Goal: Task Accomplishment & Management: Manage account settings

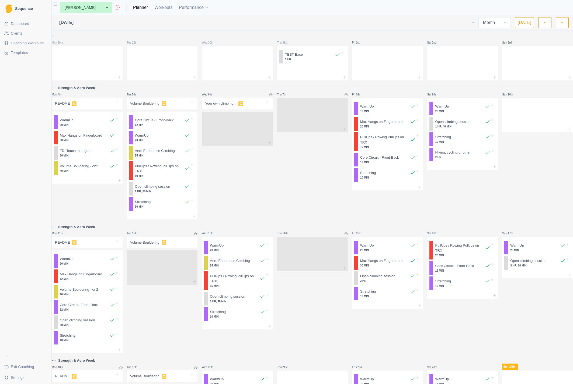
select select "month"
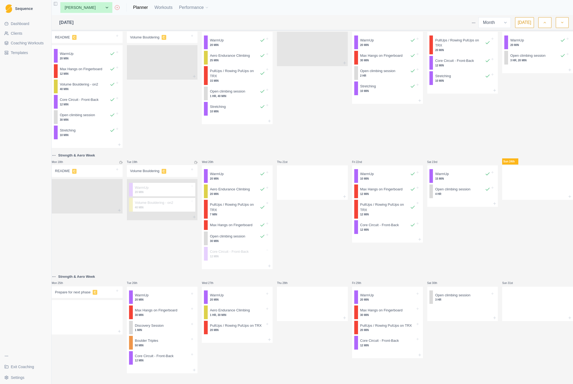
scroll to position [223, 0]
click at [133, 8] on link "Planner" at bounding box center [140, 7] width 15 height 6
click at [233, 308] on p "Aero Endurance Climbing" at bounding box center [230, 310] width 40 height 5
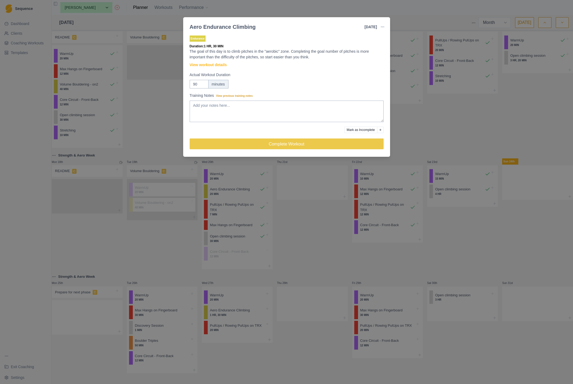
click at [396, 9] on div "Aero Endurance Climbing 27 Aug 2025 Link To Goal View Workout Metrics Edit Orig…" at bounding box center [286, 192] width 573 height 384
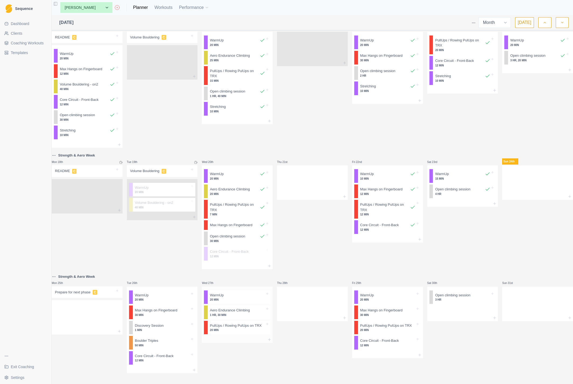
click at [222, 308] on p "Aero Endurance Climbing" at bounding box center [230, 310] width 40 height 5
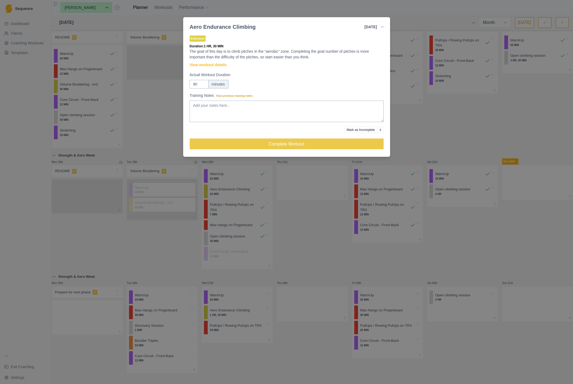
click at [301, 74] on label "Actual Workout Duration" at bounding box center [285, 75] width 191 height 6
click at [208, 80] on input "90" at bounding box center [199, 84] width 19 height 9
click at [325, 92] on div "Endurance Duration: 1 HR, 30 MIN The goal of this day is to climb pitches in th…" at bounding box center [287, 94] width 194 height 120
click at [316, 234] on div "Aero Endurance Climbing 27 Aug 2025 Link To Goal View Workout Metrics Edit Orig…" at bounding box center [286, 192] width 573 height 384
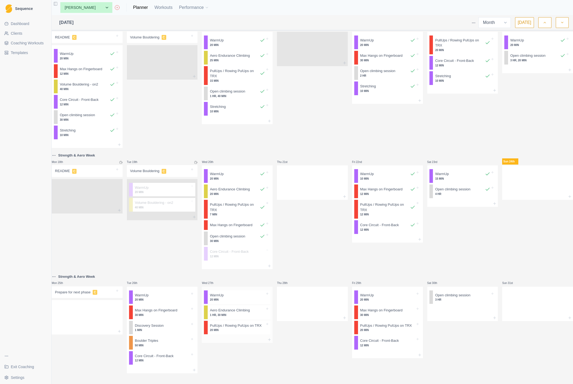
click at [245, 313] on div "Aero Endurance Climbing 1 HR, 30 MIN" at bounding box center [239, 313] width 63 height 14
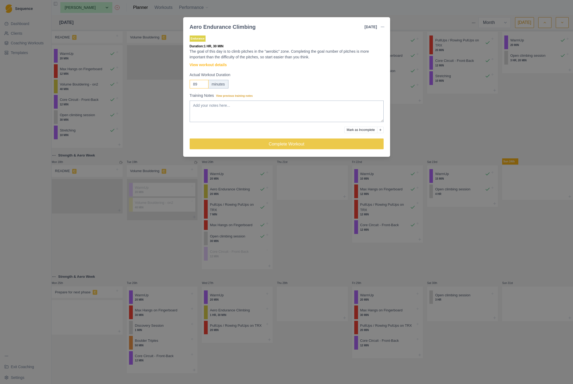
click at [202, 85] on input "89" at bounding box center [199, 84] width 19 height 9
click at [202, 85] on input "88" at bounding box center [199, 84] width 19 height 9
click at [202, 85] on input "87" at bounding box center [199, 84] width 19 height 9
click at [202, 85] on input "86" at bounding box center [199, 84] width 19 height 9
click at [202, 85] on input "85" at bounding box center [199, 84] width 19 height 9
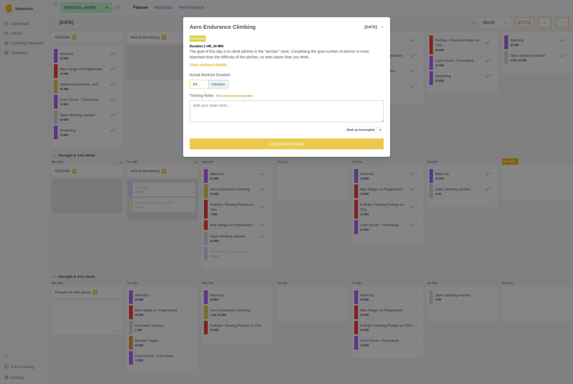
click at [202, 85] on input "84" at bounding box center [199, 84] width 19 height 9
click at [202, 85] on input "83" at bounding box center [199, 84] width 19 height 9
click at [202, 85] on input "82" at bounding box center [199, 84] width 19 height 9
click at [202, 85] on input "81" at bounding box center [199, 84] width 19 height 9
click at [202, 85] on input "80" at bounding box center [199, 84] width 19 height 9
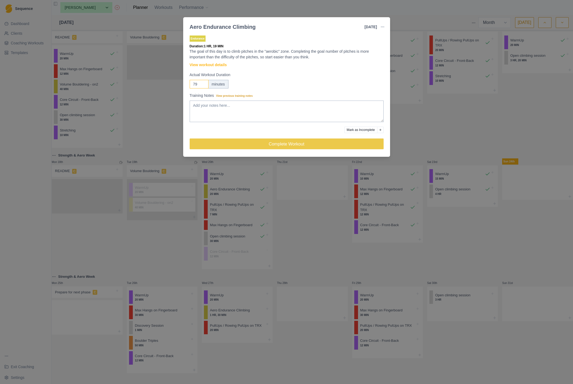
click at [202, 85] on input "79" at bounding box center [199, 84] width 19 height 9
drag, startPoint x: 198, startPoint y: 84, endPoint x: 183, endPoint y: 84, distance: 14.8
click at [183, 84] on div "Endurance Duration: 1 HR, 19 MIN The goal of this day is to climb pitches in th…" at bounding box center [286, 94] width 207 height 125
type input "60"
click at [410, 111] on div "Aero Endurance Climbing 27 Aug 2025 Link To Goal View Workout Metrics Edit Orig…" at bounding box center [286, 192] width 573 height 384
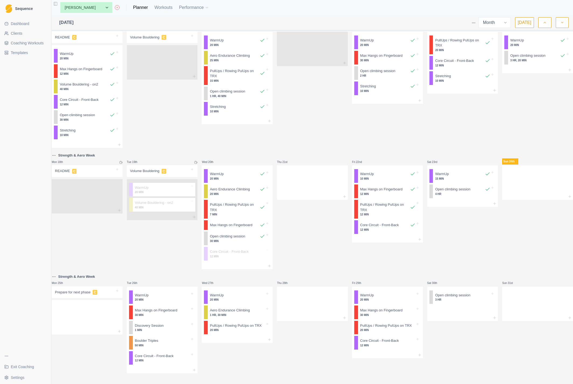
click at [23, 43] on span "Coaching Workouts" at bounding box center [27, 42] width 33 height 5
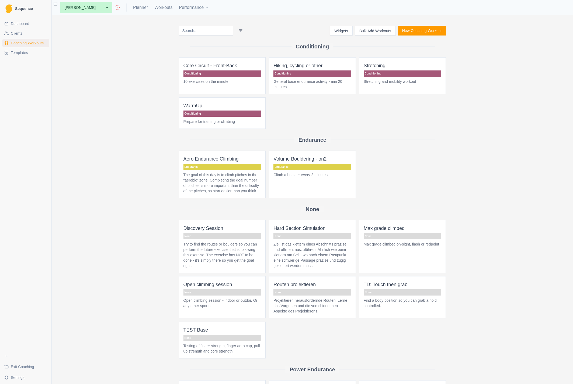
click at [207, 174] on p "The goal of this day is to climb pitches in the "aerobic" zone. Completing the …" at bounding box center [222, 183] width 78 height 22
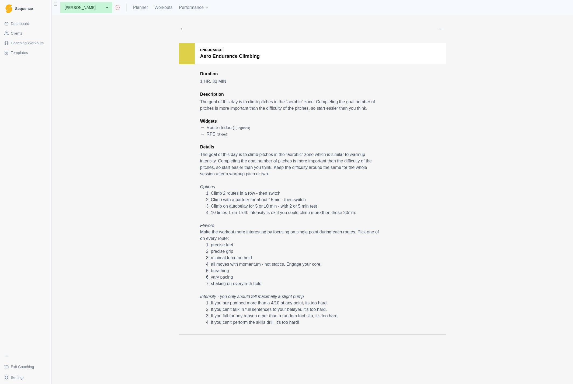
click at [440, 26] on button "button" at bounding box center [440, 29] width 11 height 11
click at [443, 41] on p "Edit" at bounding box center [465, 42] width 56 height 6
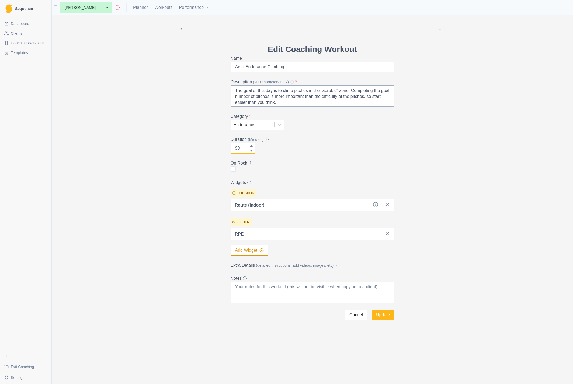
drag, startPoint x: 241, startPoint y: 149, endPoint x: 221, endPoint y: 147, distance: 20.3
click at [221, 147] on div "Delete Edit Coaching Workout Name * Aero Endurance Climbing Description (200 ch…" at bounding box center [312, 168] width 276 height 306
type input "60"
click at [382, 315] on button "Update" at bounding box center [383, 315] width 23 height 11
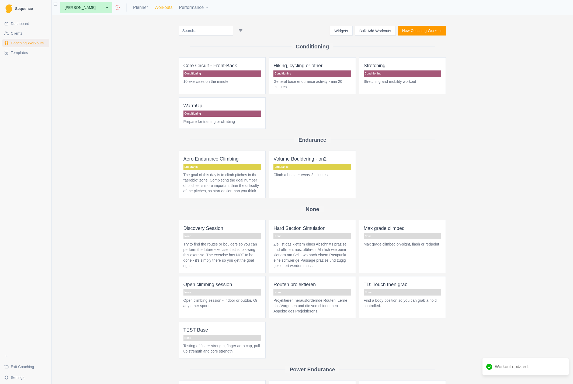
click at [154, 6] on link "Workouts" at bounding box center [163, 7] width 18 height 6
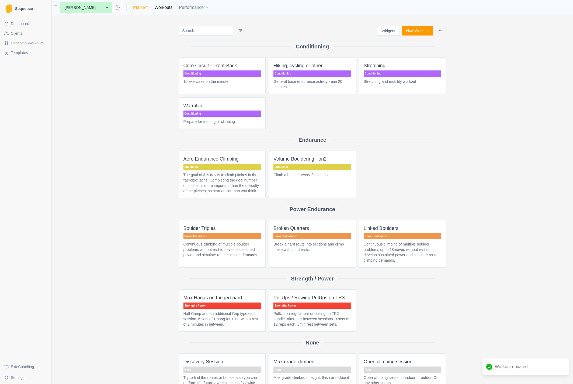
click at [133, 7] on link "Planner" at bounding box center [140, 7] width 15 height 6
select select "month"
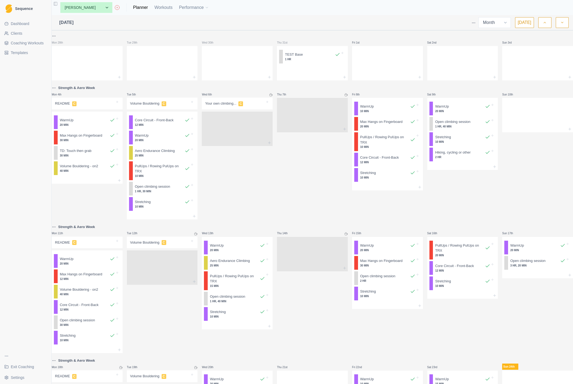
scroll to position [223, 0]
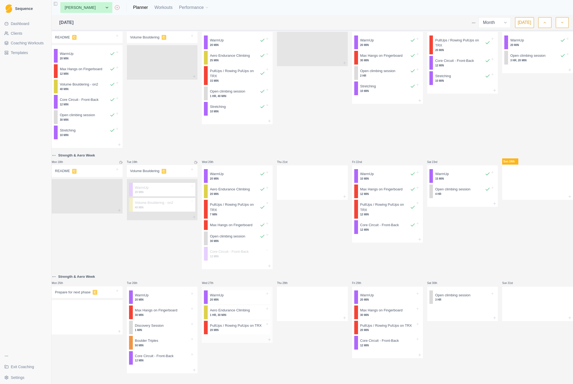
click at [234, 308] on p "Aero Endurance Climbing" at bounding box center [230, 310] width 40 height 5
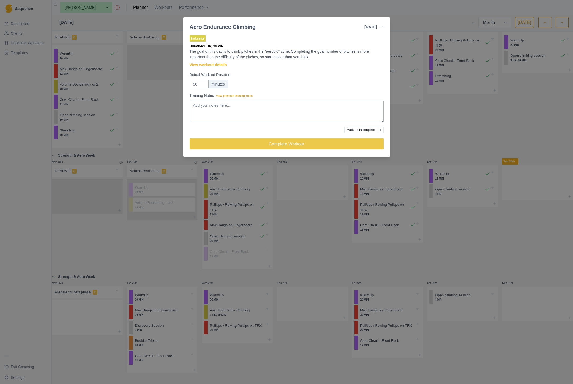
click at [323, 79] on div "Actual Workout Duration 90 minutes" at bounding box center [287, 80] width 194 height 16
click at [227, 308] on div "Aero Endurance Climbing 27 Aug 2025 Link To Goal View Workout Metrics Edit Orig…" at bounding box center [286, 192] width 573 height 384
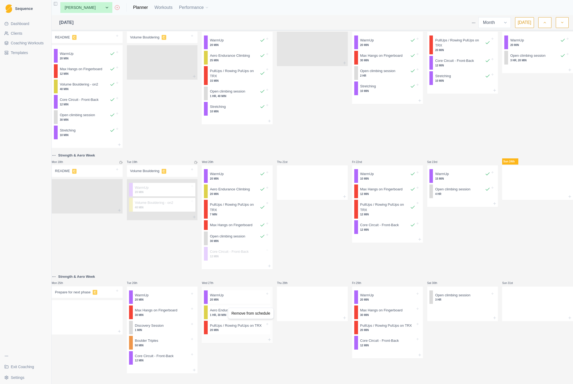
click at [224, 306] on html "Sequence Dashboard Clients Coaching Workouts Templates Exit Coaching Settings T…" at bounding box center [286, 192] width 573 height 384
click at [25, 70] on html "Sequence Dashboard Clients Coaching Workouts Templates Exit Coaching Settings T…" at bounding box center [286, 192] width 573 height 384
click at [155, 5] on link "Workouts" at bounding box center [163, 7] width 18 height 6
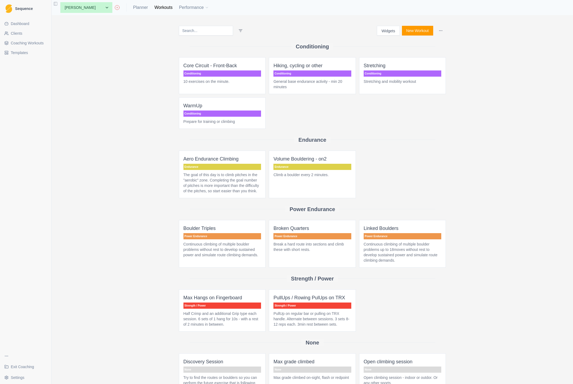
click at [211, 180] on p "The goal of this day is to climb pitches in the "aerobic" zone. Completing the …" at bounding box center [222, 183] width 78 height 22
click at [133, 9] on link "Planner" at bounding box center [140, 7] width 15 height 6
select select "month"
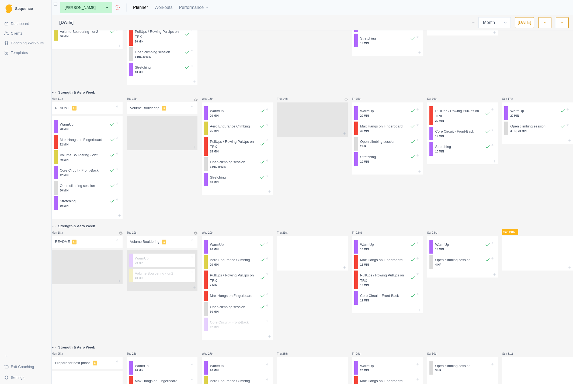
scroll to position [223, 0]
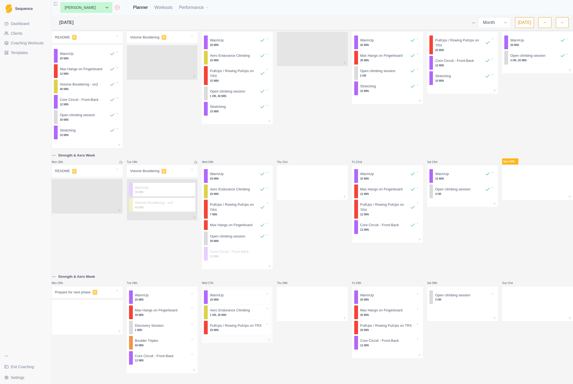
click at [269, 338] on icon at bounding box center [269, 340] width 4 height 4
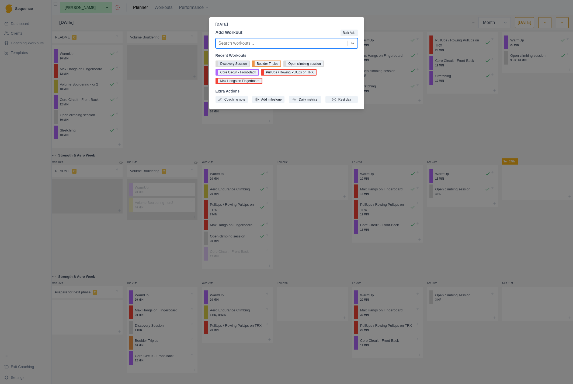
click at [234, 63] on button "Discovery Session" at bounding box center [232, 64] width 34 height 6
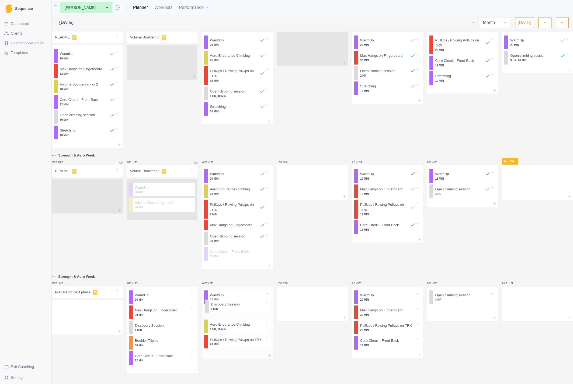
drag, startPoint x: 228, startPoint y: 342, endPoint x: 227, endPoint y: 311, distance: 31.8
click at [227, 311] on div "WarmUp 20 MIN Aero Endurance Climbing 1 HR, 30 MIN PullUps / Rowing PulUps on T…" at bounding box center [237, 320] width 71 height 66
click at [268, 353] on icon at bounding box center [269, 355] width 4 height 4
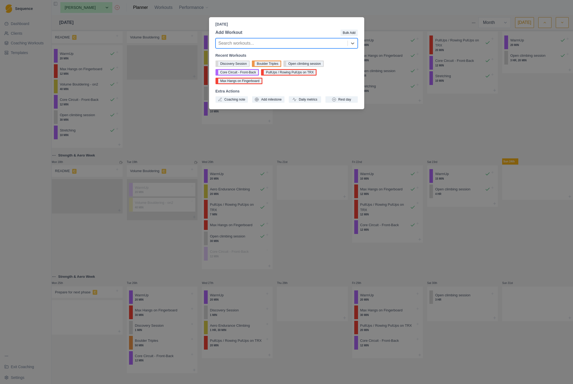
click at [245, 43] on div at bounding box center [281, 44] width 126 height 8
type input "brok"
click at [237, 65] on div "Broken Quarters" at bounding box center [286, 65] width 142 height 11
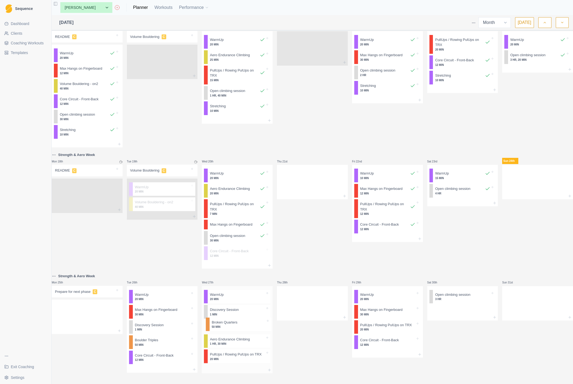
drag, startPoint x: 229, startPoint y: 355, endPoint x: 229, endPoint y: 324, distance: 30.7
click at [229, 324] on div "WarmUp 20 MIN Discovery Session 1 MIN Aero Endurance Climbing 1 HR, 30 MIN Pull…" at bounding box center [237, 326] width 71 height 81
click at [228, 338] on p "Aero Endurance Climbing" at bounding box center [230, 340] width 40 height 5
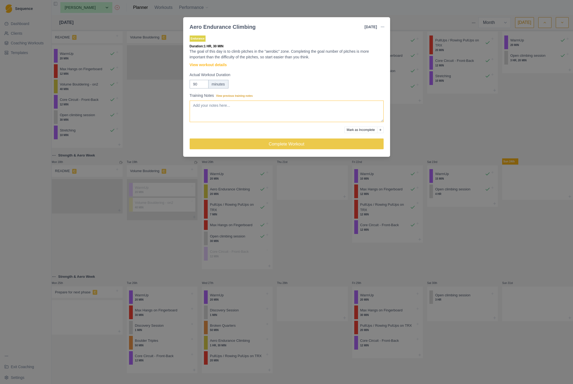
click at [208, 106] on textarea "Training Notes View previous training notes" at bounding box center [287, 112] width 194 height 22
click at [208, 107] on textarea "Training Notes View previous training notes" at bounding box center [287, 112] width 194 height 22
click at [213, 64] on link "View workout details" at bounding box center [208, 65] width 37 height 6
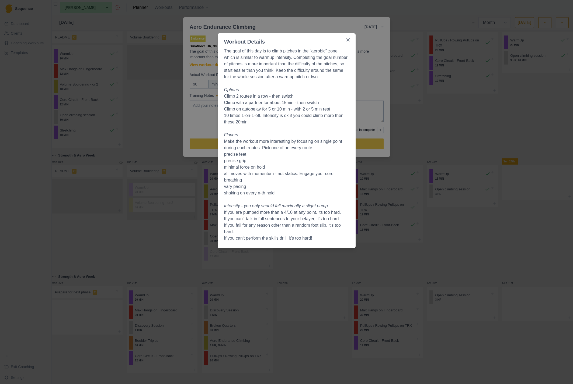
click at [366, 88] on div "Workout Details The goal of this day is to climb pitches in the "aerobic" zone …" at bounding box center [286, 192] width 573 height 384
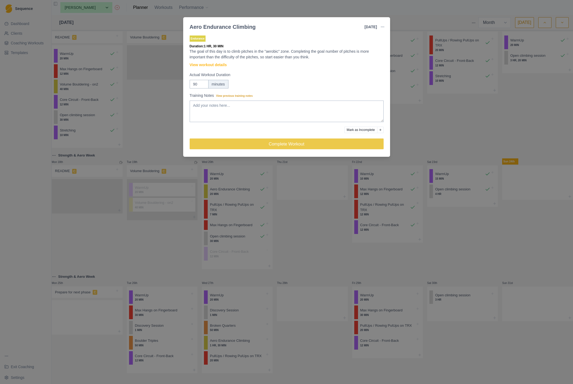
click at [290, 257] on div "Aero Endurance Climbing 27 Aug 2025 Link To Goal View Workout Metrics Edit Orig…" at bounding box center [286, 192] width 573 height 384
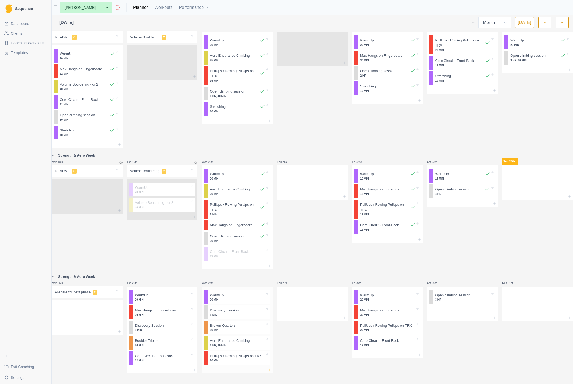
click at [270, 368] on icon at bounding box center [269, 370] width 4 height 4
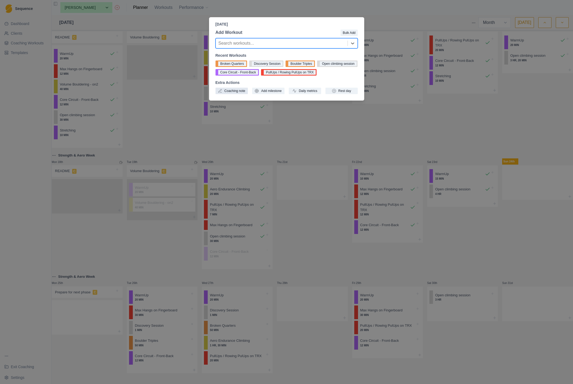
click at [229, 94] on button "Coaching note" at bounding box center [231, 91] width 32 height 6
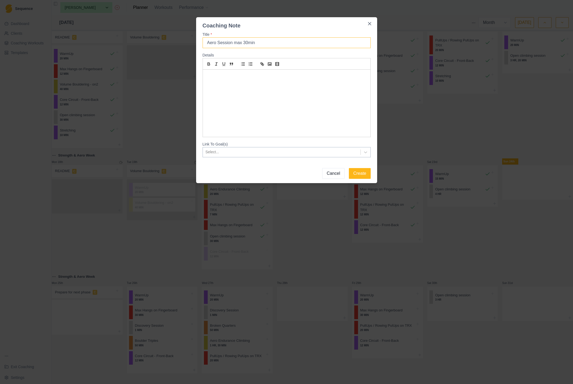
click at [236, 42] on input "Aero Session max 30min" at bounding box center [286, 42] width 168 height 11
type input "Aero Session max 30min"
click at [359, 176] on button "Create" at bounding box center [360, 173] width 22 height 11
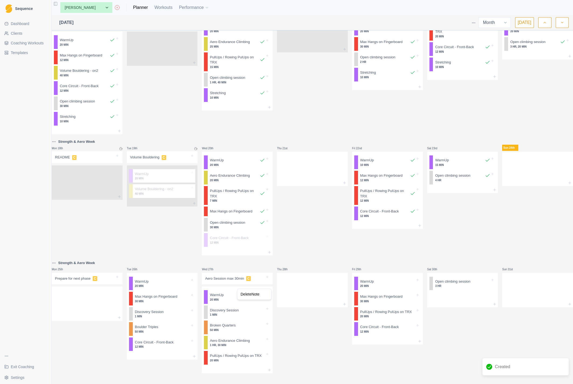
drag, startPoint x: 236, startPoint y: 289, endPoint x: 292, endPoint y: 337, distance: 72.9
click at [292, 337] on html "Sequence Dashboard Clients Coaching Workouts Templates Exit Coaching Settings T…" at bounding box center [286, 192] width 573 height 384
click at [29, 45] on span "Coaching Workouts" at bounding box center [27, 42] width 33 height 5
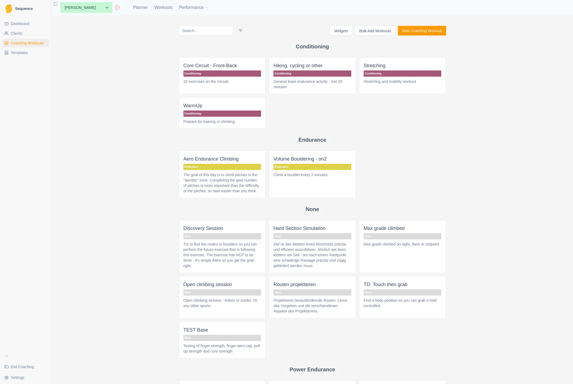
scroll to position [48, 0]
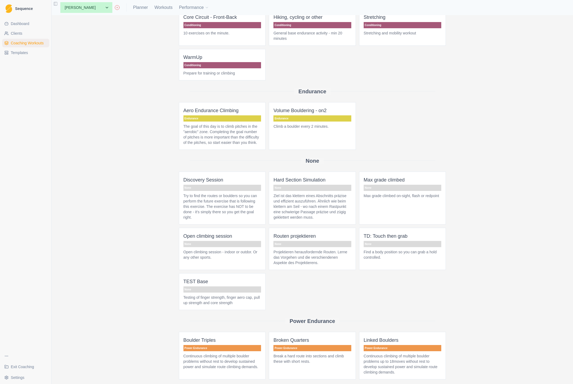
click at [296, 109] on p "Volume Bouldering - on2" at bounding box center [312, 111] width 78 height 8
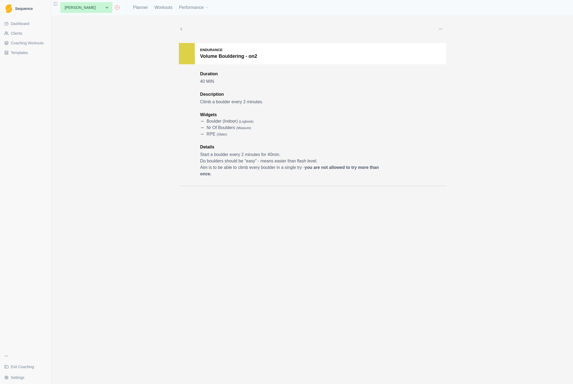
click at [244, 112] on p "Widgets" at bounding box center [290, 115] width 180 height 6
click at [133, 8] on link "Planner" at bounding box center [140, 7] width 15 height 6
select select "month"
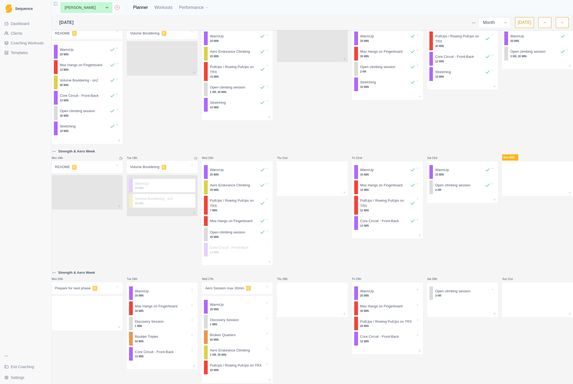
scroll to position [237, 0]
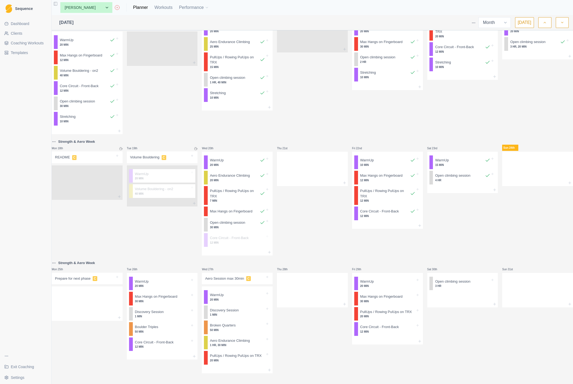
click at [227, 276] on p "Aero Session max 30min" at bounding box center [224, 278] width 39 height 5
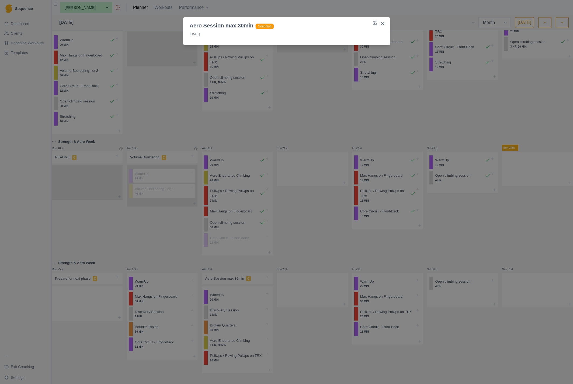
click at [284, 145] on div "Aero Session max 30min Coaching 27/8/25" at bounding box center [286, 192] width 573 height 384
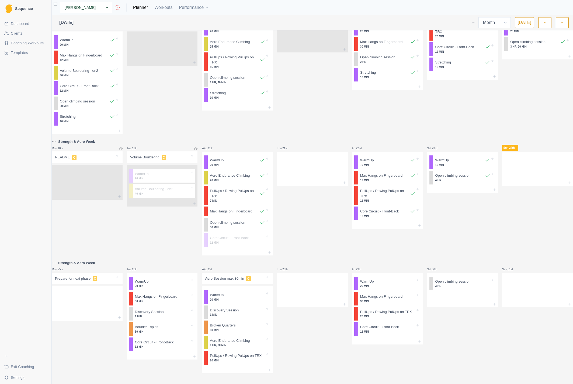
click at [80, 6] on select "None Cécile Noverraz Gilles Pütz Jon Test Michael Peters Test Peter" at bounding box center [86, 7] width 52 height 11
select select "62ff35da-6e04-415d-99b6-10c74ed34488"
click at [60, 2] on select "None Cécile Noverraz Gilles Pütz Jon Test Michael Peters Test Peter" at bounding box center [86, 7] width 52 height 11
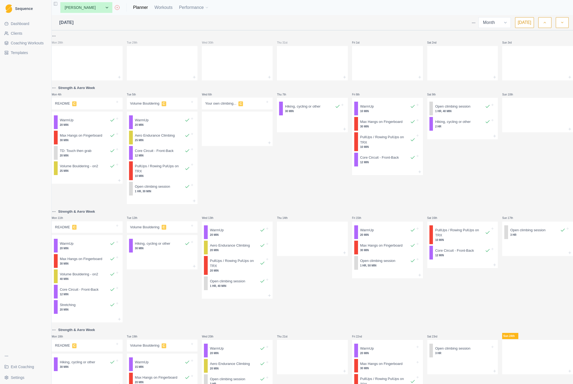
select select "month"
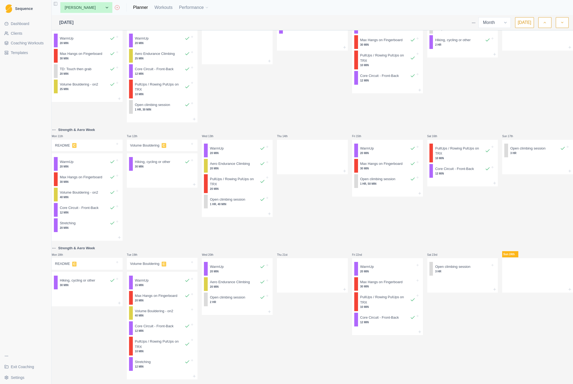
scroll to position [210, 0]
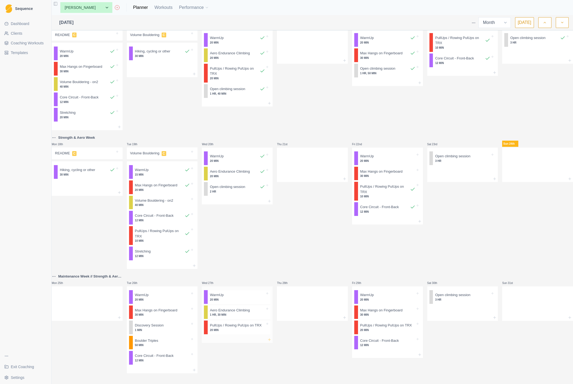
click at [271, 338] on icon at bounding box center [269, 340] width 4 height 4
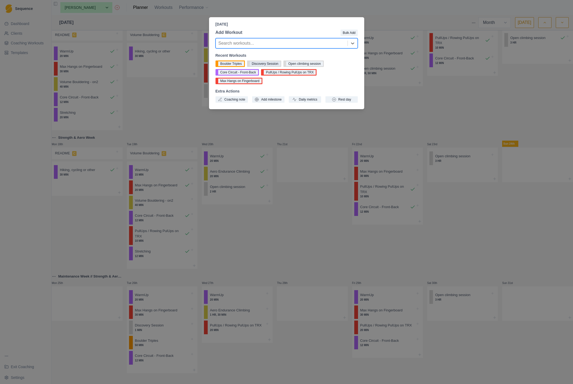
click at [264, 63] on button "Discovery Session" at bounding box center [264, 64] width 34 height 6
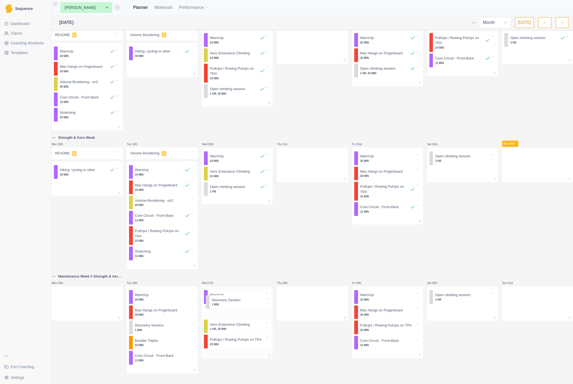
drag, startPoint x: 228, startPoint y: 339, endPoint x: 228, endPoint y: 303, distance: 36.3
click at [228, 303] on div "WarmUp 20 MIN Aero Endurance Climbing 1 HR, 30 MIN PullUps / Rowing PulUps on T…" at bounding box center [237, 320] width 71 height 66
click at [270, 353] on icon at bounding box center [269, 355] width 4 height 4
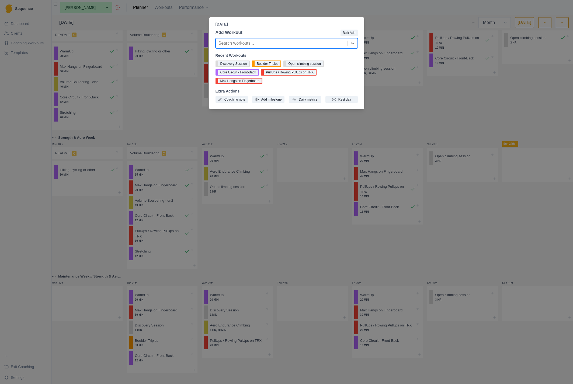
click at [259, 43] on div at bounding box center [281, 44] width 126 height 8
type input "Quar"
click at [244, 65] on div "Broken Quarters" at bounding box center [286, 65] width 142 height 11
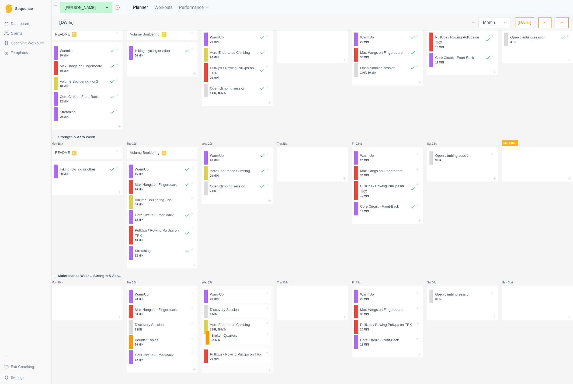
drag, startPoint x: 222, startPoint y: 355, endPoint x: 222, endPoint y: 335, distance: 19.1
click at [222, 335] on div "WarmUp 20 MIN Discovery Session 1 MIN Aero Endurance Climbing 1 HR, 30 MIN Pull…" at bounding box center [237, 326] width 71 height 81
click at [268, 368] on icon at bounding box center [269, 370] width 4 height 4
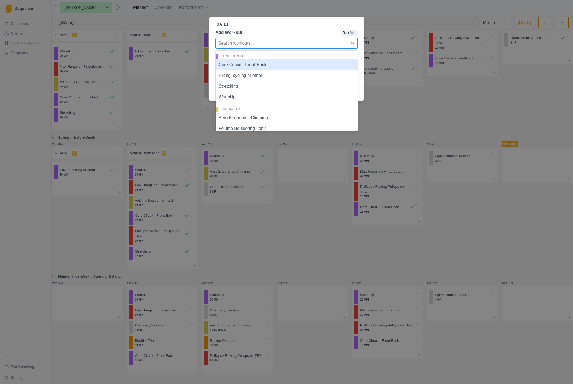
click at [249, 43] on div at bounding box center [281, 44] width 126 height 8
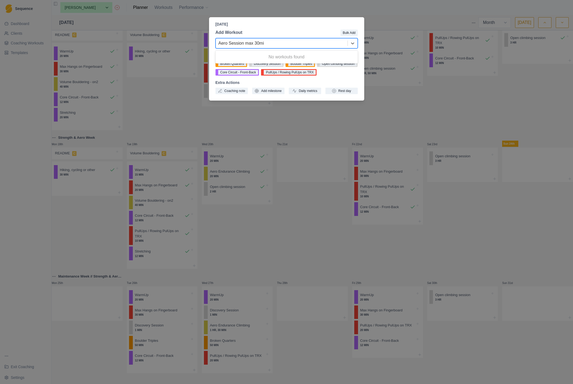
type input "Aero Session max 30min"
click at [256, 40] on input "Aero Session max 30min" at bounding box center [242, 43] width 49 height 6
click at [196, 66] on div "Wednesday, August 27th, 2025 Add Workout Bulk Add Search workouts... Recent Wor…" at bounding box center [286, 192] width 573 height 384
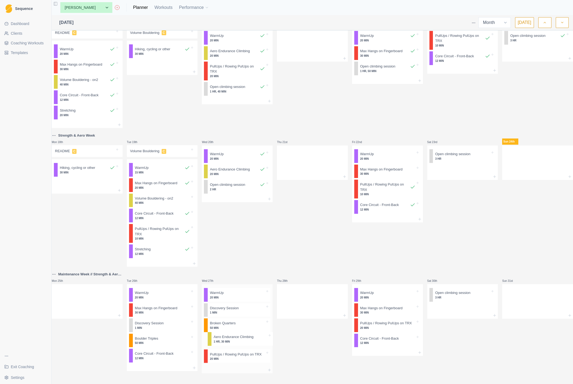
drag, startPoint x: 229, startPoint y: 321, endPoint x: 231, endPoint y: 340, distance: 18.6
click at [231, 340] on div "WarmUp 20 MIN Discovery Session 1 MIN Aero Endurance Climbing 1 HR, 30 MIN Brok…" at bounding box center [237, 326] width 71 height 83
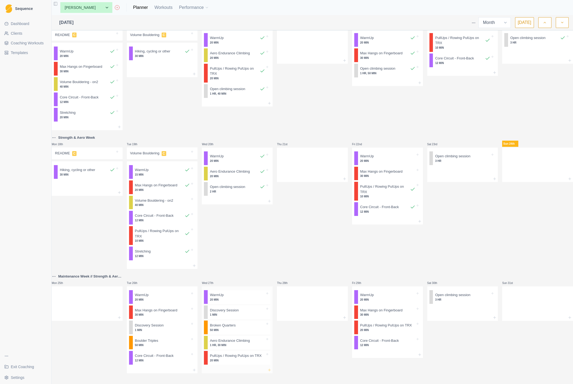
click at [268, 368] on icon at bounding box center [269, 370] width 4 height 4
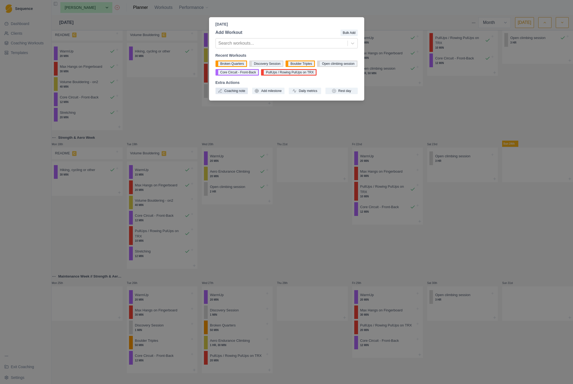
click at [235, 94] on button "Coaching note" at bounding box center [231, 91] width 32 height 6
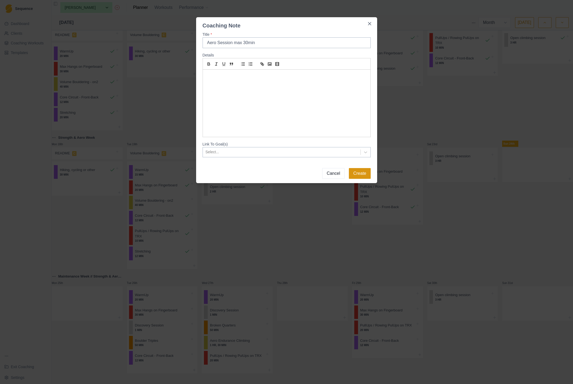
type input "Aero Session max 30min"
click at [360, 173] on button "Create" at bounding box center [360, 173] width 22 height 11
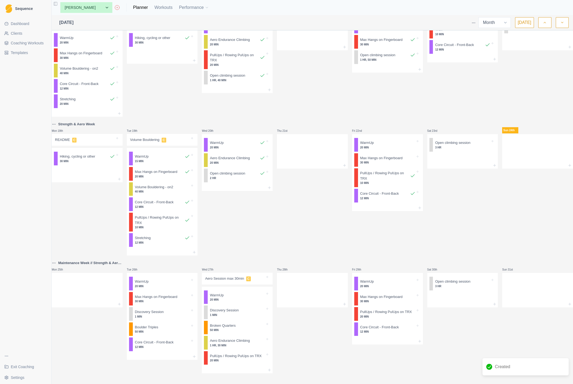
scroll to position [224, 0]
click at [563, 24] on icon "button" at bounding box center [562, 22] width 4 height 5
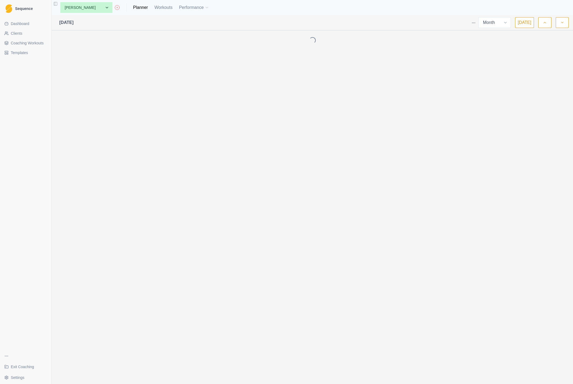
scroll to position [0, 0]
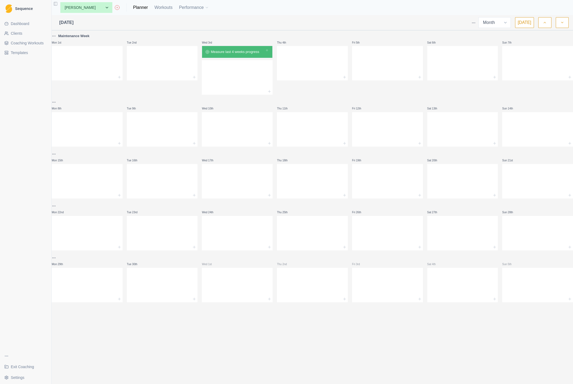
click at [58, 36] on html "Sequence Dashboard Clients Coaching Workouts Templates Exit Coaching Settings T…" at bounding box center [286, 192] width 573 height 384
click at [122, 35] on html "Sequence Dashboard Clients Coaching Workouts Templates Exit Coaching Settings T…" at bounding box center [286, 192] width 573 height 384
click at [155, 6] on link "Workouts" at bounding box center [163, 7] width 18 height 6
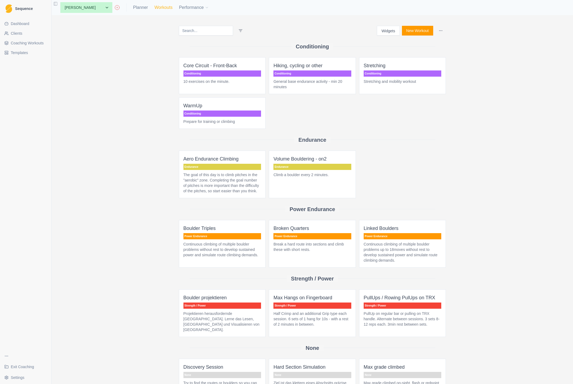
click at [154, 7] on link "Workouts" at bounding box center [163, 7] width 18 height 6
click at [134, 7] on link "Planner" at bounding box center [140, 7] width 15 height 6
select select "month"
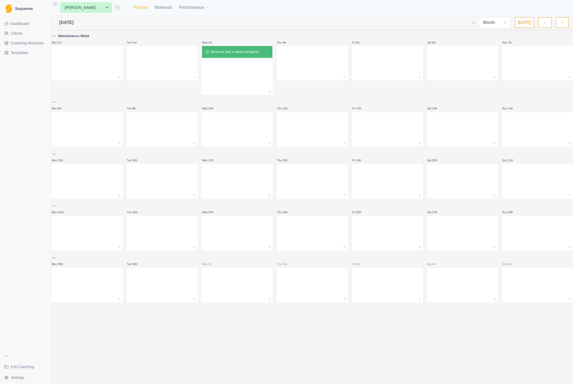
click at [133, 8] on link "Planner" at bounding box center [140, 7] width 15 height 6
click at [154, 6] on link "Workouts" at bounding box center [163, 7] width 18 height 6
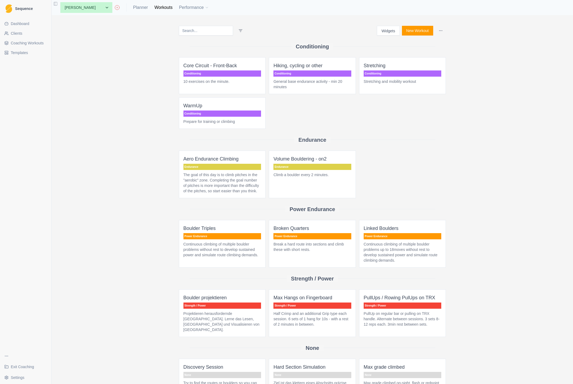
scroll to position [144, 0]
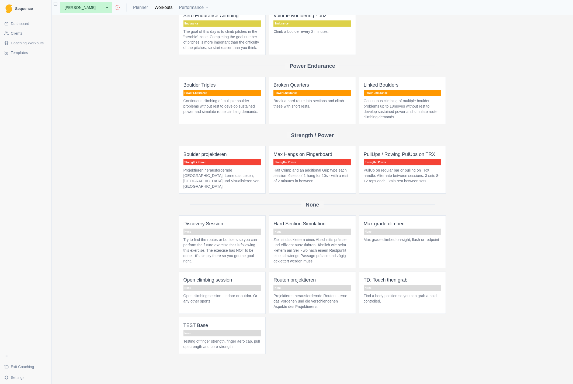
click at [200, 323] on p "TEST Base" at bounding box center [222, 326] width 78 height 8
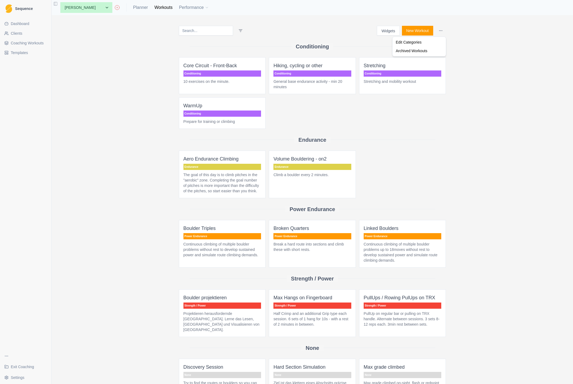
click at [441, 30] on html "Sequence Dashboard Clients Coaching Workouts Templates Exit Coaching Settings T…" at bounding box center [286, 192] width 573 height 384
click at [406, 44] on div "Edit Categories" at bounding box center [418, 42] width 51 height 9
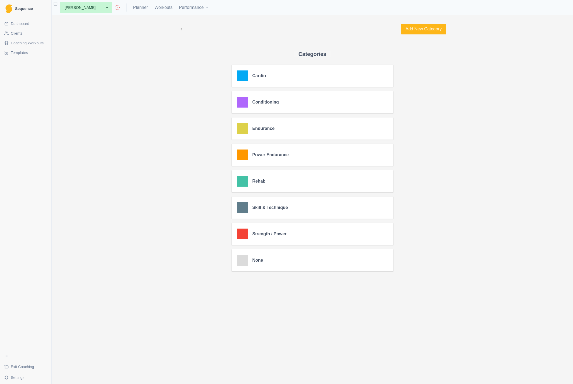
click at [153, 275] on div "Add New Category Categories Cardio Edit Conditioning Edit Endurance Edit Power …" at bounding box center [312, 199] width 521 height 369
click at [27, 44] on span "Coaching Workouts" at bounding box center [27, 42] width 33 height 5
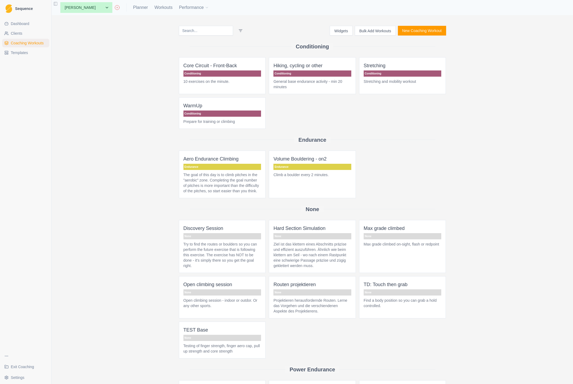
click at [424, 30] on button "New Coaching Workout" at bounding box center [422, 31] width 48 height 10
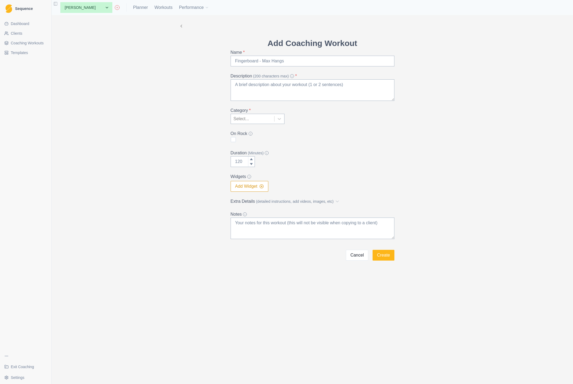
click at [254, 117] on div at bounding box center [252, 119] width 38 height 8
click at [370, 128] on form "Add Coaching Workout Name * Description (200 characters max) * Category * Selec…" at bounding box center [312, 149] width 164 height 224
click at [25, 42] on span "Coaching Workouts" at bounding box center [27, 42] width 33 height 5
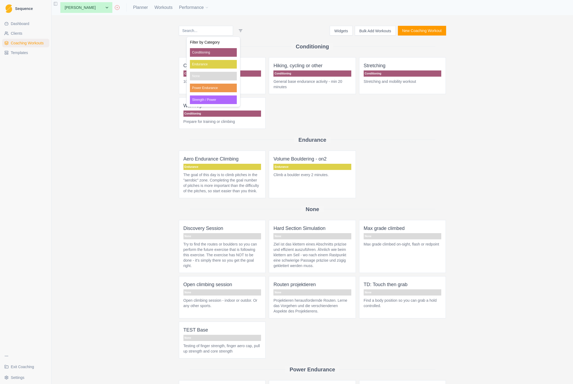
click at [235, 30] on html "Sequence Dashboard Clients Coaching Workouts Templates Exit Coaching Settings T…" at bounding box center [286, 192] width 573 height 384
click at [257, 27] on html "Sequence Dashboard Clients Coaching Workouts Templates Exit Coaching Settings T…" at bounding box center [286, 192] width 573 height 384
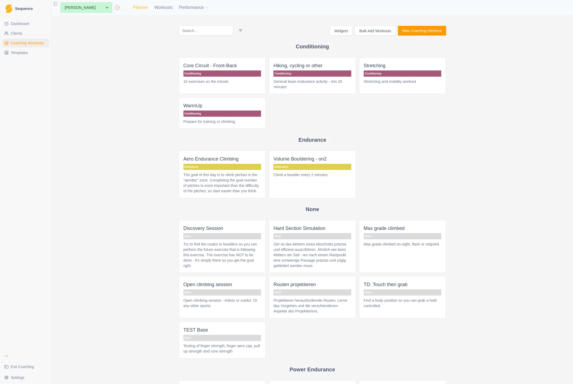
click at [133, 10] on link "Planner" at bounding box center [140, 7] width 15 height 6
select select "month"
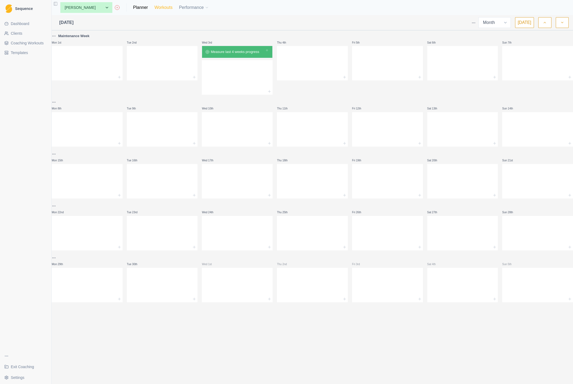
click at [156, 7] on link "Workouts" at bounding box center [163, 7] width 18 height 6
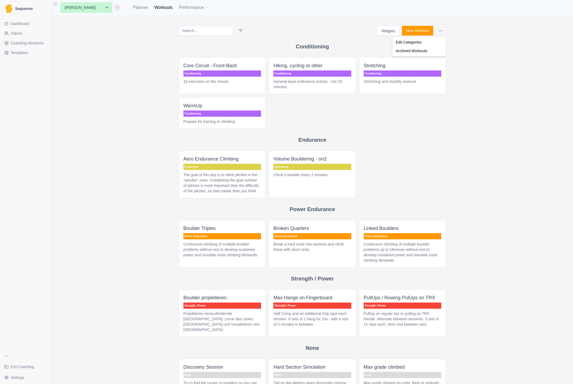
click at [443, 30] on html "Sequence Dashboard Clients Coaching Workouts Templates Exit Coaching Settings T…" at bounding box center [286, 192] width 573 height 384
click at [326, 27] on html "Sequence Dashboard Clients Coaching Workouts Templates Exit Coaching Settings T…" at bounding box center [286, 192] width 573 height 384
click at [20, 43] on span "Coaching Workouts" at bounding box center [27, 42] width 33 height 5
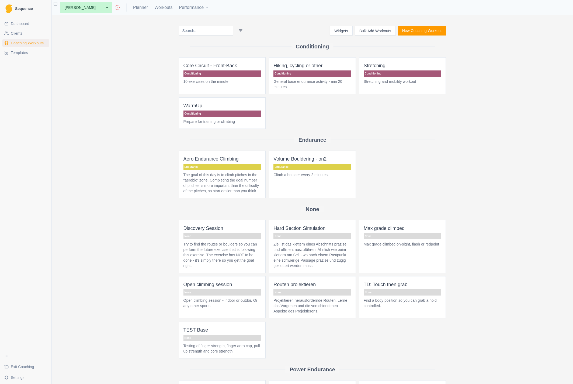
click at [380, 64] on p "Stretching" at bounding box center [402, 66] width 78 height 8
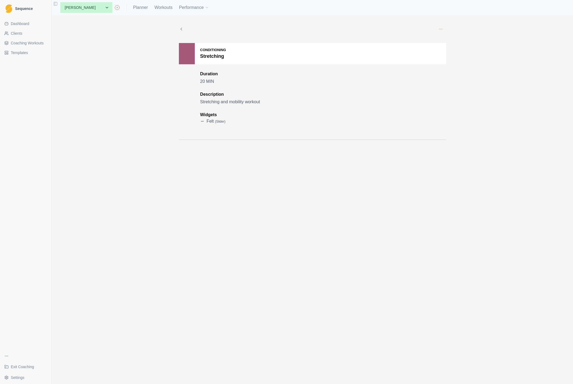
click at [441, 29] on icon "button" at bounding box center [440, 29] width 4 height 4
click at [350, 164] on div "Edit Duplicate Add to this client Delete Conditioning Stretching Duration 20 MI…" at bounding box center [312, 199] width 521 height 369
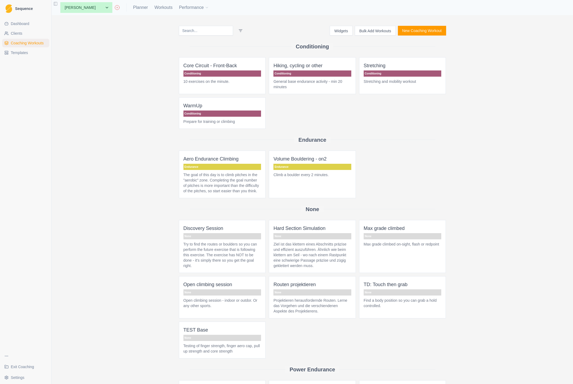
click at [20, 21] on span "Dashboard" at bounding box center [20, 23] width 19 height 5
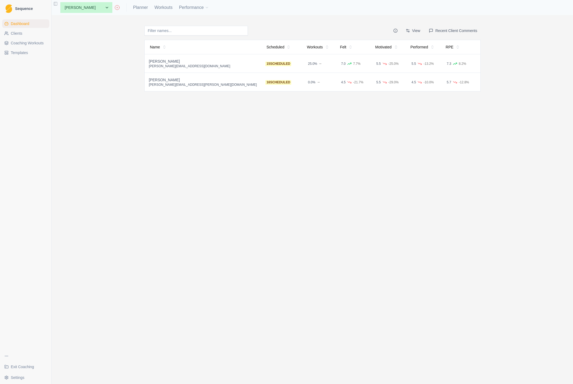
click at [15, 33] on span "Clients" at bounding box center [17, 33] width 12 height 5
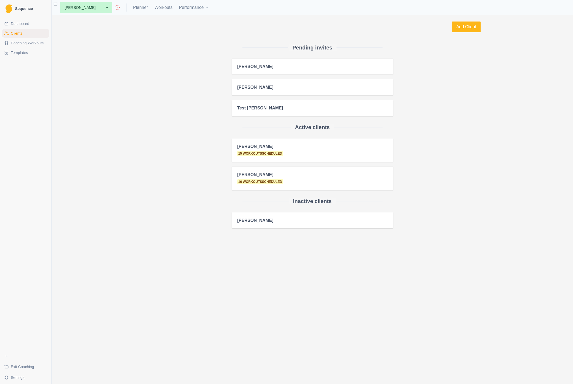
click at [22, 43] on span "Coaching Workouts" at bounding box center [27, 42] width 33 height 5
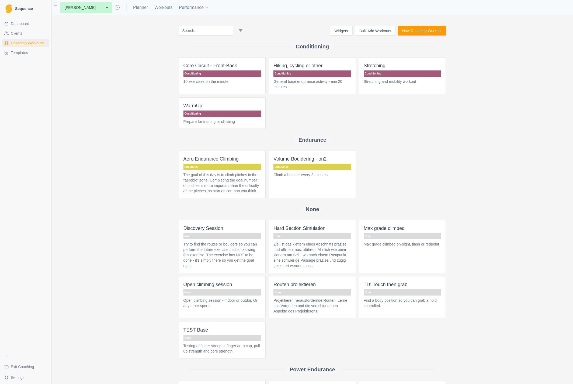
click at [21, 55] on span "Templates" at bounding box center [19, 52] width 17 height 5
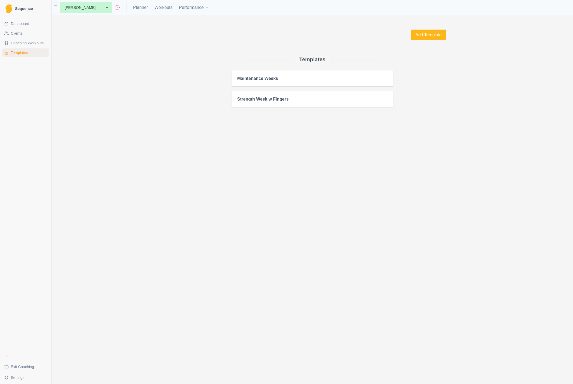
click at [26, 366] on span "Exit Coaching" at bounding box center [22, 367] width 23 height 5
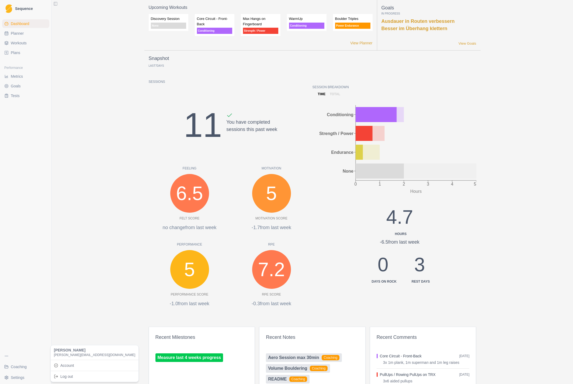
click at [17, 378] on html "Sequence Dashboard Planner Workouts Plans Performance Metrics Goals Tests Coach…" at bounding box center [286, 192] width 573 height 384
click at [19, 44] on span "Workouts" at bounding box center [19, 42] width 16 height 5
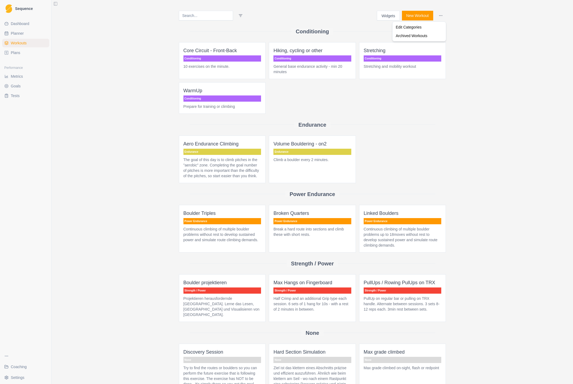
click at [443, 15] on html "Sequence Dashboard Planner Workouts Plans Performance Metrics Goals Tests Coach…" at bounding box center [286, 192] width 573 height 384
click at [414, 28] on div "Edit Categories" at bounding box center [418, 27] width 51 height 9
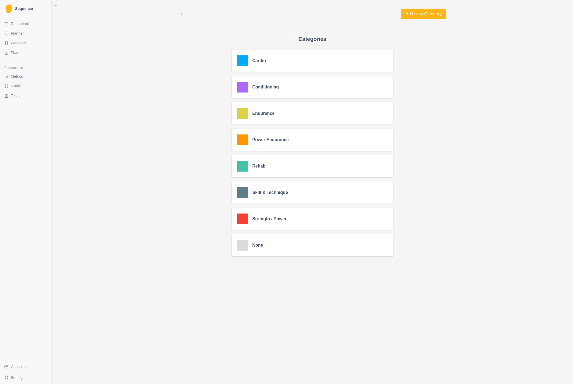
click at [452, 199] on div "Add New Category Categories Cardio Edit Conditioning Edit Endurance Edit Power …" at bounding box center [312, 192] width 521 height 384
click at [465, 211] on div "Add New Category Categories Cardio Edit Conditioning Edit Endurance Edit Power …" at bounding box center [312, 192] width 521 height 384
click at [164, 129] on div "Add New Category Categories Cardio Edit Conditioning Edit Endurance Edit Power …" at bounding box center [312, 192] width 521 height 384
click at [18, 366] on span "Coaching" at bounding box center [19, 367] width 16 height 5
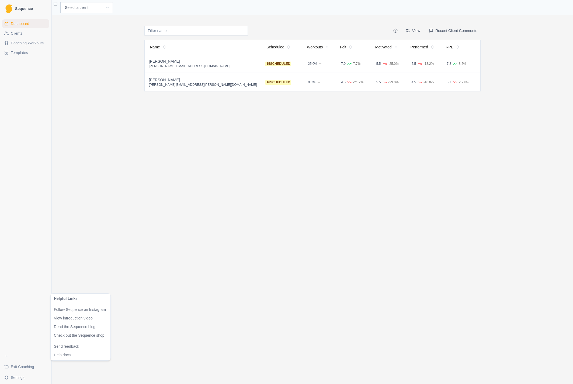
click at [5, 354] on html "Sequence Dashboard Clients Coaching Workouts Templates Exit Coaching Settings T…" at bounding box center [286, 192] width 573 height 384
click at [20, 43] on html "Sequence Dashboard Clients Coaching Workouts Templates Exit Coaching Settings T…" at bounding box center [286, 192] width 573 height 384
click at [26, 41] on span "Coaching Workouts" at bounding box center [27, 42] width 33 height 5
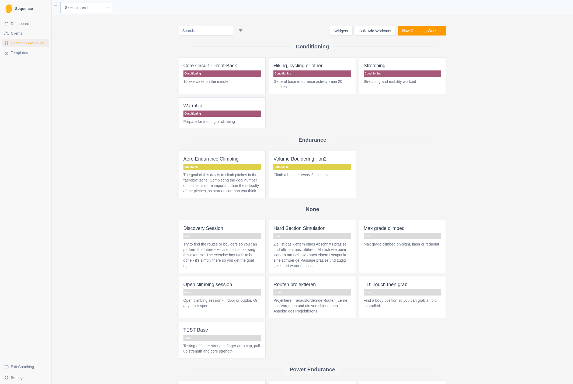
click at [337, 30] on button "Widgets" at bounding box center [341, 31] width 23 height 10
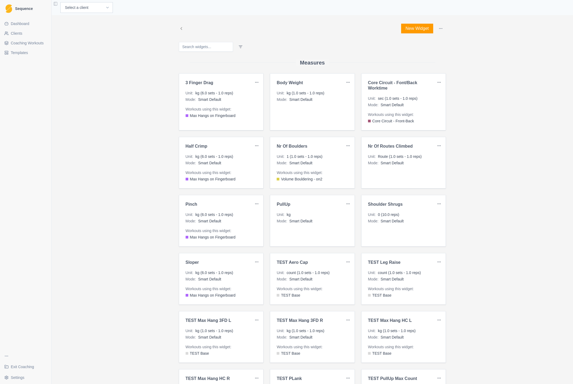
click at [442, 28] on html "Sequence Dashboard Clients Coaching Workouts Templates Exit Coaching Settings T…" at bounding box center [286, 192] width 573 height 384
click at [307, 49] on html "Sequence Dashboard Clients Coaching Workouts Templates Exit Coaching Settings T…" at bounding box center [286, 192] width 573 height 384
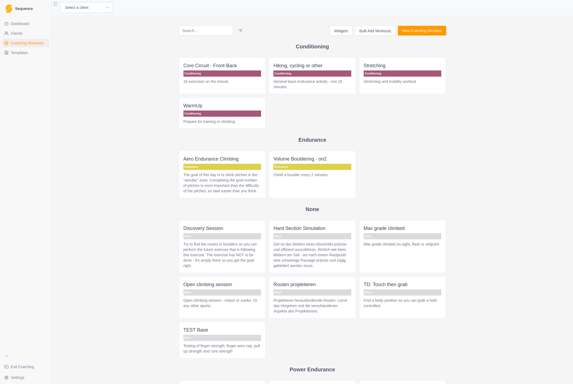
click at [383, 65] on p "Stretching" at bounding box center [402, 66] width 78 height 8
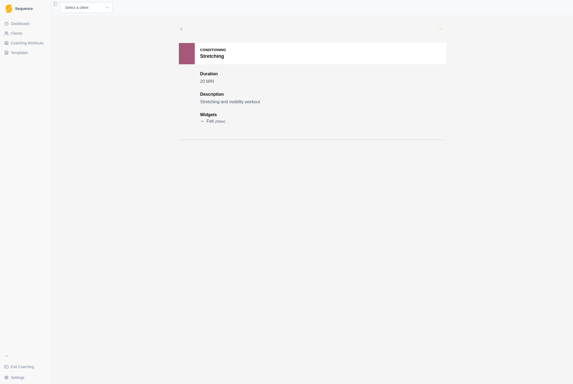
click at [439, 29] on icon "button" at bounding box center [440, 29] width 4 height 4
click at [333, 21] on div "Edit Duplicate Add to this client Select a client to enable add Delete Conditio…" at bounding box center [312, 82] width 276 height 134
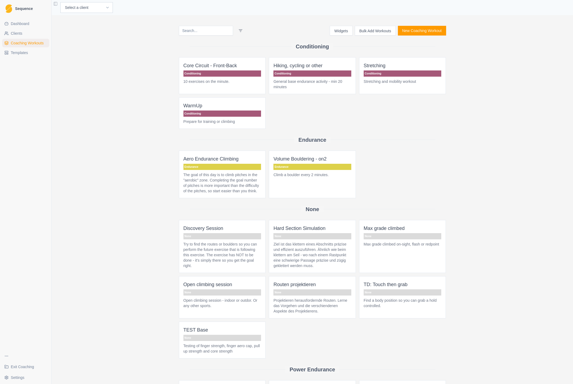
click at [303, 47] on h2 "Conditioning" at bounding box center [312, 46] width 33 height 6
click at [234, 28] on html "Sequence Dashboard Clients Coaching Workouts Templates Exit Coaching Settings T…" at bounding box center [286, 192] width 573 height 384
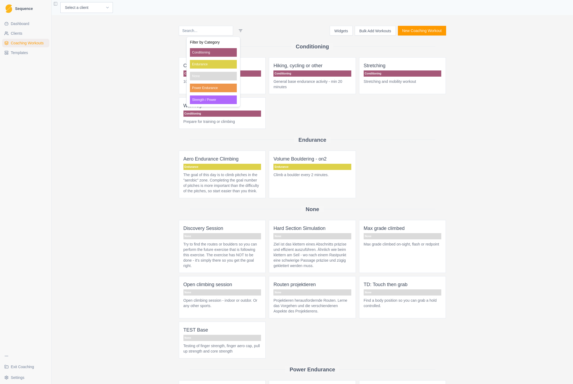
click at [234, 29] on html "Sequence Dashboard Clients Coaching Workouts Templates Exit Coaching Settings T…" at bounding box center [286, 192] width 573 height 384
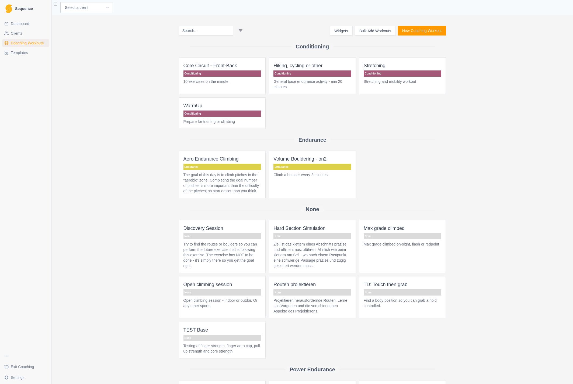
click at [235, 28] on html "Sequence Dashboard Clients Coaching Workouts Templates Exit Coaching Settings T…" at bounding box center [286, 192] width 573 height 384
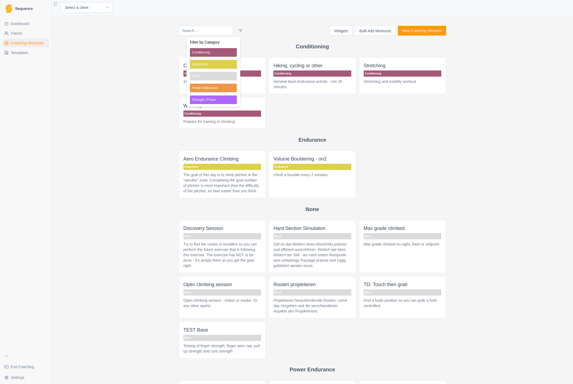
click at [219, 65] on p "Endurance" at bounding box center [213, 64] width 47 height 9
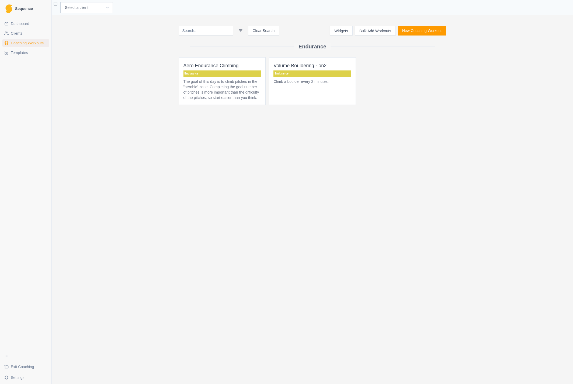
click at [232, 31] on html "Sequence Dashboard Clients Coaching Workouts Templates Exit Coaching Settings T…" at bounding box center [286, 192] width 573 height 384
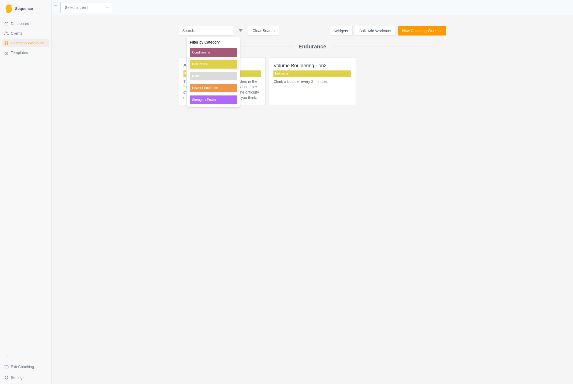
click at [208, 64] on p "Endurance" at bounding box center [213, 64] width 47 height 9
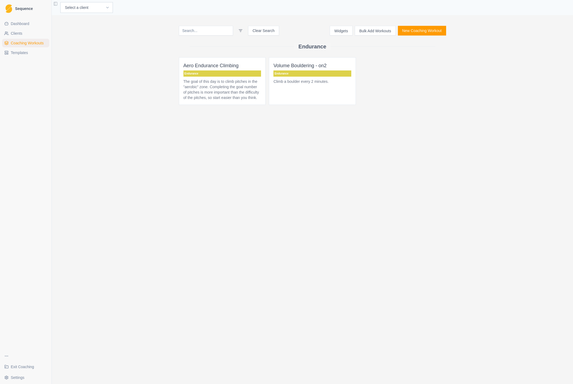
click at [256, 29] on button "Clear Search" at bounding box center [263, 31] width 31 height 10
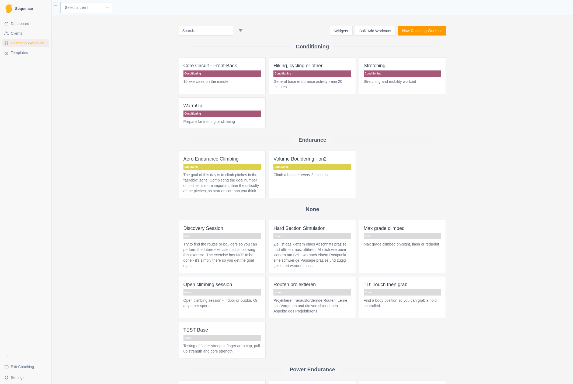
click at [209, 32] on input at bounding box center [206, 31] width 54 height 10
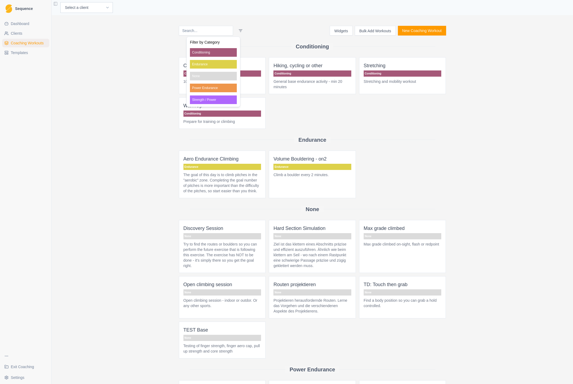
click at [234, 29] on html "Sequence Dashboard Clients Coaching Workouts Templates Exit Coaching Settings T…" at bounding box center [286, 192] width 573 height 384
click at [209, 72] on p "None" at bounding box center [213, 76] width 47 height 9
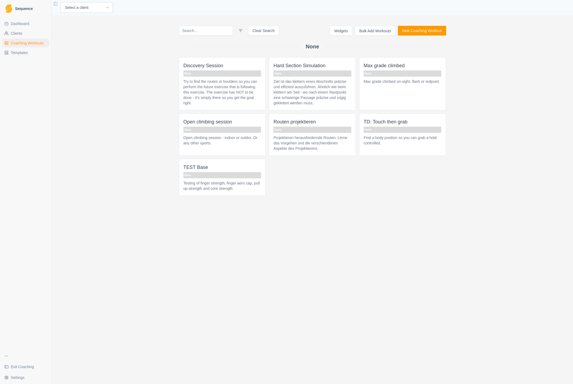
click at [251, 31] on button "Clear Search" at bounding box center [263, 31] width 31 height 10
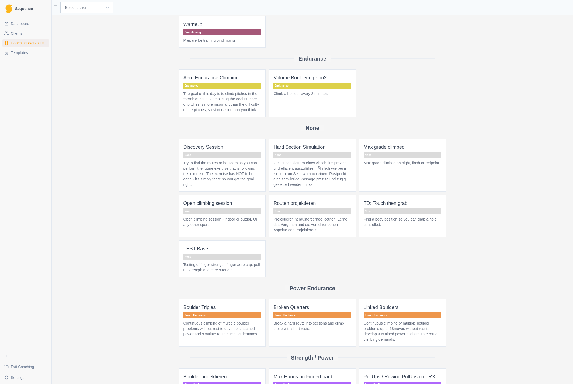
scroll to position [144, 0]
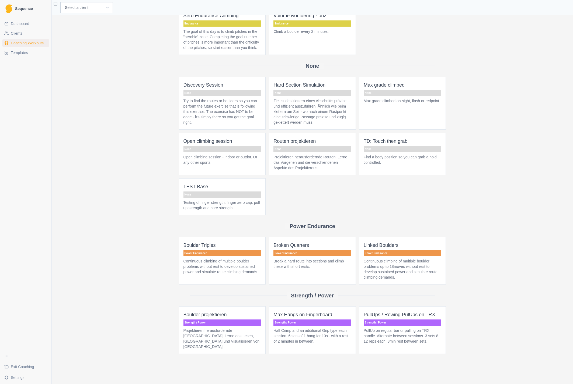
click at [55, 1] on button "Toggle Sidebar" at bounding box center [56, 4] width 8 height 8
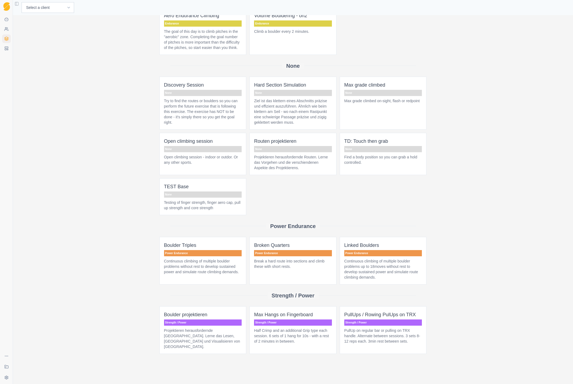
click at [17, 4] on button "Toggle Sidebar" at bounding box center [17, 4] width 8 height 8
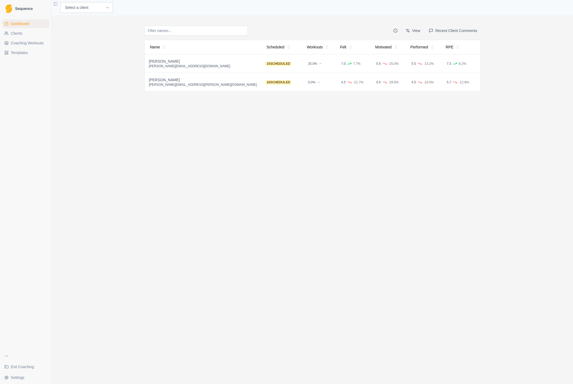
click at [23, 41] on span "Coaching Workouts" at bounding box center [27, 42] width 33 height 5
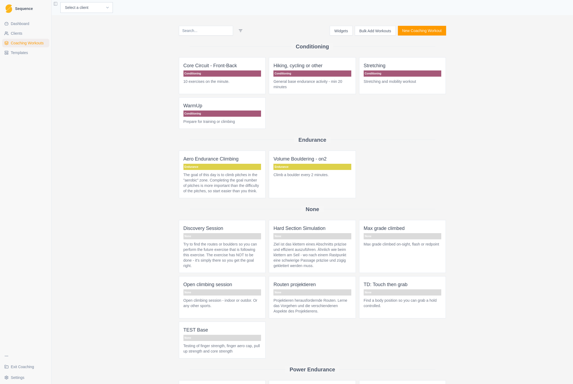
scroll to position [1, 0]
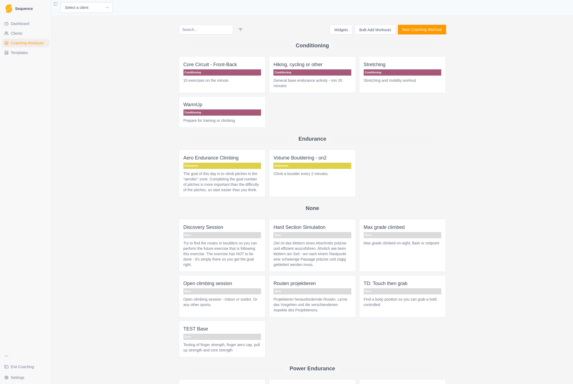
click at [387, 288] on p "TD: Touch then grab" at bounding box center [402, 284] width 78 height 8
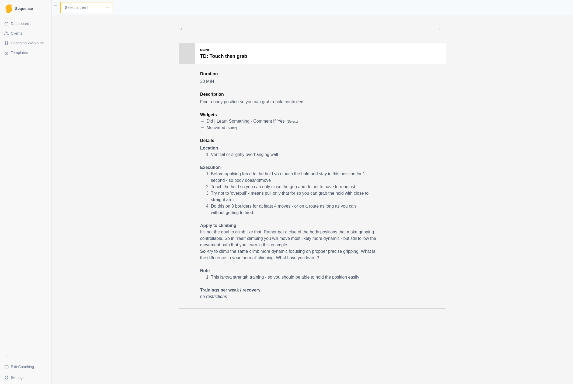
click at [75, 8] on select "Select a client Cécile Noverraz Gilles Pütz Jon Test Michael Peters Test Peter" at bounding box center [86, 7] width 53 height 11
select select "62ff35da-6e04-415d-99b6-10c74ed34488"
click at [60, 2] on select "Select a client Cécile Noverraz Gilles Pütz Jon Test Michael Peters Test Peter" at bounding box center [86, 7] width 53 height 11
click at [154, 8] on link "Workouts" at bounding box center [163, 7] width 18 height 6
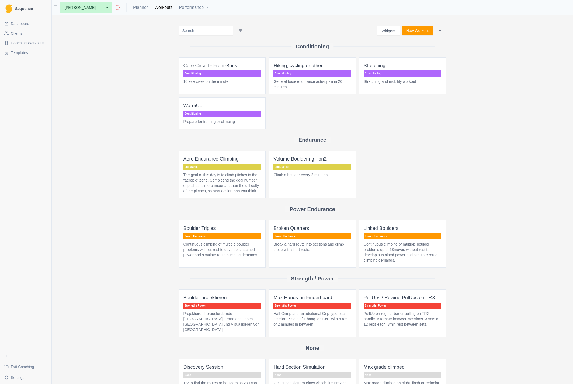
scroll to position [144, 0]
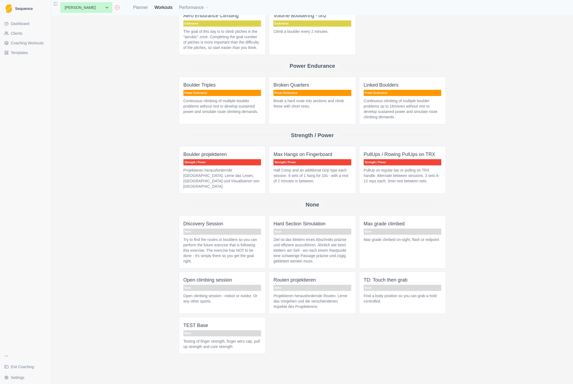
click at [390, 283] on p "TD: Touch then grab" at bounding box center [402, 281] width 78 height 8
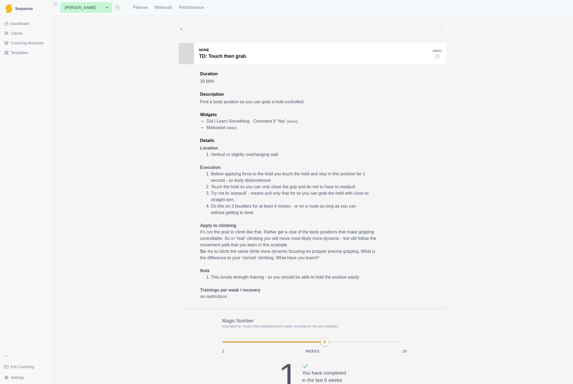
click at [440, 30] on icon "button" at bounding box center [440, 29] width 4 height 4
click at [445, 41] on p "Edit" at bounding box center [465, 42] width 56 height 6
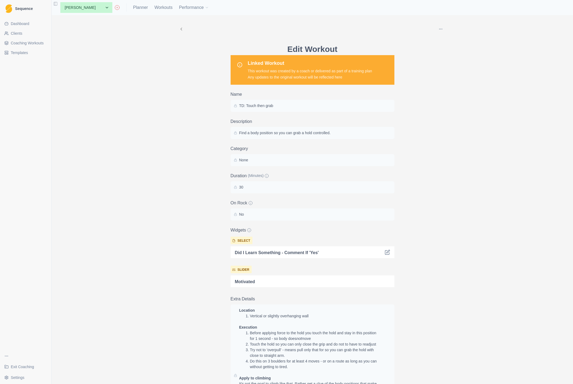
click at [274, 162] on div "None" at bounding box center [312, 161] width 157 height 6
click at [238, 160] on div "None" at bounding box center [312, 161] width 157 height 6
click at [271, 251] on p "Did I learn something - comment if 'yes'" at bounding box center [277, 253] width 84 height 6
click at [272, 254] on p "Did I learn something - comment if 'yes'" at bounding box center [277, 253] width 84 height 6
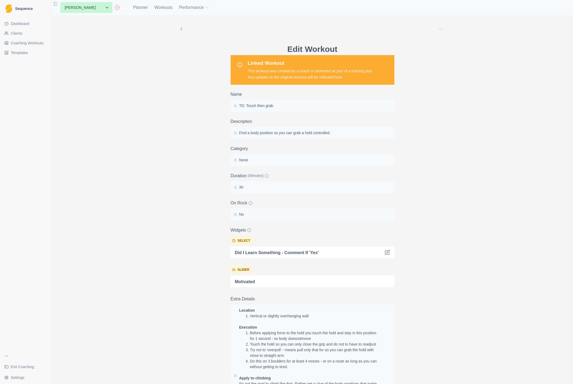
click at [442, 28] on icon "button" at bounding box center [440, 29] width 4 height 4
click at [426, 107] on div "Archive Delete Edit Workout Linked Workout This workout was created by a coach …" at bounding box center [312, 283] width 276 height 537
click at [145, 155] on div "Archive Delete Edit Workout Linked Workout This workout was created by a coach …" at bounding box center [312, 199] width 521 height 369
click at [117, 131] on div "Archive Delete Edit Workout Linked Workout This workout was created by a coach …" at bounding box center [312, 199] width 521 height 369
click at [133, 6] on link "Planner" at bounding box center [140, 7] width 15 height 6
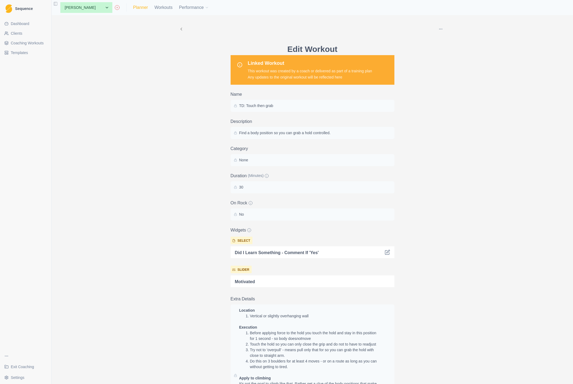
select select "month"
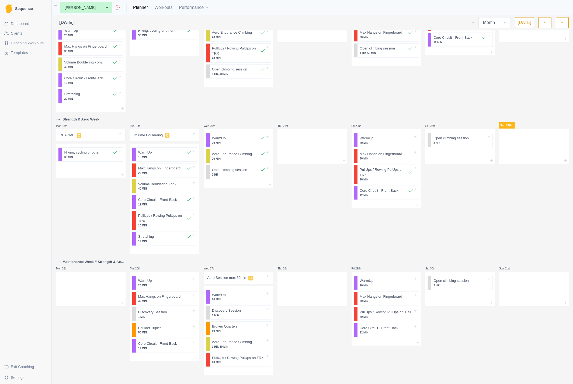
scroll to position [224, 0]
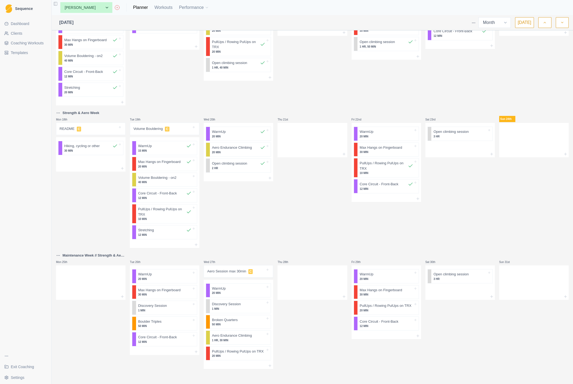
click at [561, 22] on icon "button" at bounding box center [562, 22] width 4 height 5
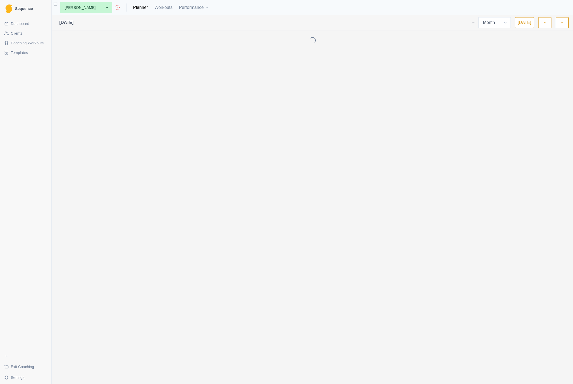
scroll to position [0, 0]
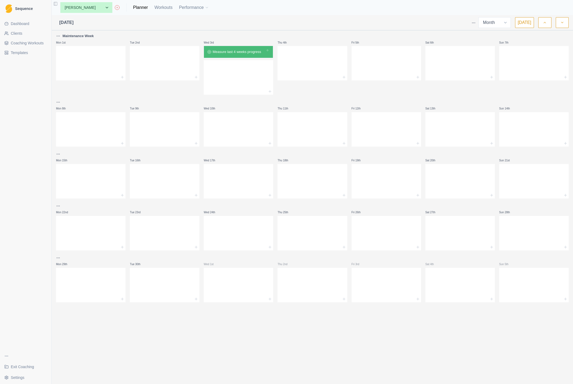
click at [541, 23] on button "button" at bounding box center [544, 22] width 13 height 11
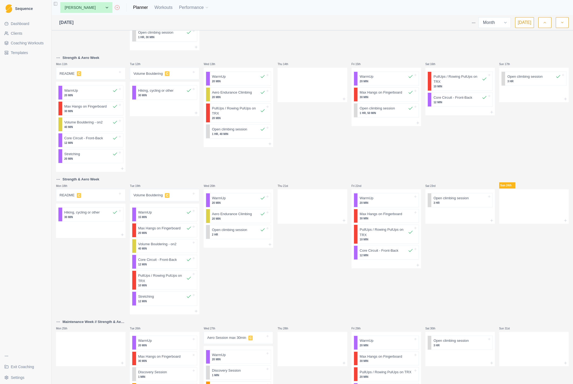
scroll to position [224, 0]
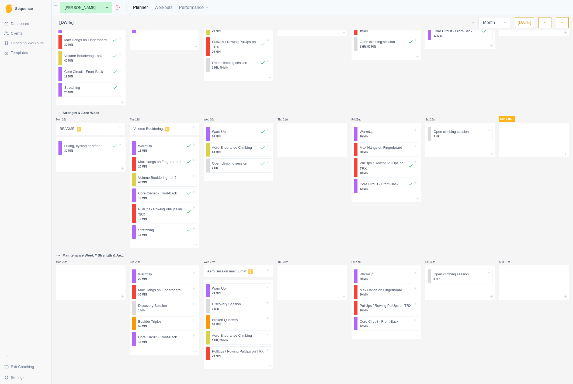
click at [545, 23] on icon "button" at bounding box center [545, 22] width 4 height 5
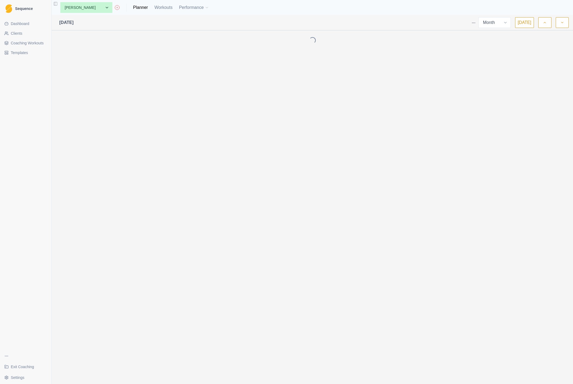
scroll to position [0, 0]
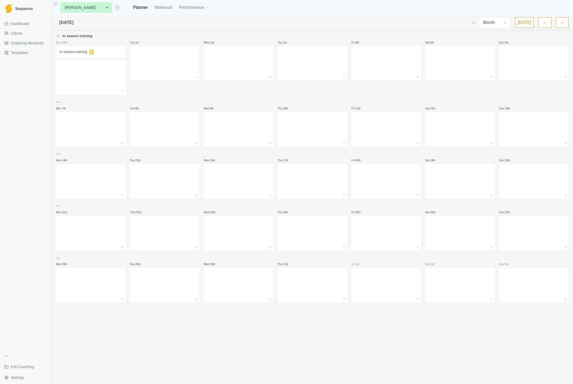
click at [542, 23] on button "button" at bounding box center [544, 22] width 13 height 11
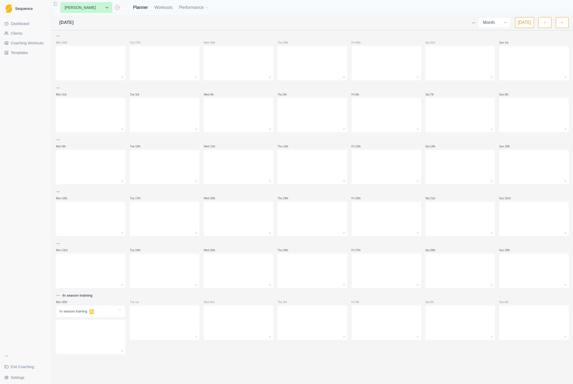
click at [548, 20] on button "button" at bounding box center [544, 22] width 13 height 11
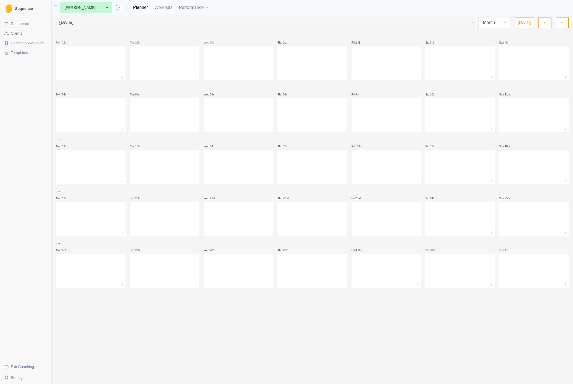
click at [522, 20] on button "[DATE]" at bounding box center [524, 22] width 19 height 11
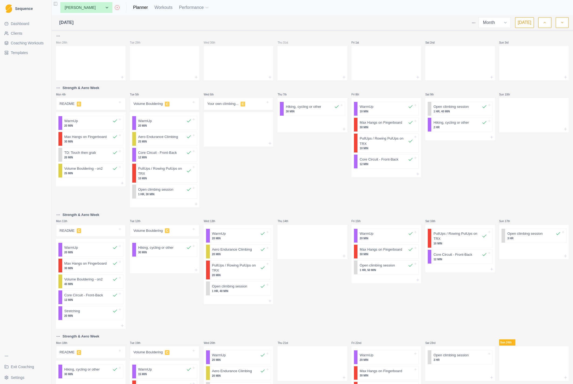
click at [563, 22] on icon "button" at bounding box center [562, 22] width 4 height 5
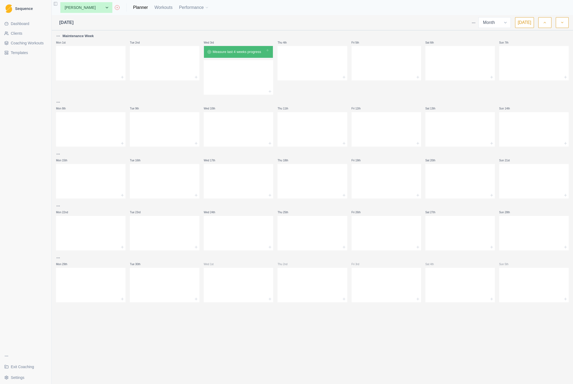
click at [544, 22] on polyline "button" at bounding box center [545, 22] width 2 height 1
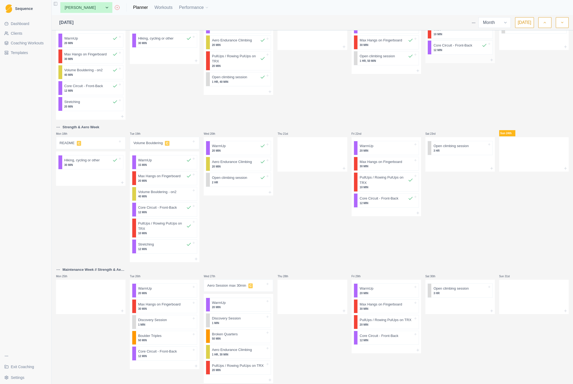
scroll to position [224, 0]
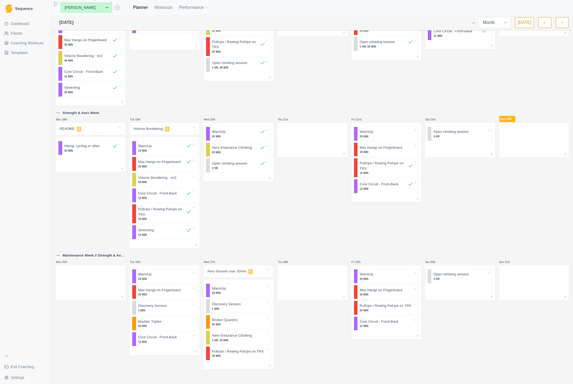
click at [562, 26] on button "button" at bounding box center [561, 22] width 13 height 11
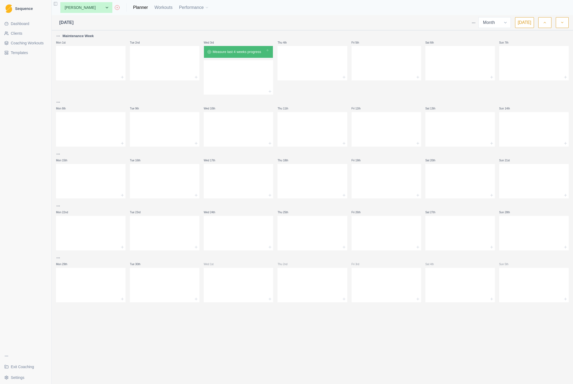
scroll to position [0, 0]
click at [74, 22] on span "[DATE]" at bounding box center [66, 22] width 14 height 6
click at [544, 22] on polyline "button" at bounding box center [545, 22] width 2 height 1
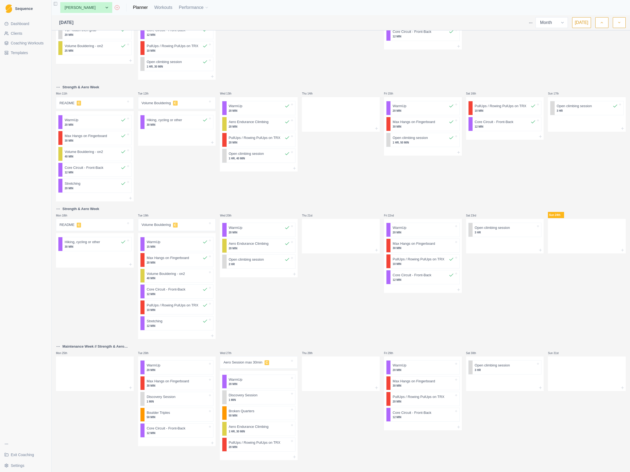
scroll to position [126, 0]
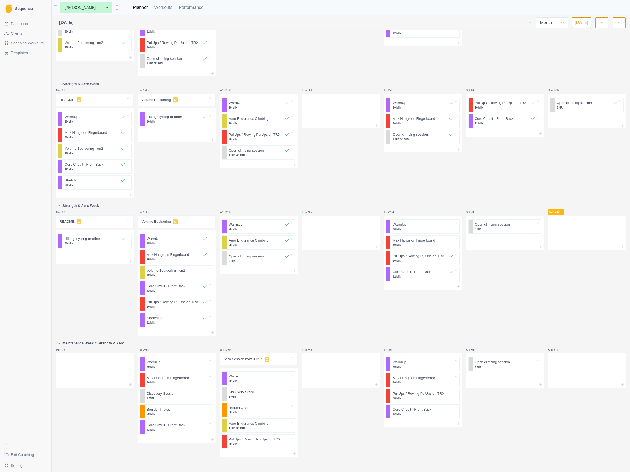
click at [23, 52] on span "Templates" at bounding box center [19, 52] width 17 height 5
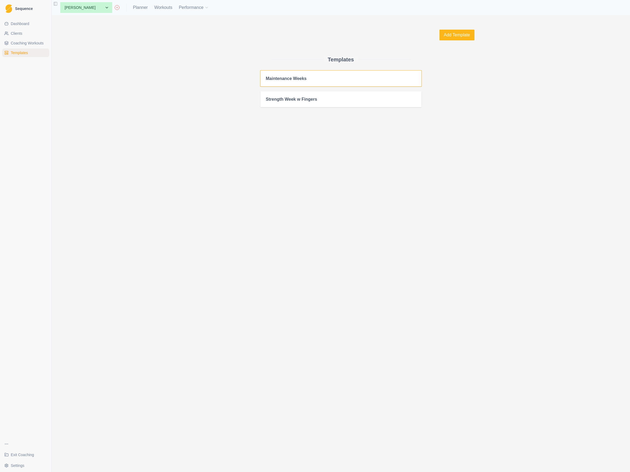
click at [287, 79] on h2 "Maintenance Weeks" at bounding box center [341, 78] width 150 height 5
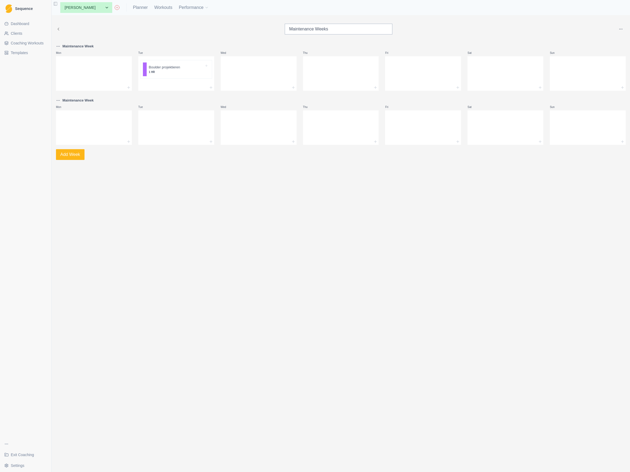
click at [58, 100] on html "Sequence Dashboard Clients Coaching Workouts Templates Exit Coaching Settings T…" at bounding box center [315, 236] width 630 height 472
click at [77, 160] on div "Delete week" at bounding box center [82, 159] width 51 height 9
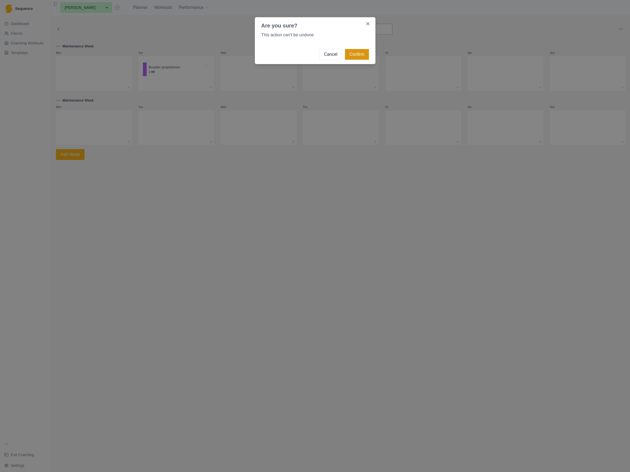
click at [353, 55] on button "Confirm" at bounding box center [357, 54] width 24 height 11
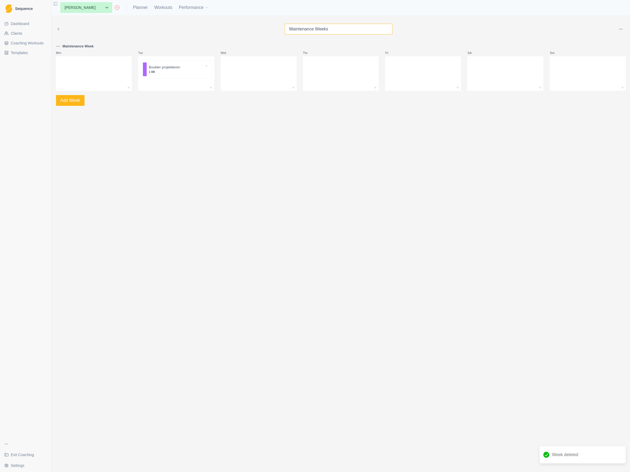
click at [334, 28] on input "Maintenance Weeks" at bounding box center [339, 29] width 108 height 11
type input "Maintenance Week"
click at [325, 109] on div "Maintenance Week Maintenance Week Mon Tue Boulder projektieren 1 HR Wed Thu Fri…" at bounding box center [341, 71] width 579 height 112
click at [212, 86] on icon at bounding box center [211, 87] width 4 height 4
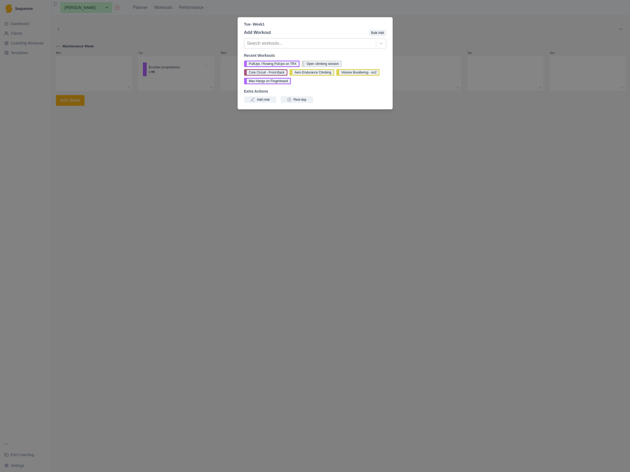
click at [298, 176] on div "Tue - Week 1 Add Workout Bulk Add Search workouts... Recent Workouts PullUps / …" at bounding box center [315, 236] width 630 height 472
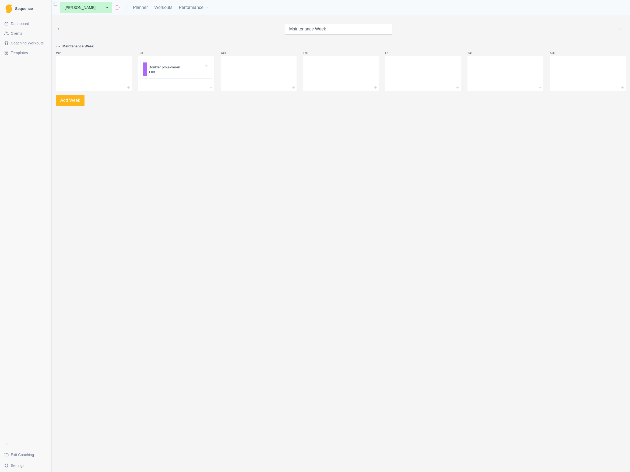
click at [17, 53] on span "Templates" at bounding box center [19, 52] width 17 height 5
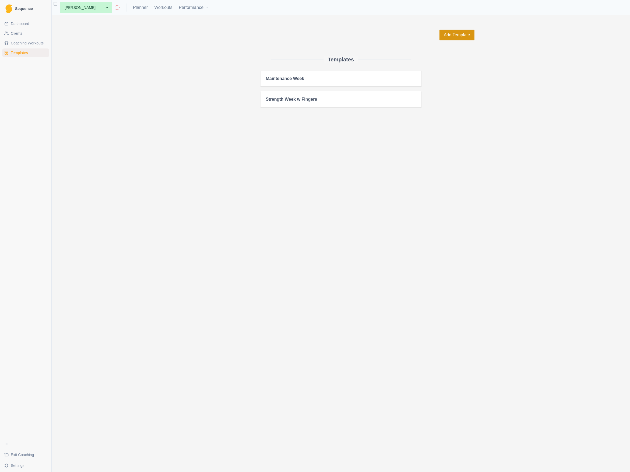
click at [456, 36] on button "Add Template" at bounding box center [457, 35] width 35 height 11
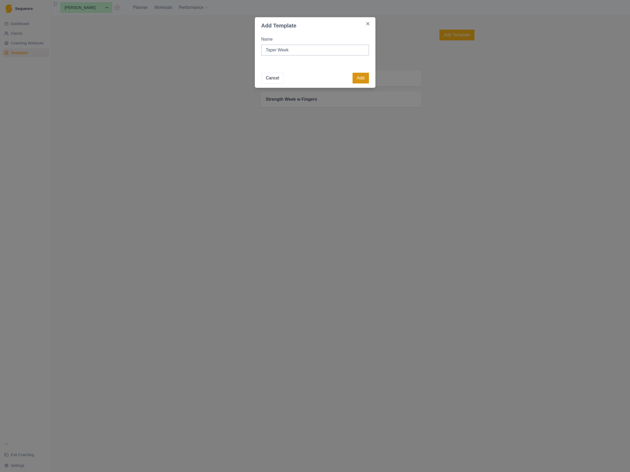
type input "Taper Week"
click at [362, 78] on button "Add" at bounding box center [361, 78] width 16 height 11
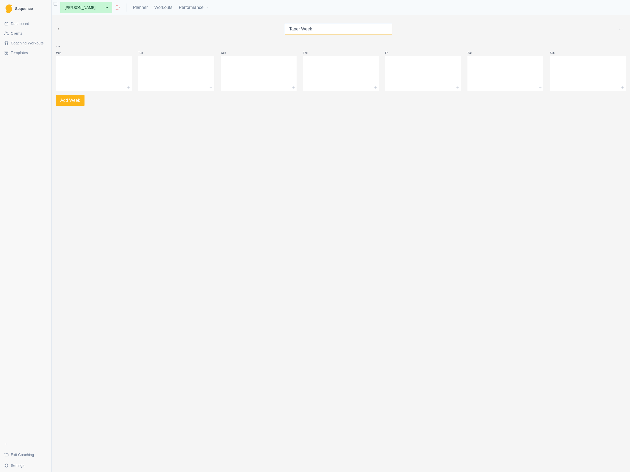
click at [293, 30] on input "Taper Week" at bounding box center [339, 29] width 108 height 11
type input "Transition Week"
click at [56, 46] on html "Sequence Dashboard Clients Coaching Workouts Templates Exit Coaching Settings T…" at bounding box center [315, 236] width 630 height 472
click at [58, 46] on html "Sequence Dashboard Clients Coaching Workouts Templates Exit Coaching Settings T…" at bounding box center [315, 236] width 630 height 472
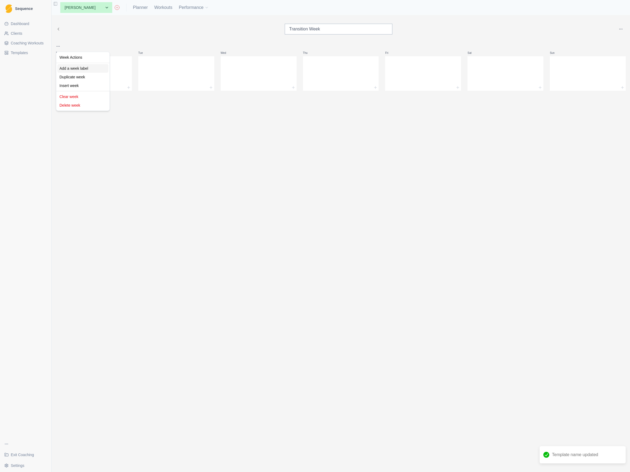
click at [74, 68] on div "Add a week label" at bounding box center [82, 68] width 51 height 9
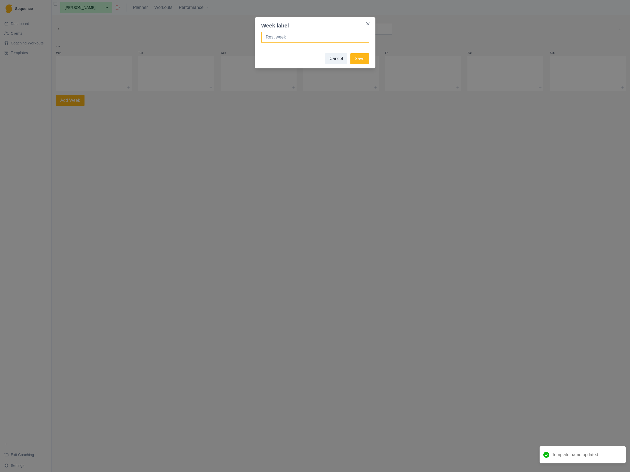
click at [306, 36] on input at bounding box center [315, 37] width 108 height 11
type input "Transition Week"
click at [364, 60] on button "Save" at bounding box center [360, 58] width 18 height 11
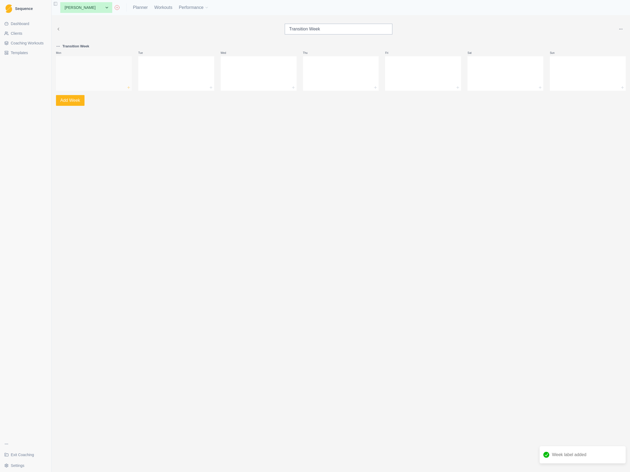
click at [130, 86] on icon at bounding box center [129, 87] width 4 height 4
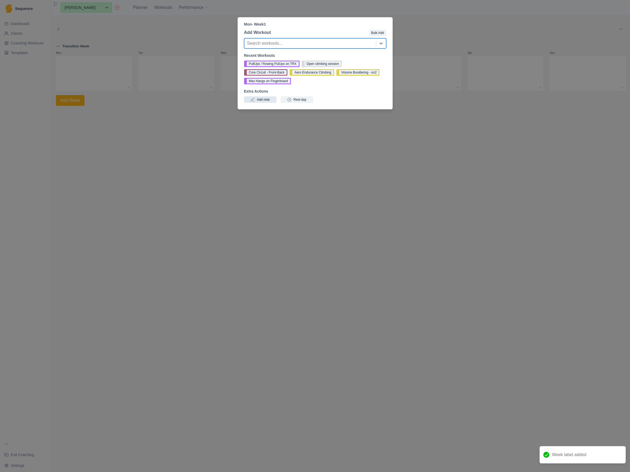
click at [261, 100] on button "Add note" at bounding box center [260, 99] width 32 height 6
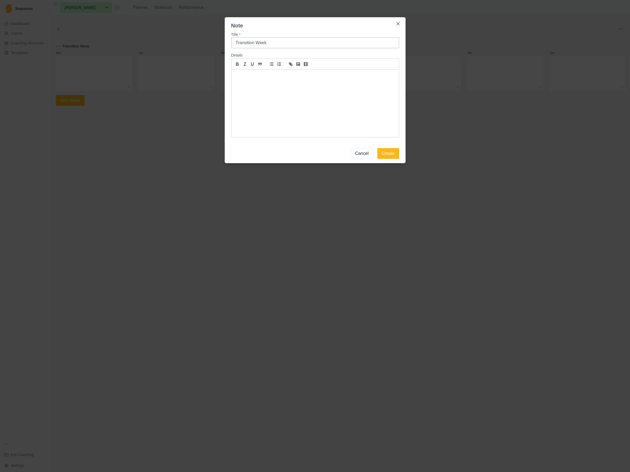
type input "Transition Week"
click at [261, 77] on p at bounding box center [315, 76] width 159 height 6
click at [321, 107] on div "This week we recover from hard work the last weeks and transition into the new …" at bounding box center [315, 103] width 167 height 67
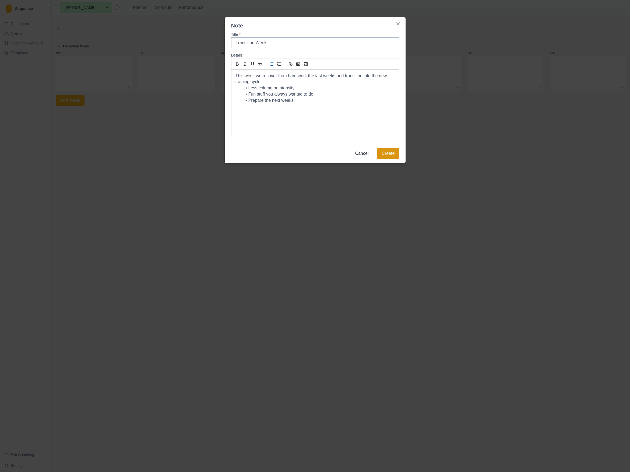
click at [391, 155] on button "Create" at bounding box center [388, 153] width 22 height 11
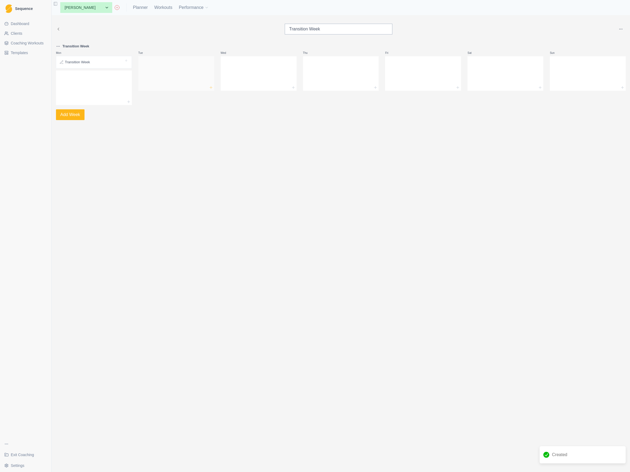
click at [210, 87] on icon at bounding box center [211, 87] width 4 height 4
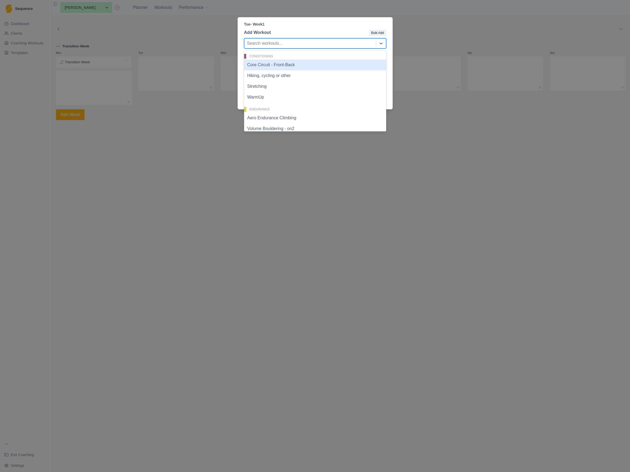
click at [279, 41] on div at bounding box center [310, 44] width 126 height 8
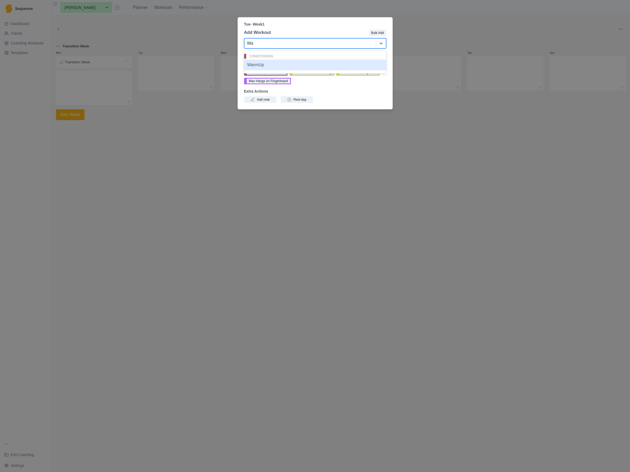
type input "War"
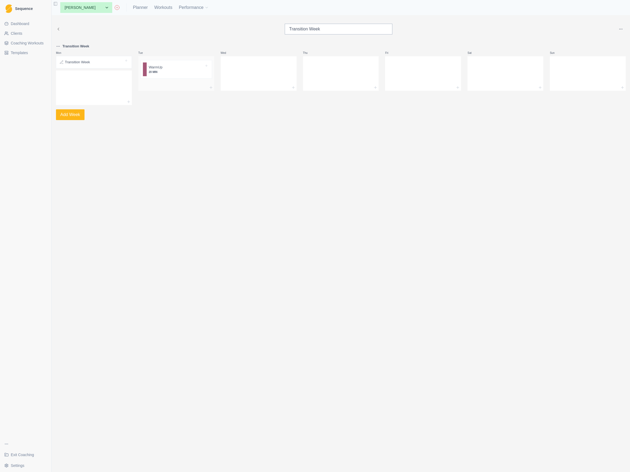
click at [175, 68] on div at bounding box center [184, 67] width 42 height 5
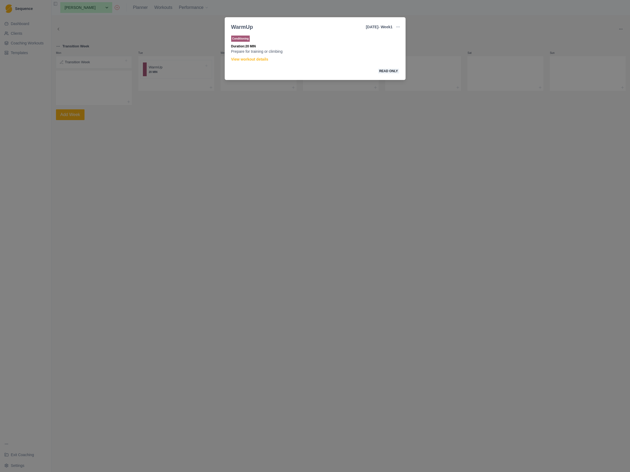
click at [192, 36] on div "WarmUp Tuesday - Week 1 Edit Original Workout Remove From Template Conditioning…" at bounding box center [315, 236] width 630 height 472
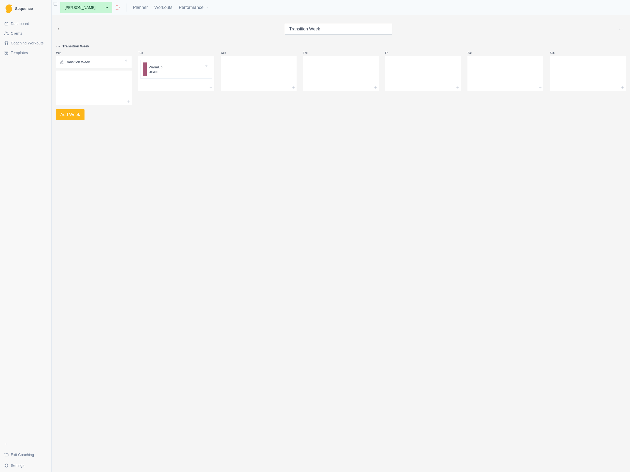
click at [23, 41] on span "Coaching Workouts" at bounding box center [27, 42] width 33 height 5
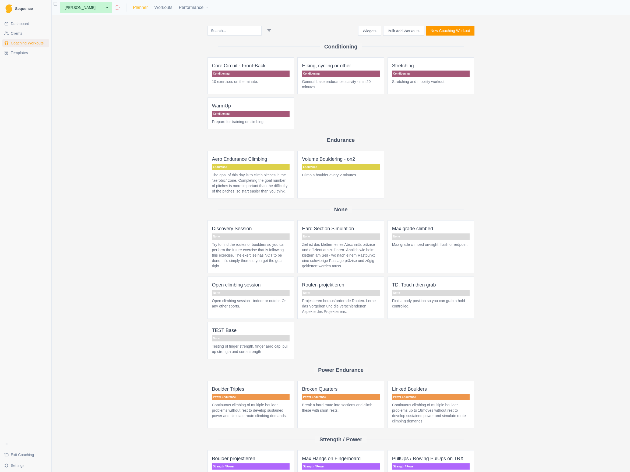
click at [133, 7] on link "Planner" at bounding box center [140, 7] width 15 height 6
select select "month"
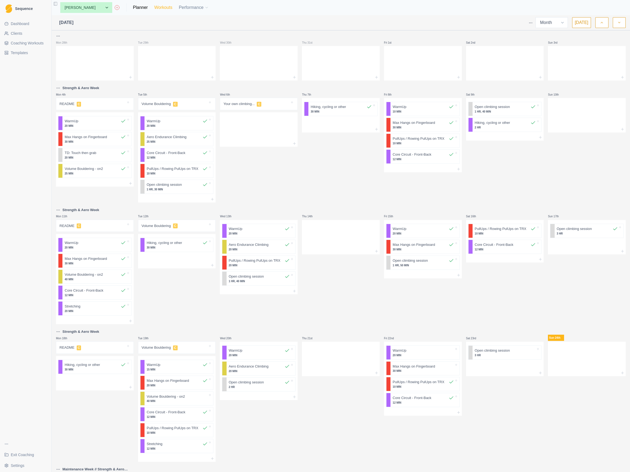
click at [154, 8] on link "Workouts" at bounding box center [163, 7] width 18 height 6
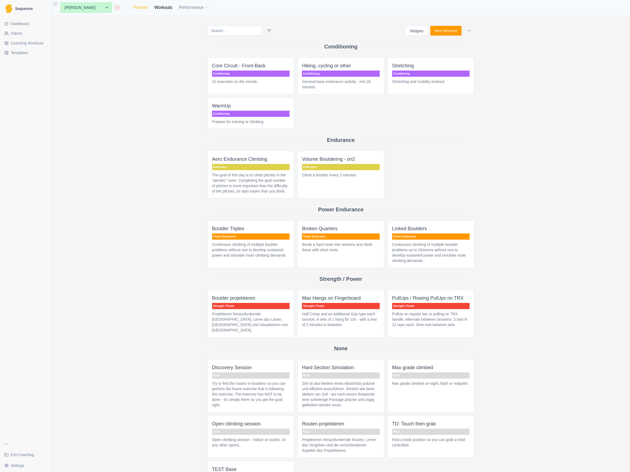
click at [133, 8] on link "Planner" at bounding box center [140, 7] width 15 height 6
select select "month"
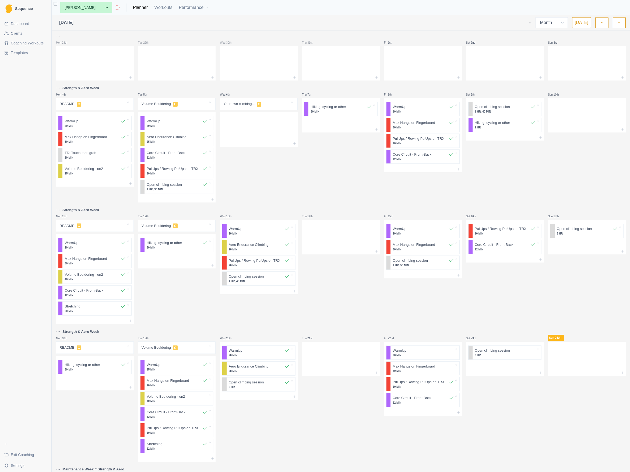
click at [34, 47] on ul "Dashboard Clients Coaching Workouts Templates" at bounding box center [25, 38] width 47 height 38
click at [33, 44] on span "Coaching Workouts" at bounding box center [27, 42] width 33 height 5
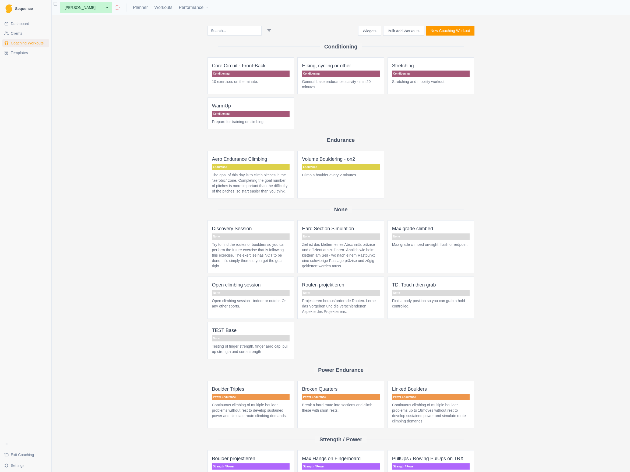
click at [23, 53] on span "Templates" at bounding box center [19, 52] width 17 height 5
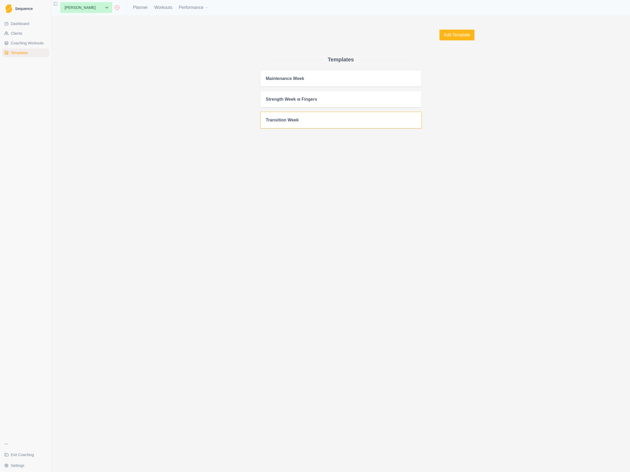
click at [291, 117] on h2 "Transition Week" at bounding box center [341, 119] width 150 height 5
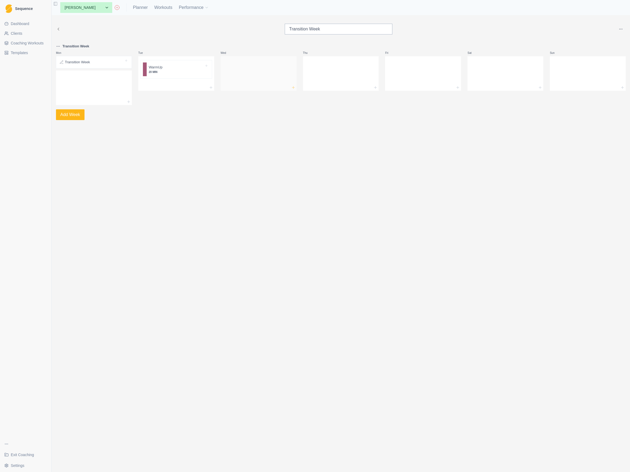
click at [293, 87] on icon at bounding box center [293, 87] width 4 height 4
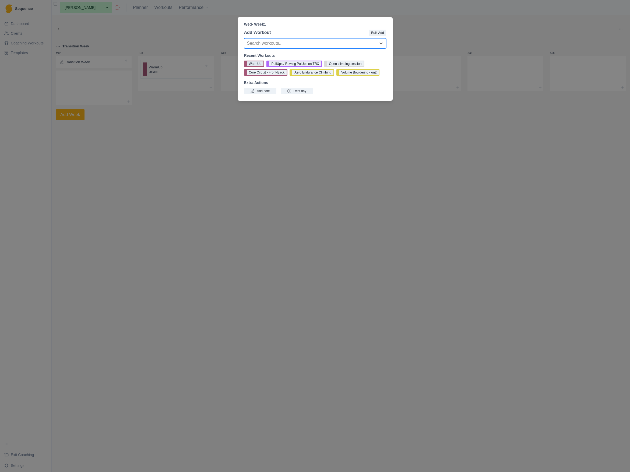
click at [255, 63] on button "WarmUp" at bounding box center [254, 64] width 20 height 6
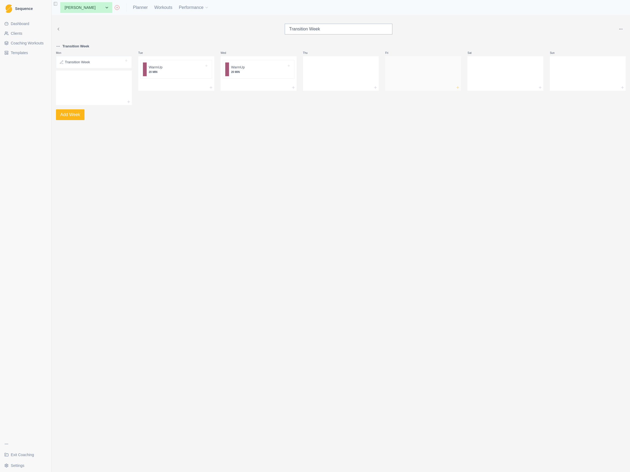
click at [459, 88] on line at bounding box center [458, 88] width 2 height 0
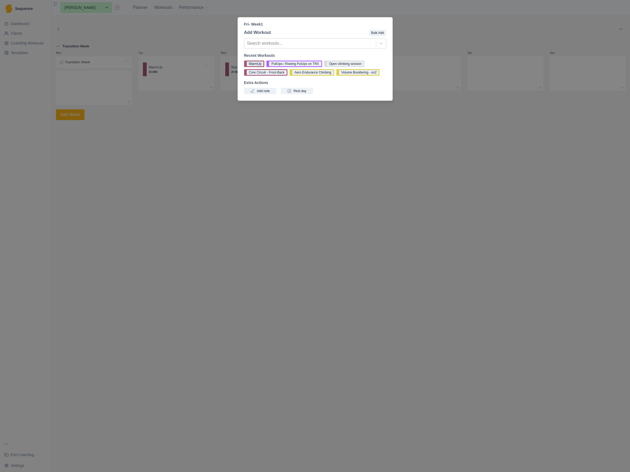
click at [256, 63] on button "WarmUp" at bounding box center [254, 64] width 20 height 6
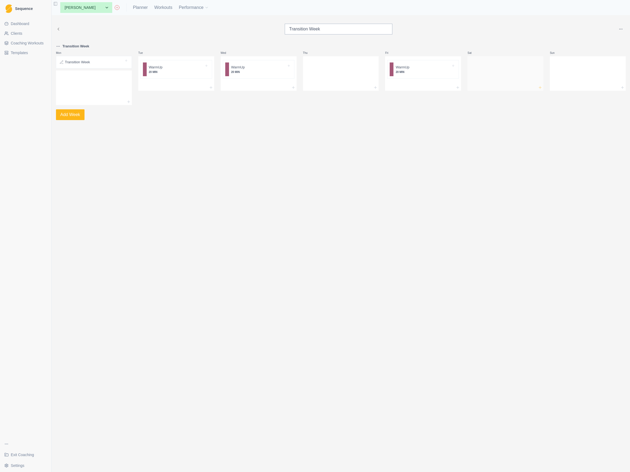
click at [541, 88] on icon at bounding box center [540, 87] width 4 height 4
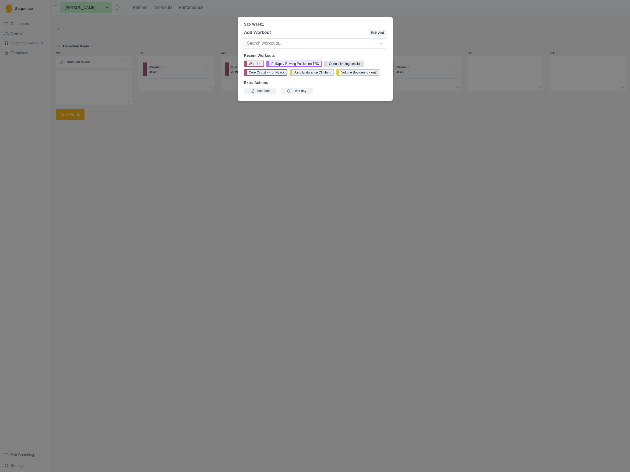
click at [351, 63] on button "Open climbing session" at bounding box center [344, 64] width 40 height 6
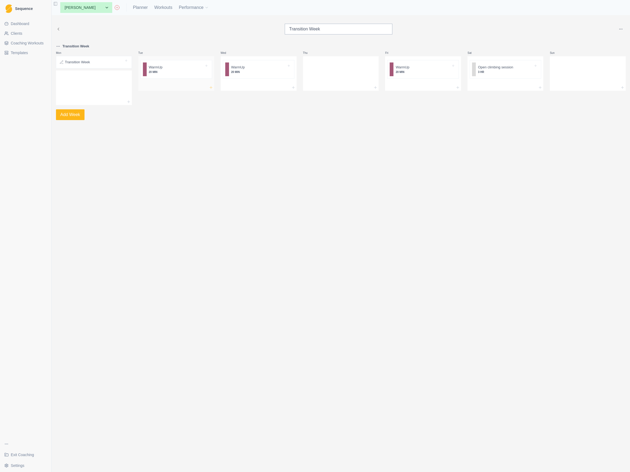
click at [211, 86] on icon at bounding box center [211, 87] width 4 height 4
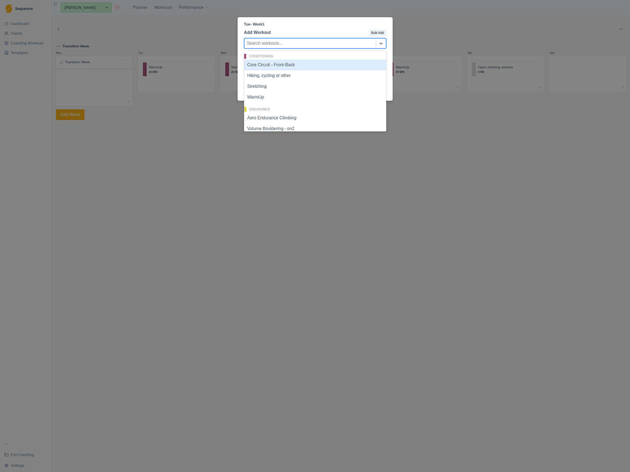
click at [286, 44] on div at bounding box center [310, 44] width 126 height 8
type input "bould"
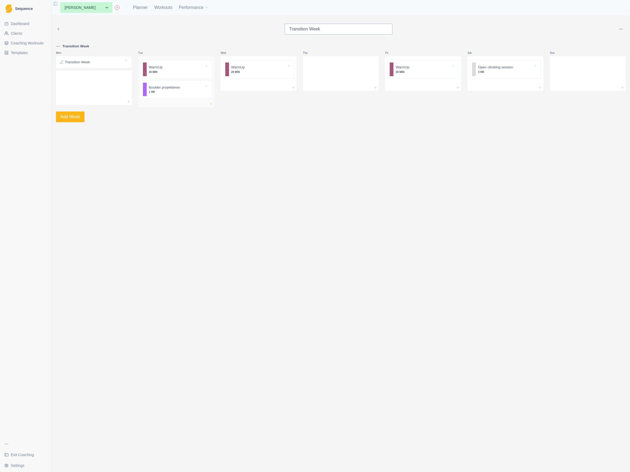
click at [210, 104] on icon at bounding box center [211, 104] width 4 height 4
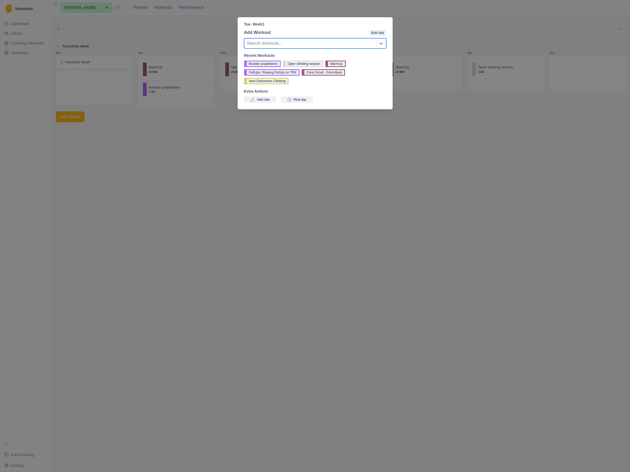
click at [285, 41] on div at bounding box center [310, 44] width 126 height 8
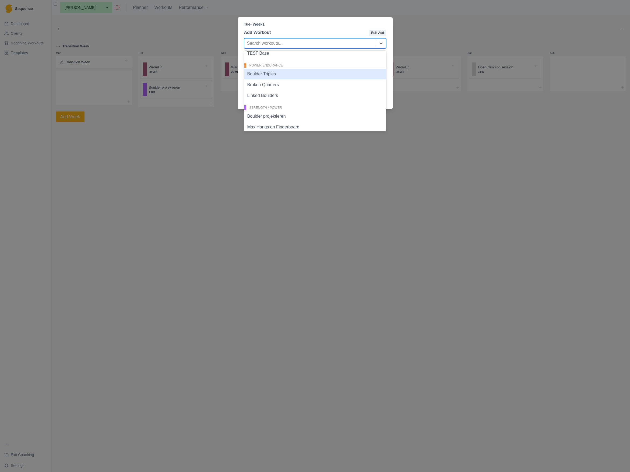
scroll to position [176, 0]
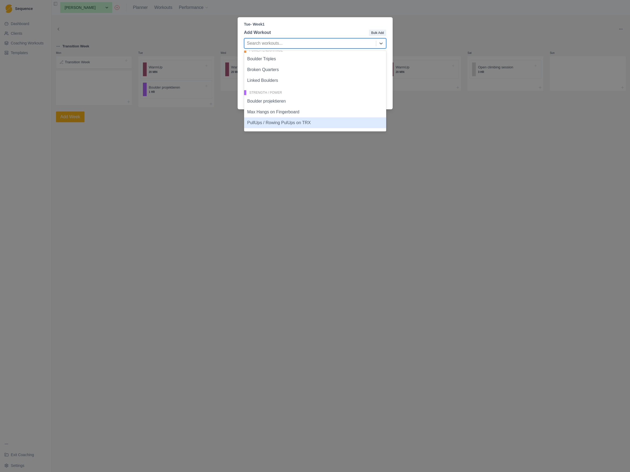
click at [272, 123] on div "PullUps / Rowing PulUps on TRX" at bounding box center [315, 122] width 142 height 11
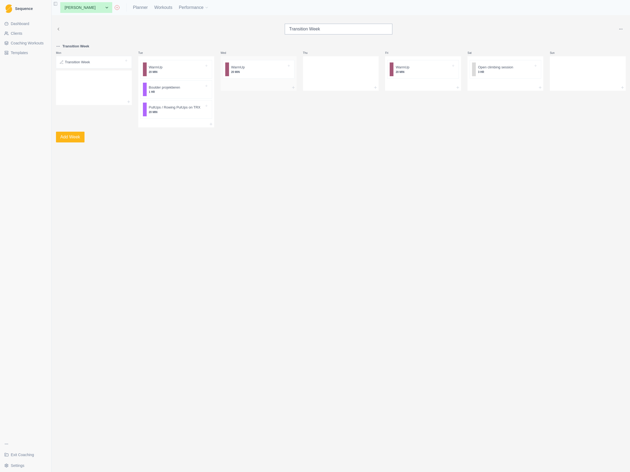
click at [253, 85] on div at bounding box center [259, 87] width 76 height 6
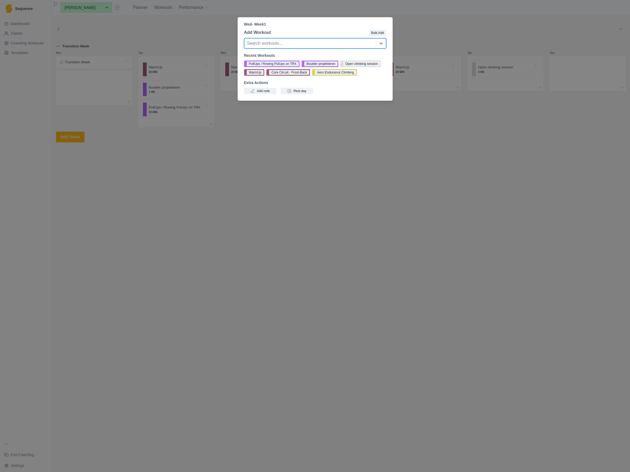
click at [320, 43] on div at bounding box center [310, 44] width 126 height 8
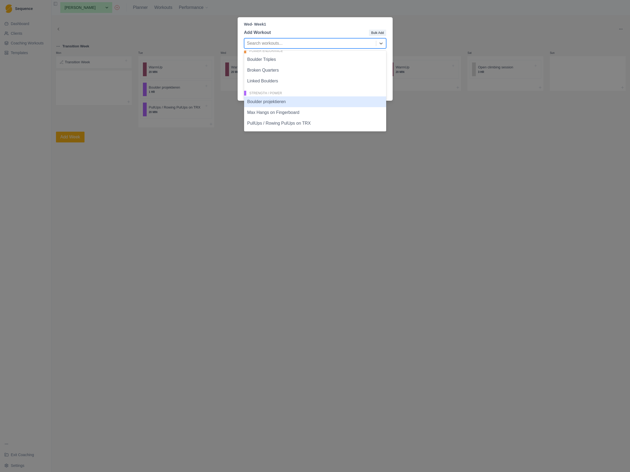
scroll to position [0, 0]
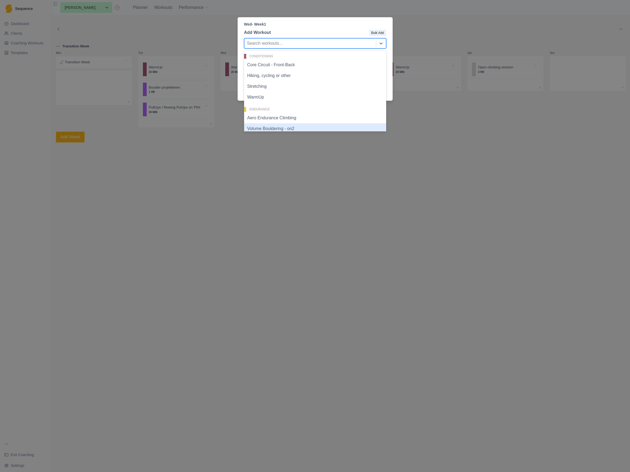
click at [261, 185] on div "Wed - Week 1 Add Workout Bulk Add Volume Bouldering - on2, 6 of 19. 19 results …" at bounding box center [315, 236] width 630 height 472
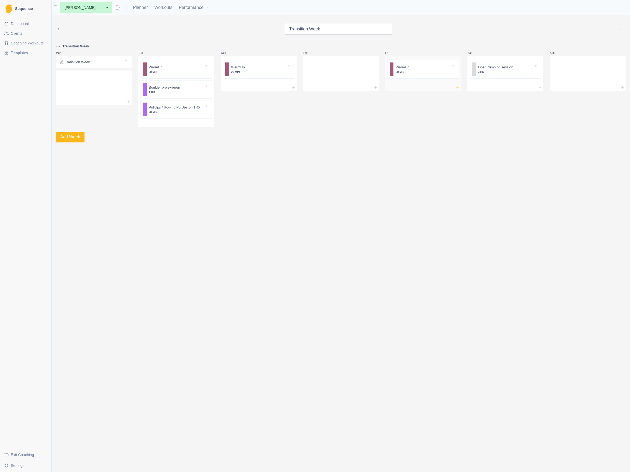
click at [457, 85] on icon at bounding box center [458, 87] width 4 height 4
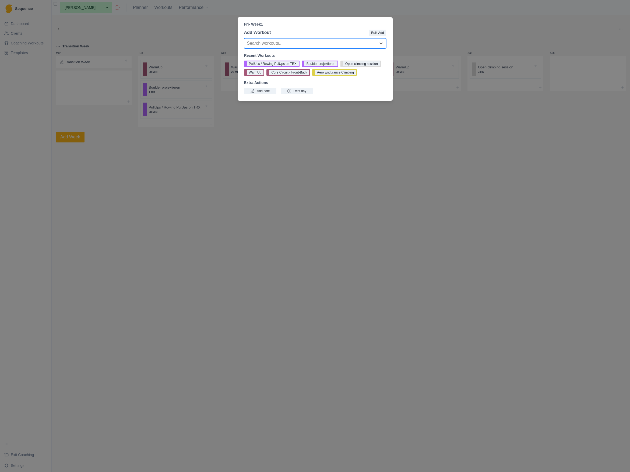
click at [289, 121] on div "Fri - Week 1 Add Workout Bulk Add Search workouts... Recent Workouts PullUps / …" at bounding box center [315, 236] width 630 height 472
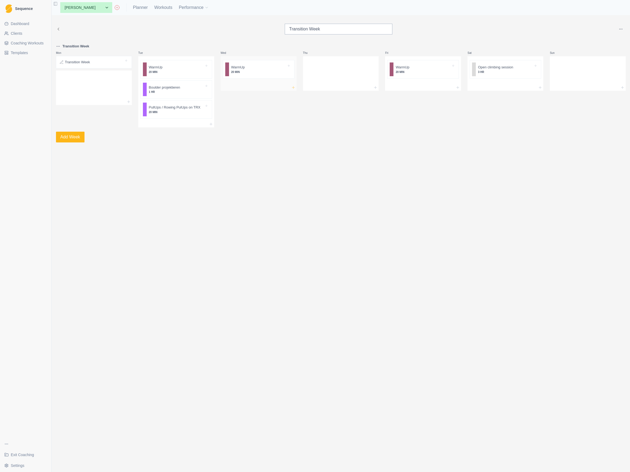
click at [294, 86] on icon at bounding box center [293, 87] width 4 height 4
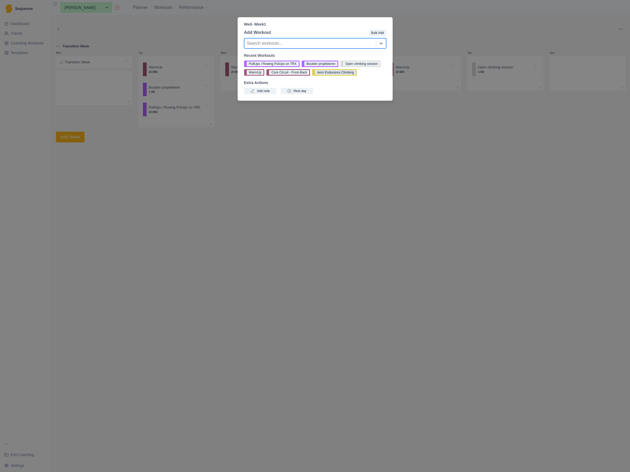
click at [327, 72] on button "Aero Endurance Climbing" at bounding box center [334, 72] width 45 height 6
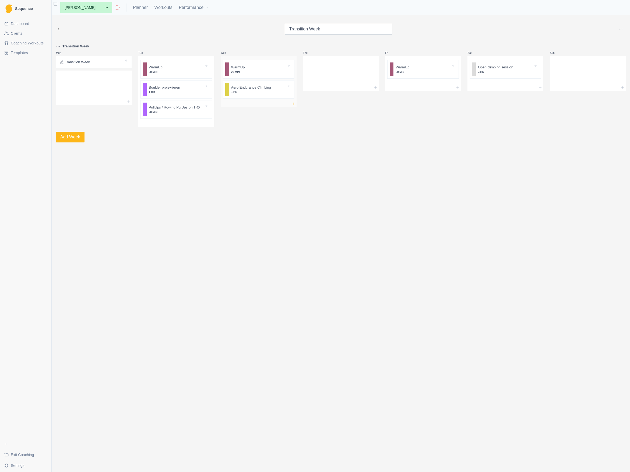
click at [293, 102] on icon at bounding box center [293, 104] width 4 height 4
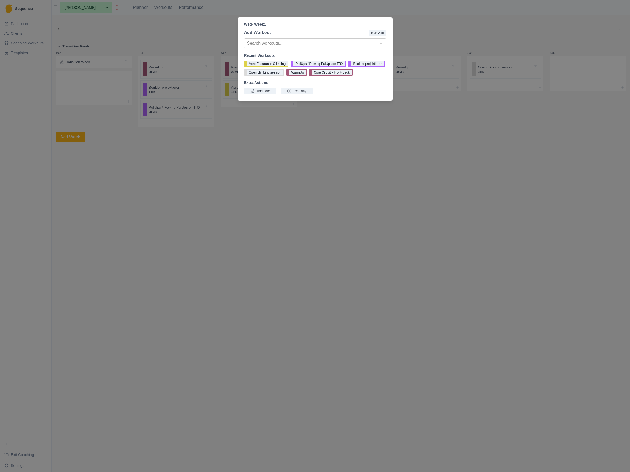
click at [269, 147] on div "Wed - Week 1 Add Workout Bulk Add Search workouts... Recent Workouts Aero Endur…" at bounding box center [315, 236] width 630 height 472
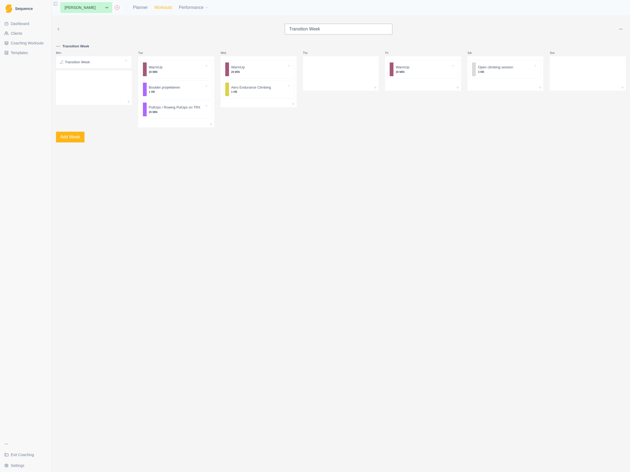
click at [154, 8] on link "Workouts" at bounding box center [163, 7] width 18 height 6
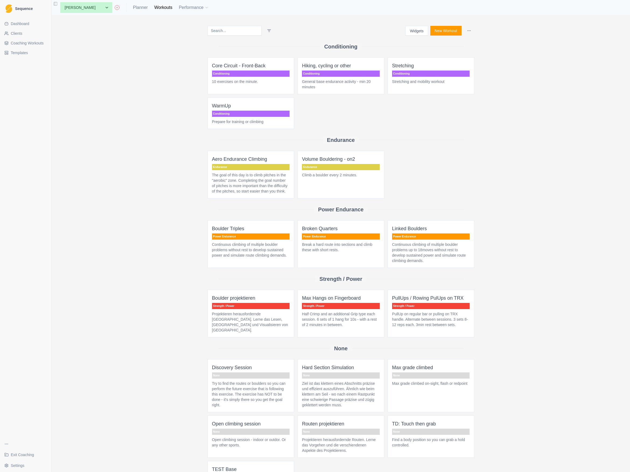
click at [32, 44] on span "Coaching Workouts" at bounding box center [27, 42] width 33 height 5
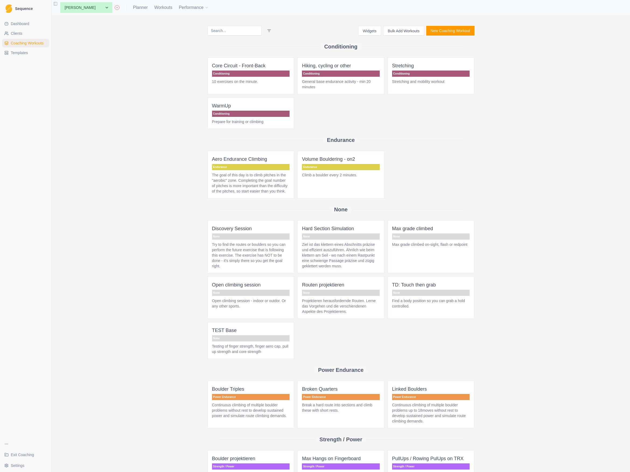
click at [336, 52] on div "Conditioning" at bounding box center [341, 47] width 267 height 22
click at [20, 23] on span "Dashboard" at bounding box center [20, 23] width 19 height 5
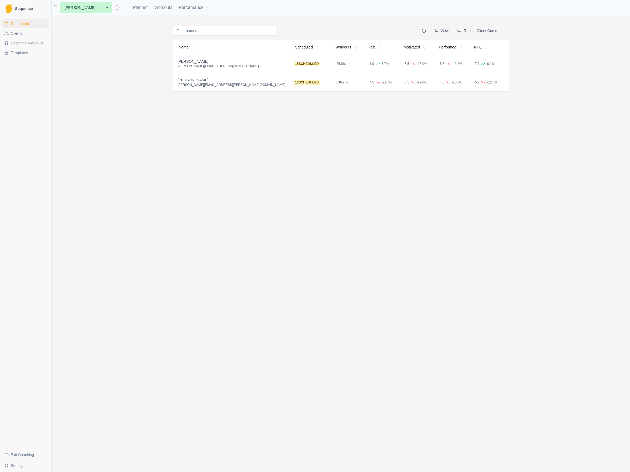
click at [19, 32] on span "Clients" at bounding box center [17, 33] width 12 height 5
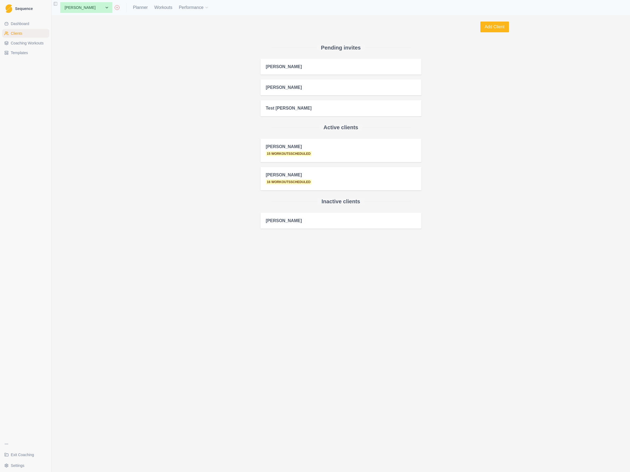
click at [20, 23] on span "Dashboard" at bounding box center [20, 23] width 19 height 5
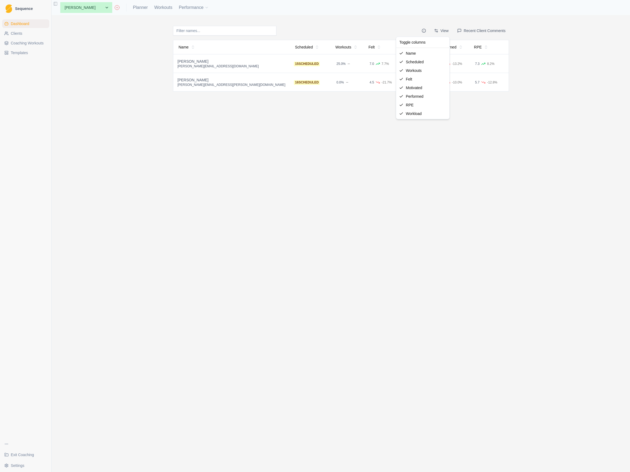
click at [440, 30] on html "Sequence Dashboard Clients Coaching Workouts Templates Exit Coaching Settings T…" at bounding box center [315, 236] width 630 height 472
click at [411, 23] on html "Sequence Dashboard Clients Coaching Workouts Templates Exit Coaching Settings T…" at bounding box center [315, 236] width 630 height 472
click at [23, 36] on link "Clients" at bounding box center [25, 33] width 47 height 9
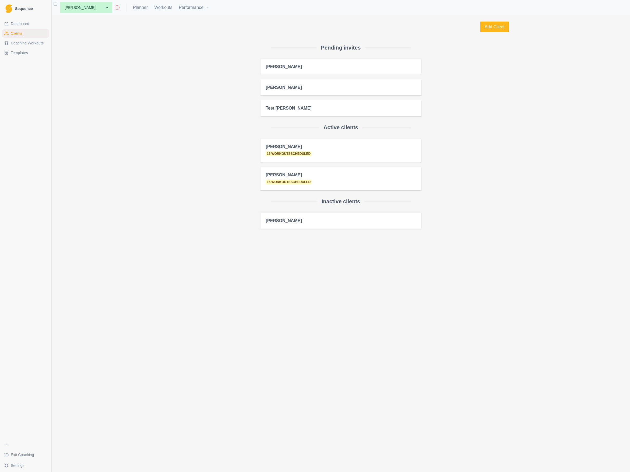
click at [21, 10] on span "Sequence" at bounding box center [24, 9] width 18 height 4
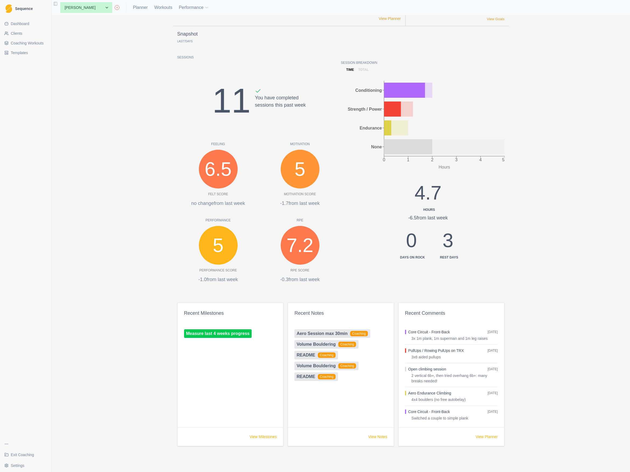
scroll to position [40, 0]
click at [116, 378] on div "Upcoming Workouts Discovery Session None Core Circuit - Front-Back Conditioning…" at bounding box center [341, 243] width 579 height 457
click at [14, 50] on span "Templates" at bounding box center [19, 52] width 17 height 5
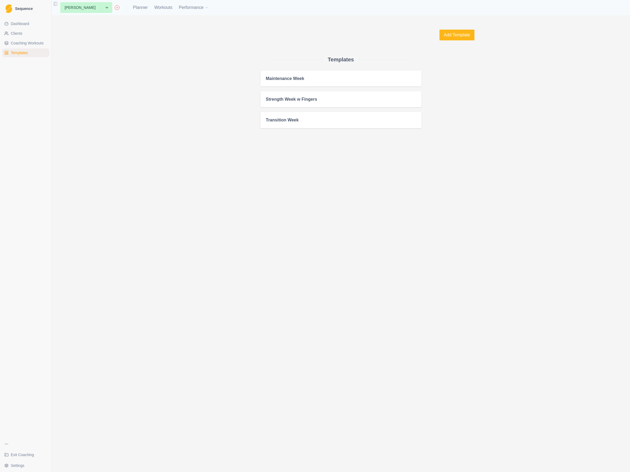
click at [18, 41] on span "Coaching Workouts" at bounding box center [27, 42] width 33 height 5
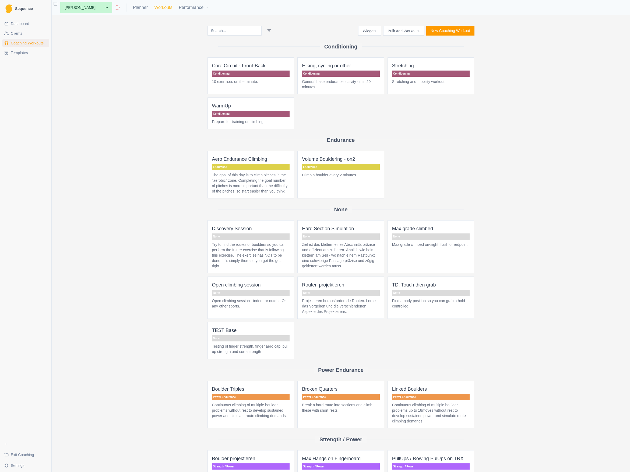
click at [154, 7] on link "Workouts" at bounding box center [163, 7] width 18 height 6
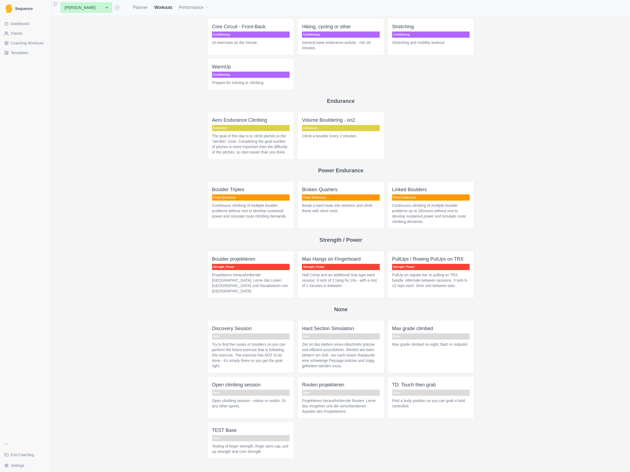
scroll to position [56, 0]
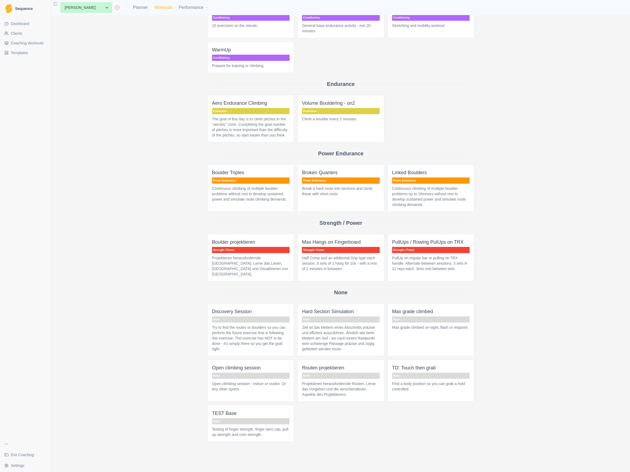
click at [154, 8] on link "Workouts" at bounding box center [163, 7] width 18 height 6
click at [133, 7] on link "Planner" at bounding box center [140, 7] width 15 height 6
select select "month"
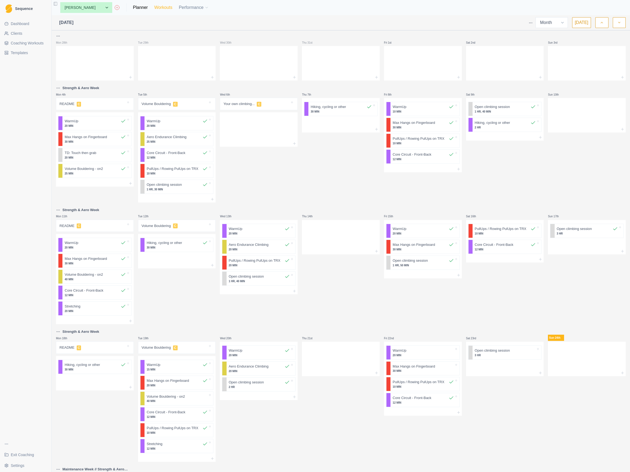
click at [154, 8] on link "Workouts" at bounding box center [163, 7] width 18 height 6
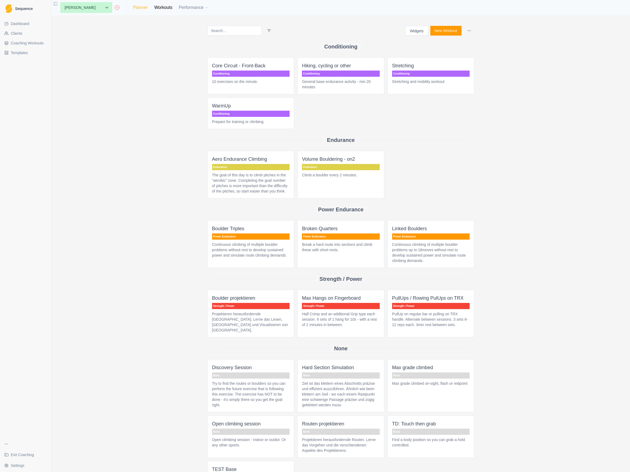
click at [133, 9] on link "Planner" at bounding box center [140, 7] width 15 height 6
select select "month"
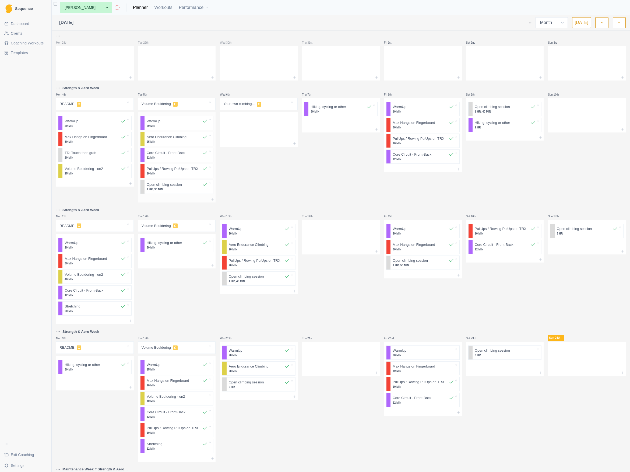
scroll to position [126, 0]
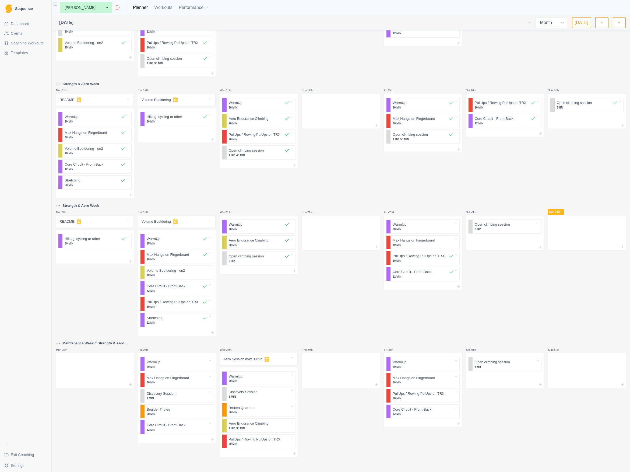
click at [19, 44] on span "Coaching Workouts" at bounding box center [27, 42] width 33 height 5
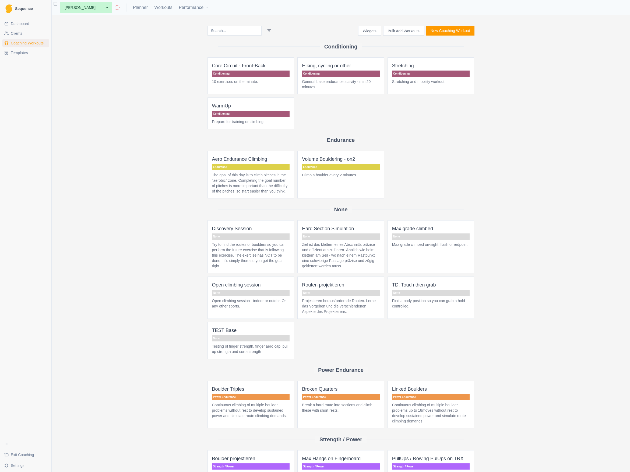
click at [16, 51] on span "Templates" at bounding box center [19, 52] width 17 height 5
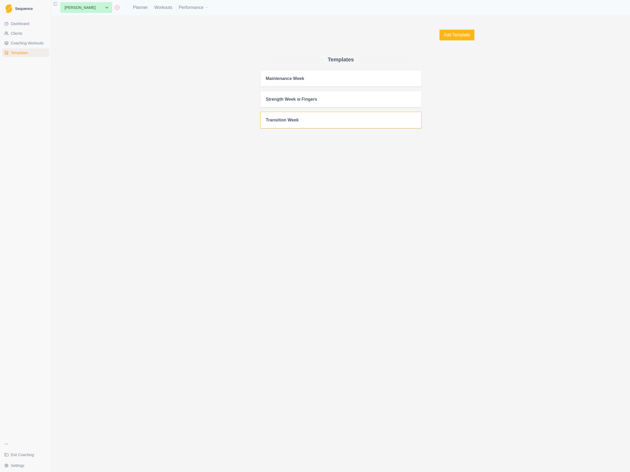
click at [298, 121] on h2 "Transition Week" at bounding box center [341, 119] width 150 height 5
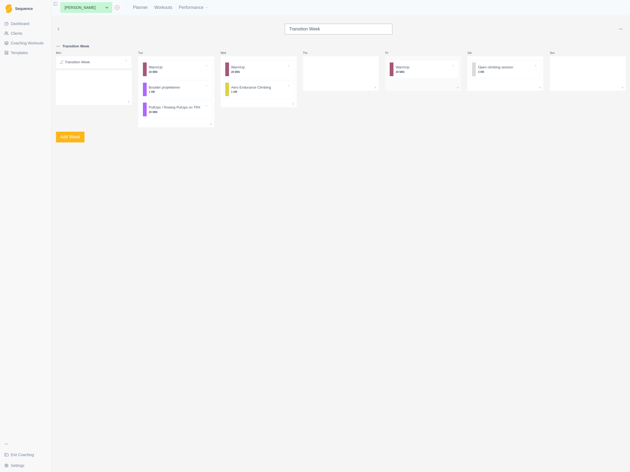
click at [410, 83] on div at bounding box center [423, 83] width 76 height 4
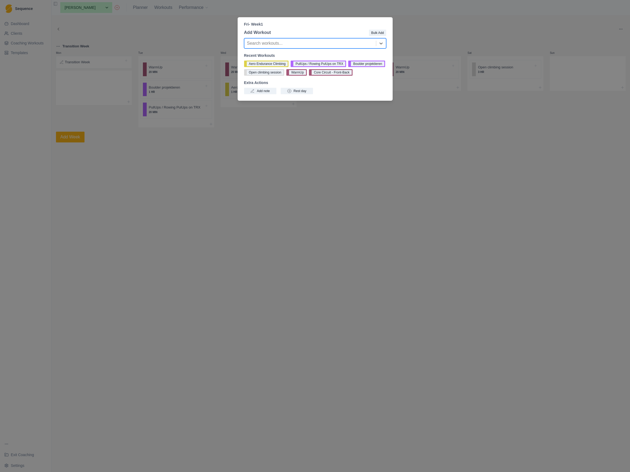
click at [293, 145] on div "Fri - Week 1 Add Workout Bulk Add Search workouts... Recent Workouts Aero Endur…" at bounding box center [315, 236] width 630 height 472
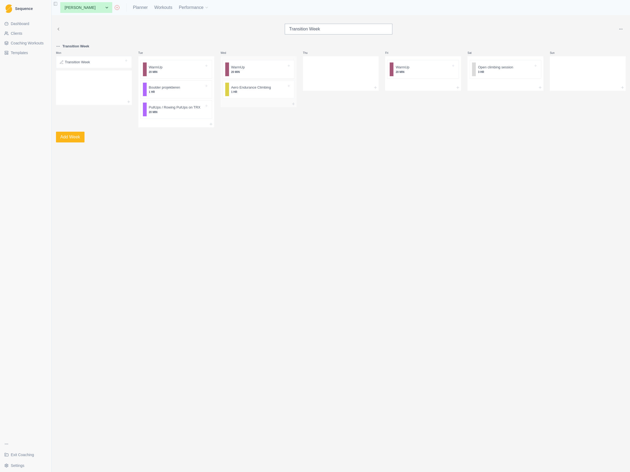
click at [262, 72] on p "20 MIN" at bounding box center [258, 72] width 55 height 4
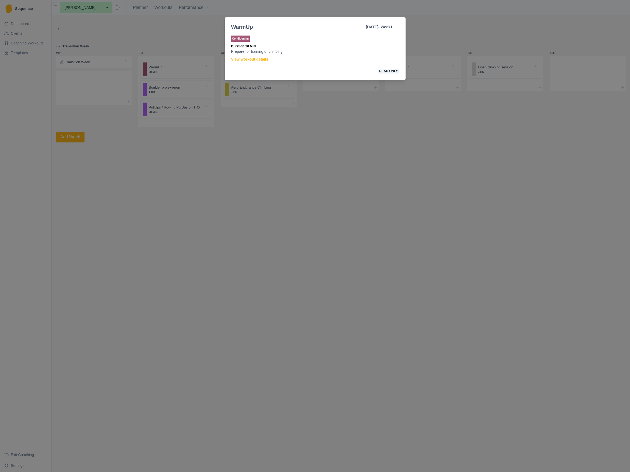
click at [255, 169] on div "WarmUp Wednesday - Week 1 Edit Original Workout Remove From Template Conditioni…" at bounding box center [315, 236] width 630 height 472
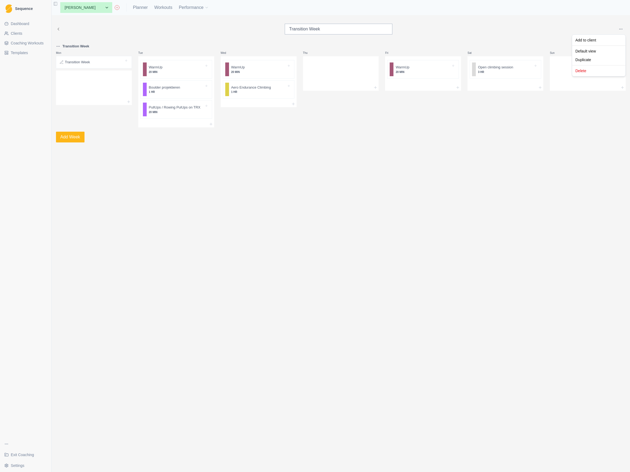
click at [572, 29] on html "Sequence Dashboard Clients Coaching Workouts Templates Exit Coaching Settings T…" at bounding box center [315, 236] width 630 height 472
click at [473, 144] on html "Sequence Dashboard Clients Coaching Workouts Templates Exit Coaching Settings T…" at bounding box center [315, 236] width 630 height 472
click at [20, 41] on span "Coaching Workouts" at bounding box center [27, 42] width 33 height 5
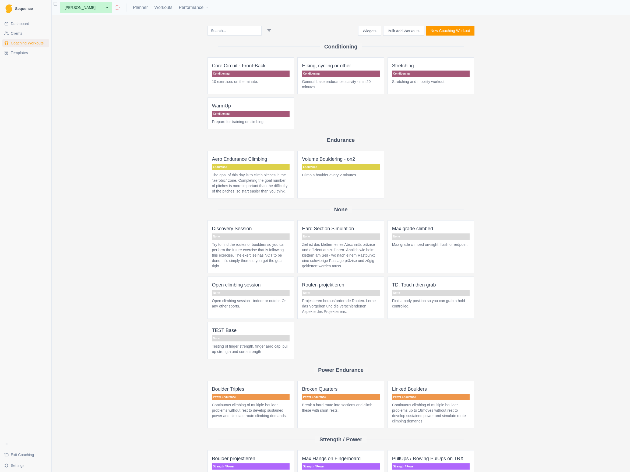
click at [17, 53] on span "Templates" at bounding box center [19, 52] width 17 height 5
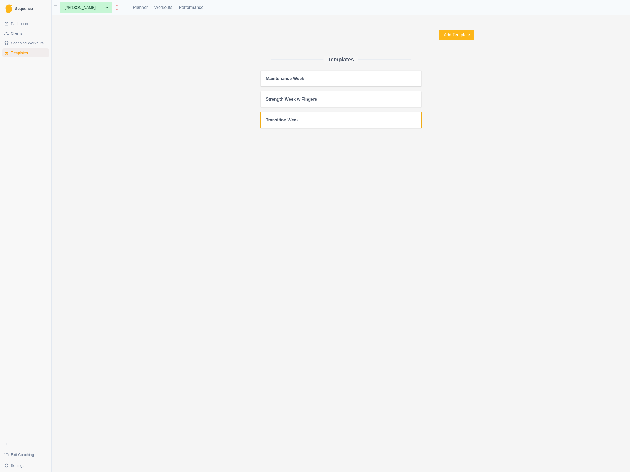
click at [292, 119] on h2 "Transition Week" at bounding box center [341, 119] width 150 height 5
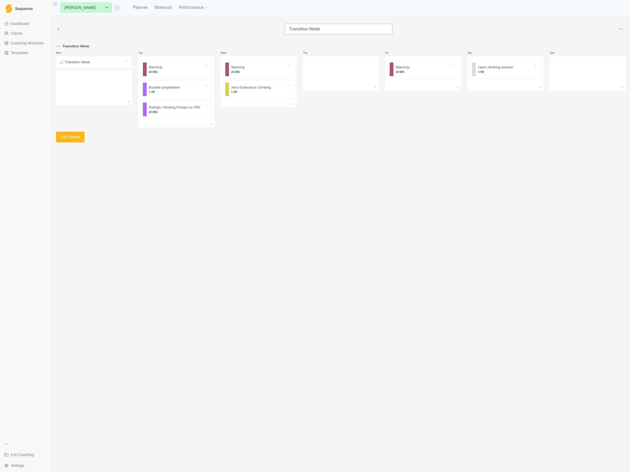
click at [572, 28] on html "Sequence Dashboard Clients Coaching Workouts Templates Exit Coaching Settings T…" at bounding box center [315, 236] width 630 height 472
click at [572, 41] on div "Add to client" at bounding box center [586, 39] width 21 height 5
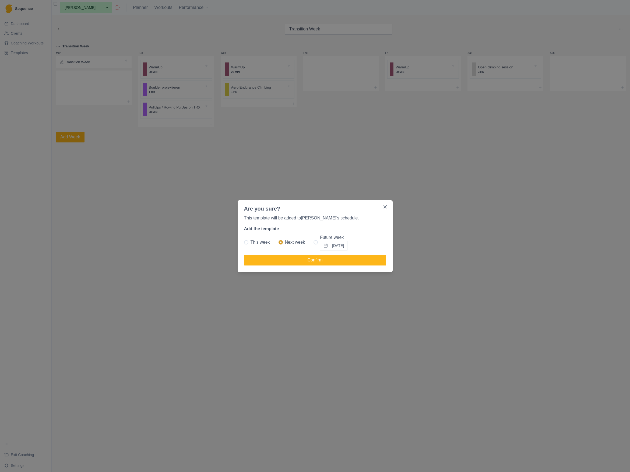
click at [316, 240] on span at bounding box center [316, 242] width 4 height 4
click at [314, 242] on input "Future week 01/09/2025" at bounding box center [313, 242] width 0 height 0
radio input "true"
click at [388, 207] on button "Close" at bounding box center [385, 206] width 9 height 9
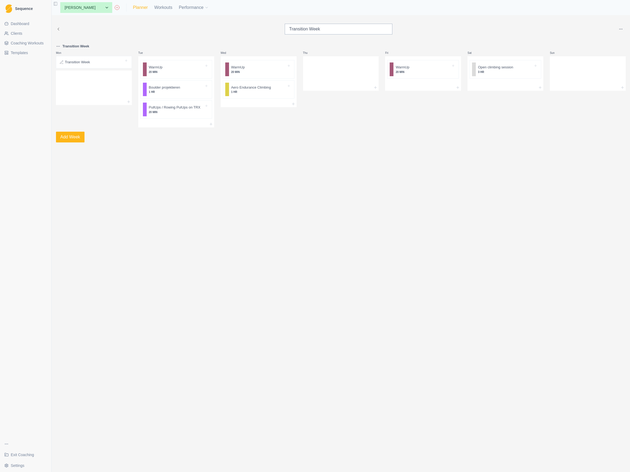
click at [134, 8] on link "Planner" at bounding box center [140, 7] width 15 height 6
select select "month"
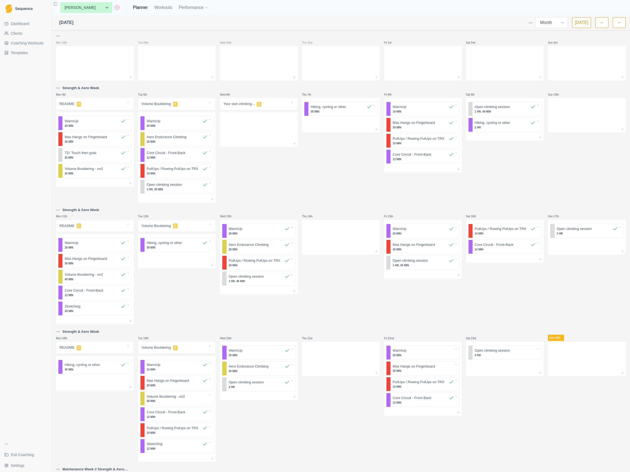
click at [19, 52] on span "Templates" at bounding box center [19, 52] width 17 height 5
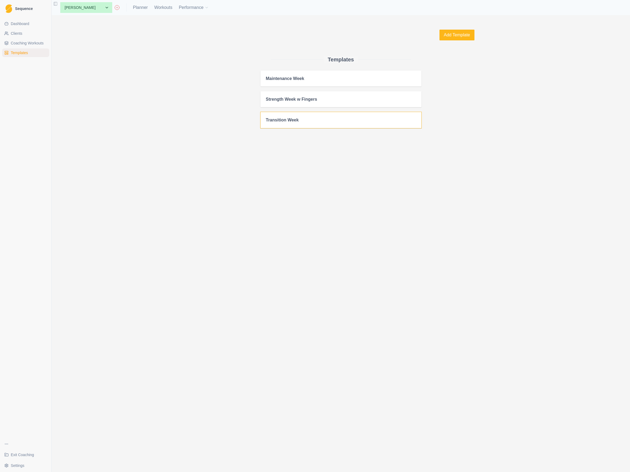
click at [297, 120] on h2 "Transition Week" at bounding box center [341, 119] width 150 height 5
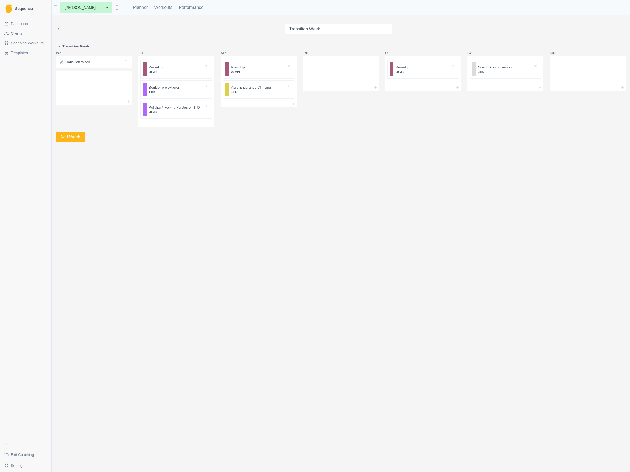
click at [572, 27] on html "Sequence Dashboard Clients Coaching Workouts Templates Exit Coaching Settings T…" at bounding box center [315, 236] width 630 height 472
click at [572, 40] on div "Add to client" at bounding box center [586, 39] width 21 height 5
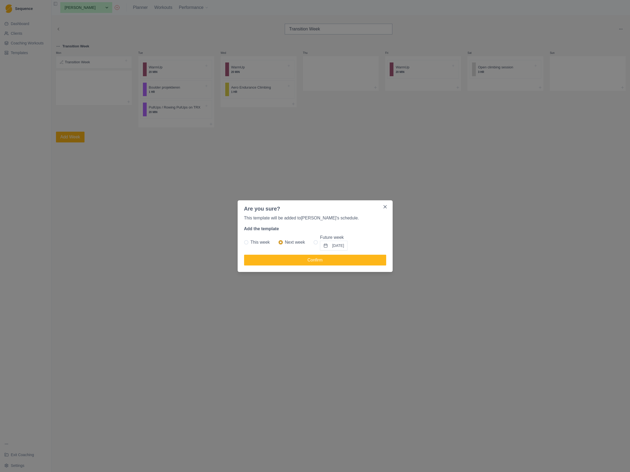
click at [314, 241] on span at bounding box center [316, 242] width 4 height 4
click at [314, 242] on input "Future week 01/09/2025" at bounding box center [313, 242] width 0 height 0
radio input "true"
click at [318, 260] on button "Confirm" at bounding box center [315, 260] width 142 height 11
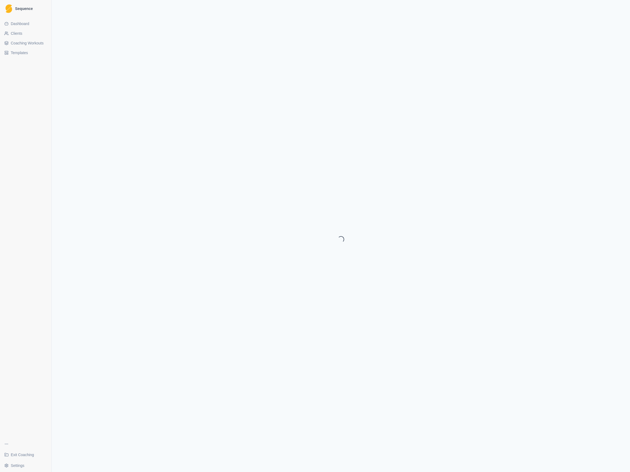
select select "month"
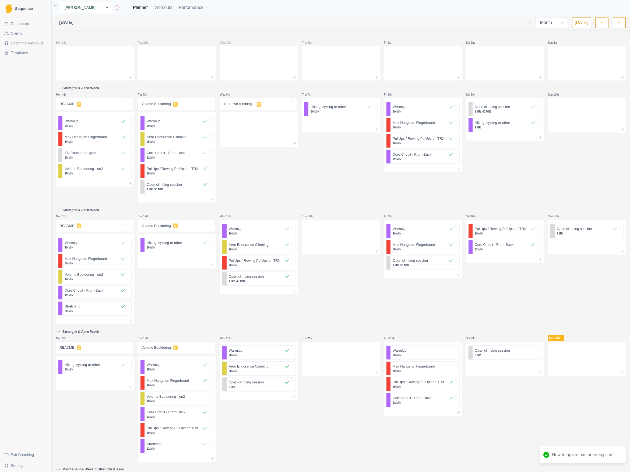
click at [74, 9] on select "None Cécile Noverraz Gilles Pütz Jon Test Michael Peters Test Peter" at bounding box center [86, 7] width 52 height 11
select select "804d269a-05a4-4a28-8005-4c108f46c3ac"
click at [60, 2] on select "None Cécile Noverraz Gilles Pütz Jon Test Michael Peters Test Peter" at bounding box center [86, 7] width 52 height 11
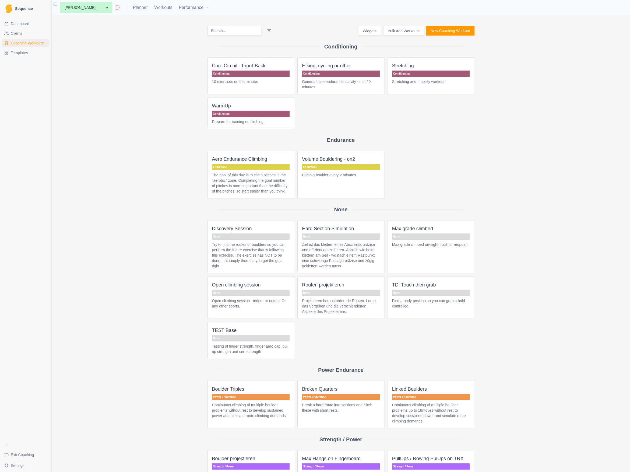
click at [18, 53] on span "Templates" at bounding box center [19, 52] width 17 height 5
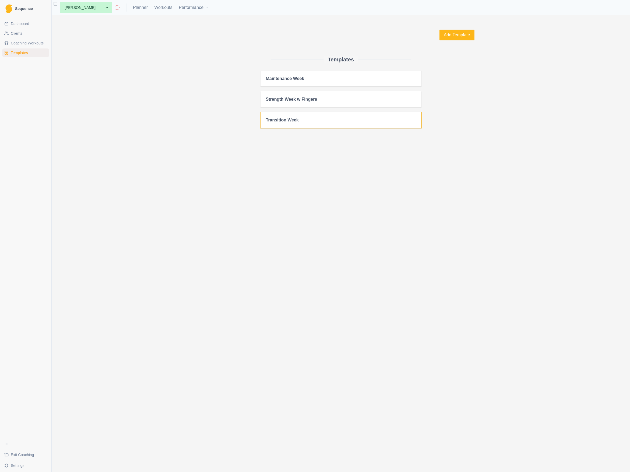
click at [325, 121] on h2 "Transition Week" at bounding box center [341, 119] width 150 height 5
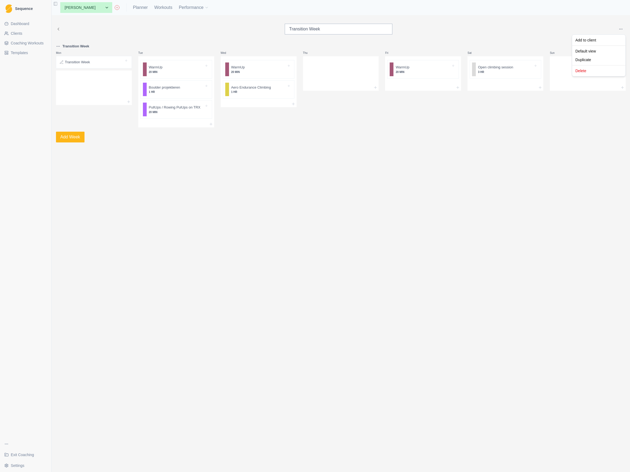
click at [621, 31] on html "Sequence Dashboard Clients Coaching Workouts Templates Exit Coaching Settings T…" at bounding box center [315, 236] width 630 height 472
click at [588, 39] on div "Add to client" at bounding box center [586, 39] width 21 height 5
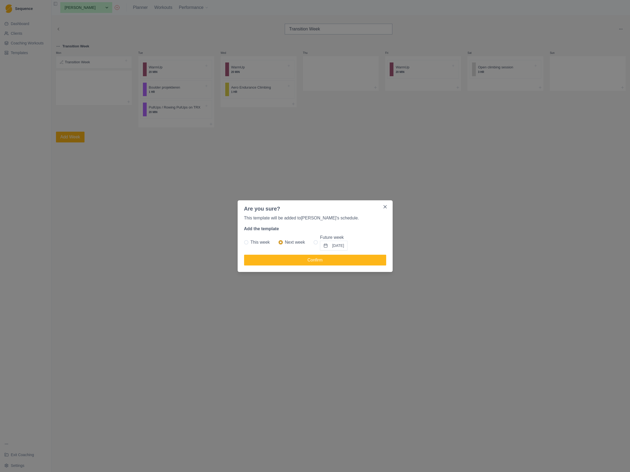
click at [317, 243] on span at bounding box center [316, 242] width 4 height 4
click at [314, 242] on input "Future week [DATE]" at bounding box center [313, 242] width 0 height 0
radio input "true"
click at [324, 260] on button "Confirm" at bounding box center [315, 260] width 142 height 11
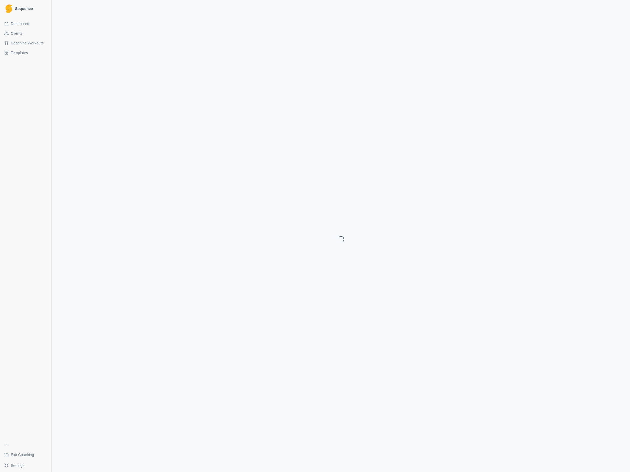
select select "month"
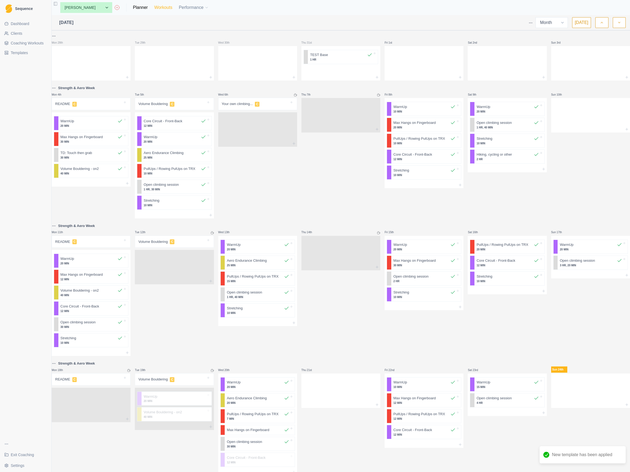
click at [154, 5] on link "Workouts" at bounding box center [163, 7] width 18 height 6
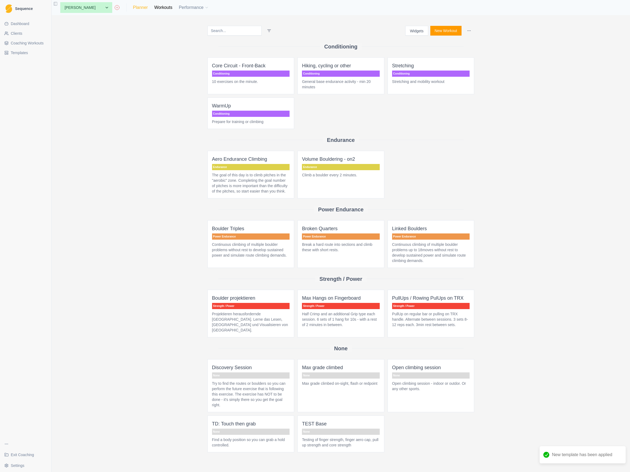
click at [133, 8] on link "Planner" at bounding box center [140, 7] width 15 height 6
select select "month"
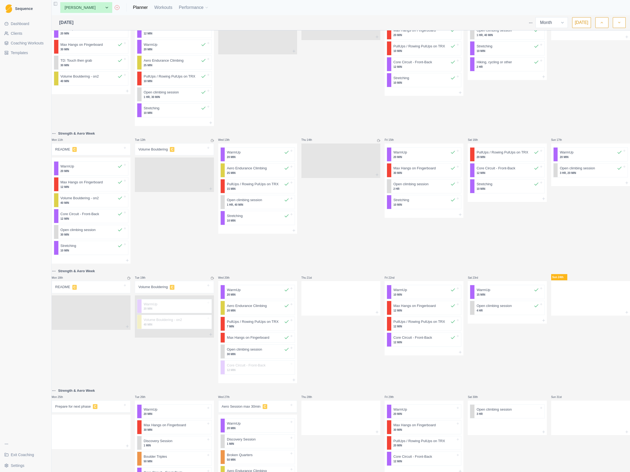
scroll to position [140, 0]
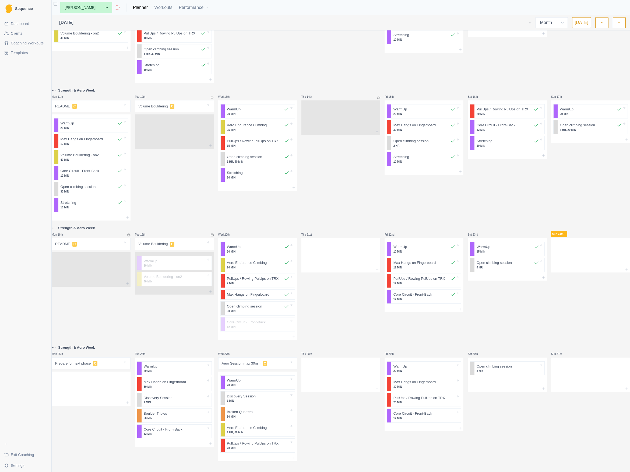
click at [620, 23] on icon "button" at bounding box center [620, 22] width 4 height 5
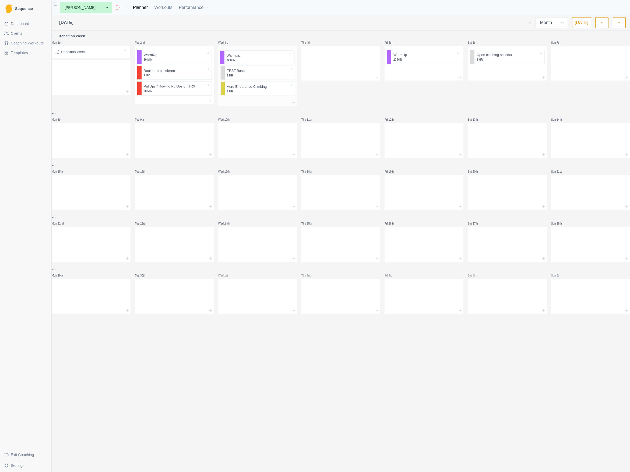
drag, startPoint x: 250, startPoint y: 75, endPoint x: 249, endPoint y: 57, distance: 18.4
click at [249, 57] on div "TEST Base 1 HR WarmUp 20 MIN Aero Endurance Climbing 1 HR" at bounding box center [257, 72] width 79 height 53
click at [295, 101] on line at bounding box center [294, 101] width 2 height 0
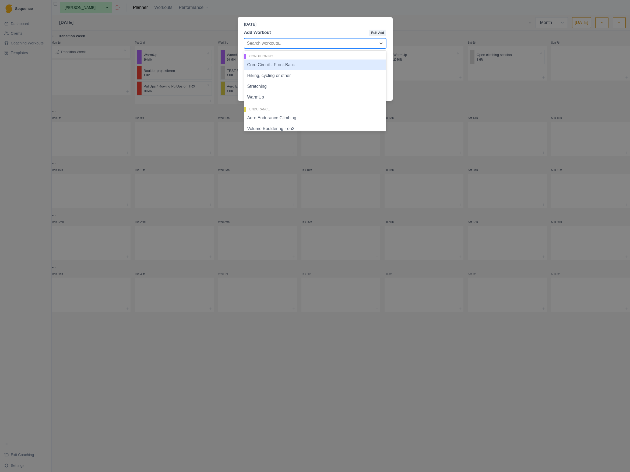
click at [269, 41] on div at bounding box center [310, 44] width 126 height 8
type input "Dis"
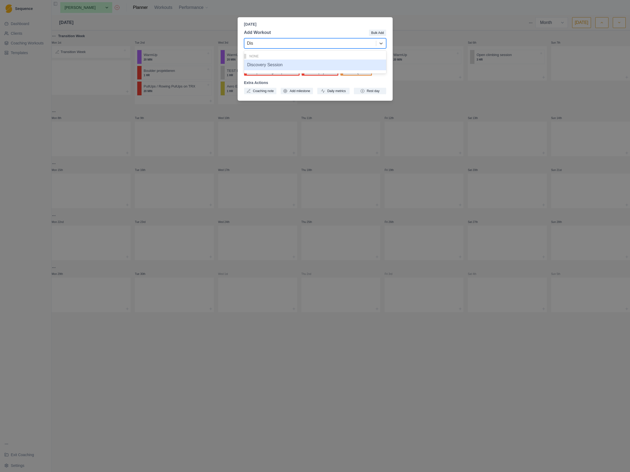
click at [268, 65] on div "Discovery Session" at bounding box center [315, 65] width 142 height 11
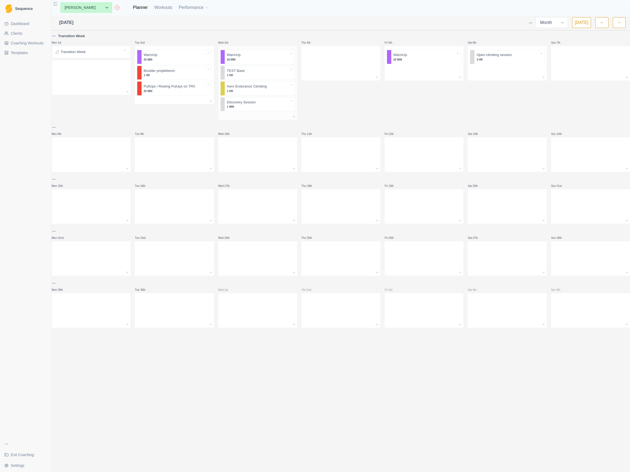
click at [246, 89] on p "1 HR" at bounding box center [258, 91] width 62 height 4
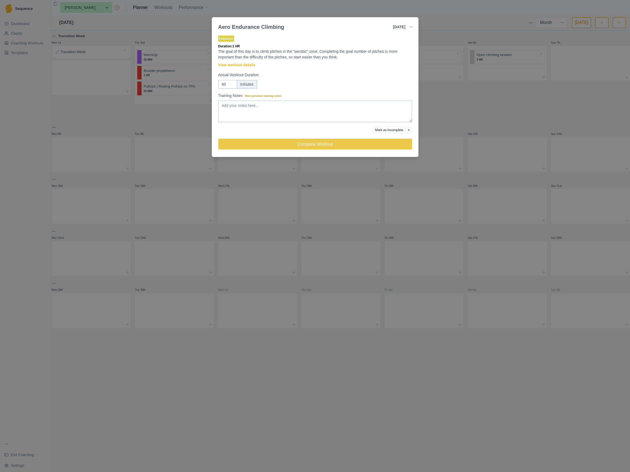
click at [340, 7] on div "Aero Endurance Climbing [DATE] Link To Goal View Workout Metrics Edit Original …" at bounding box center [315, 236] width 630 height 472
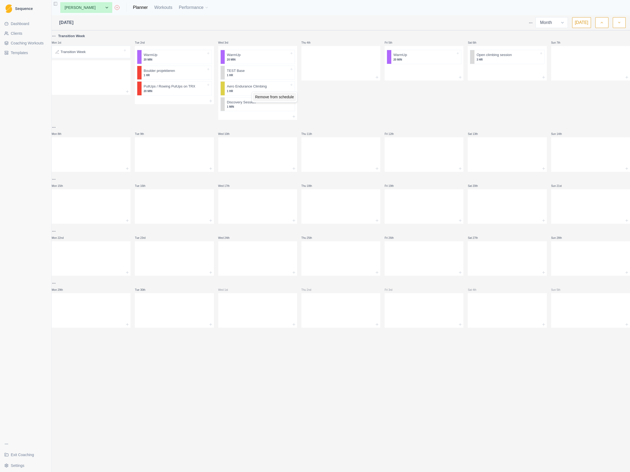
click at [263, 96] on div "Remove from schedule" at bounding box center [274, 97] width 43 height 9
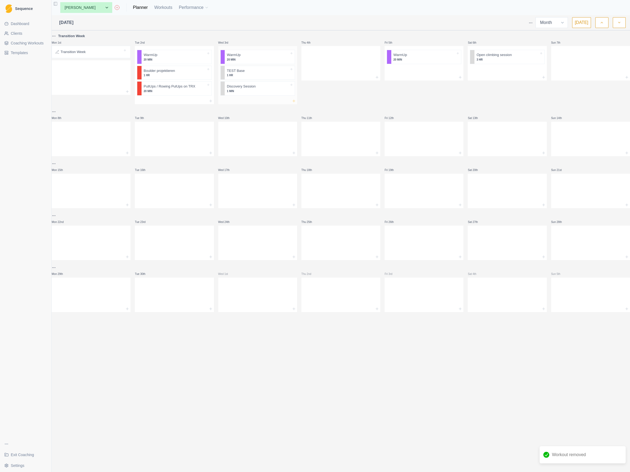
click at [295, 101] on icon at bounding box center [294, 101] width 4 height 4
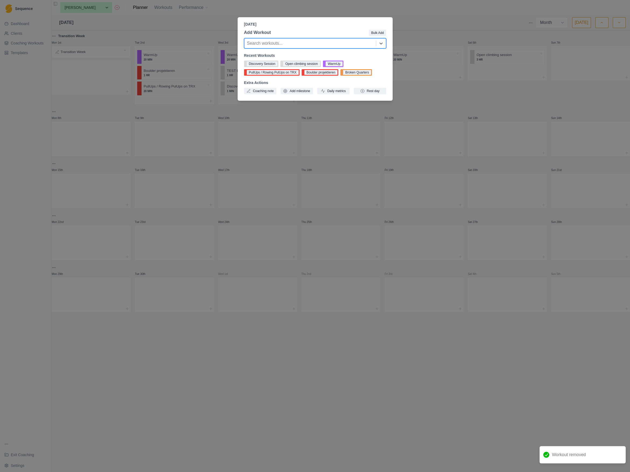
click at [278, 43] on div at bounding box center [310, 44] width 126 height 8
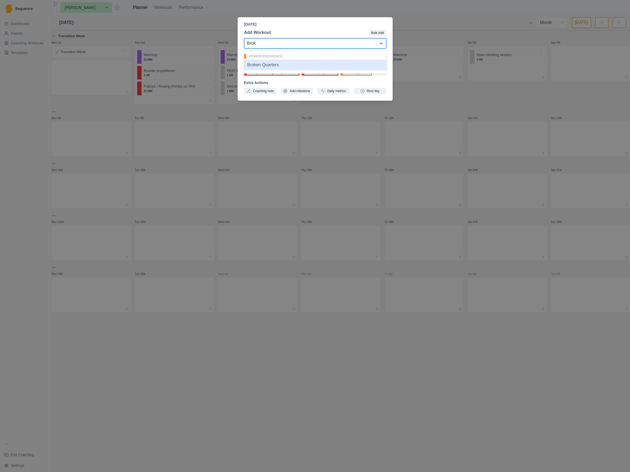
type input "Broke"
click at [266, 66] on div "Broken Quarters" at bounding box center [315, 65] width 142 height 11
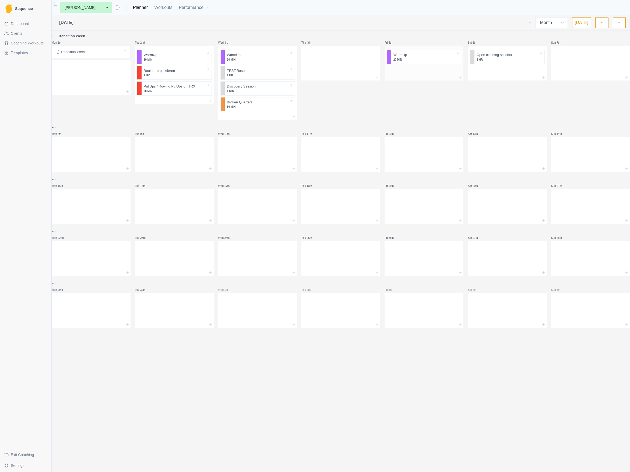
click at [415, 72] on div at bounding box center [424, 70] width 79 height 8
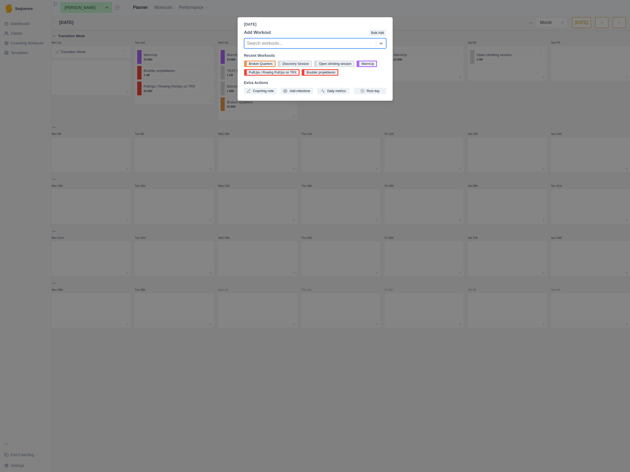
click at [409, 19] on div "[DATE] Add Workout Bulk Add Search workouts... Recent Workouts Broken Quarters …" at bounding box center [315, 236] width 630 height 472
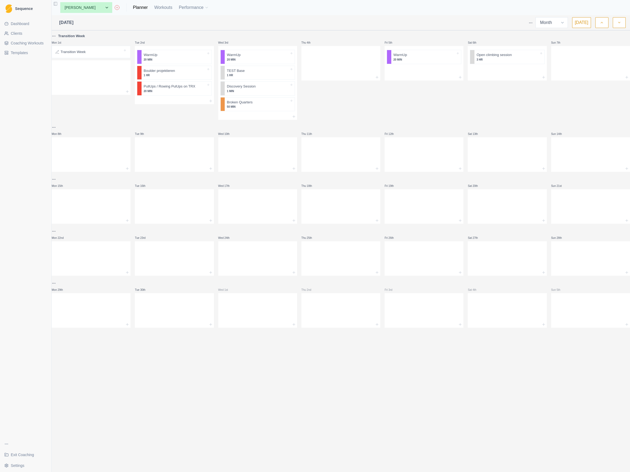
click at [25, 44] on span "Coaching Workouts" at bounding box center [27, 42] width 33 height 5
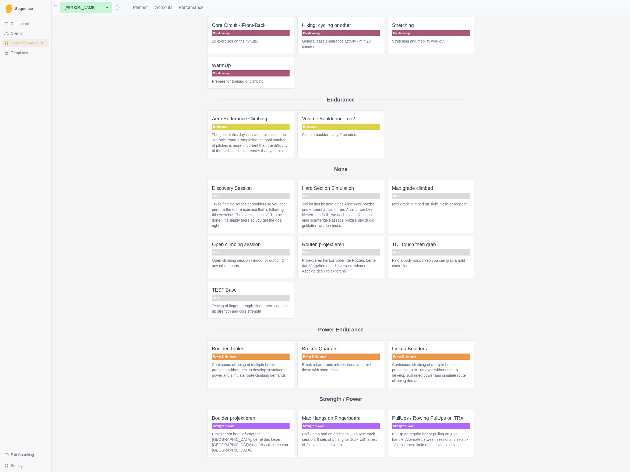
scroll to position [56, 0]
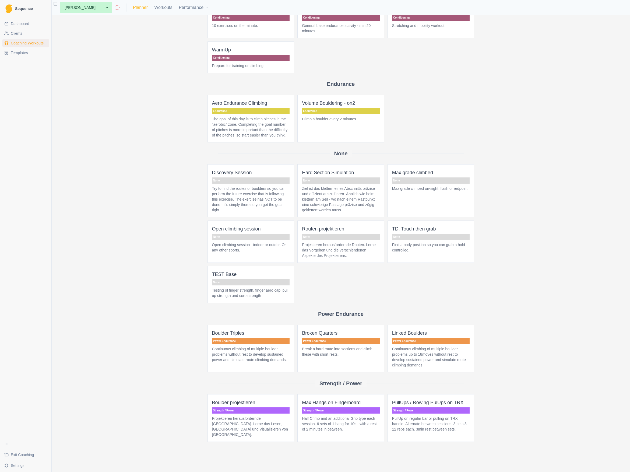
click at [133, 9] on link "Planner" at bounding box center [140, 7] width 15 height 6
select select "month"
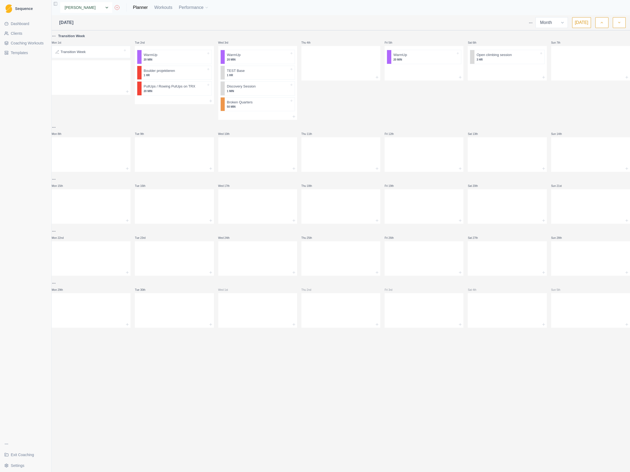
click at [85, 7] on select "None [PERSON_NAME] [PERSON_NAME] [PERSON_NAME] [PERSON_NAME] Test [PERSON_NAME]" at bounding box center [86, 7] width 52 height 11
select select "62ff35da-6e04-415d-99b6-10c74ed34488"
click at [60, 2] on select "None [PERSON_NAME] [PERSON_NAME] [PERSON_NAME] [PERSON_NAME] Test [PERSON_NAME]" at bounding box center [86, 7] width 52 height 11
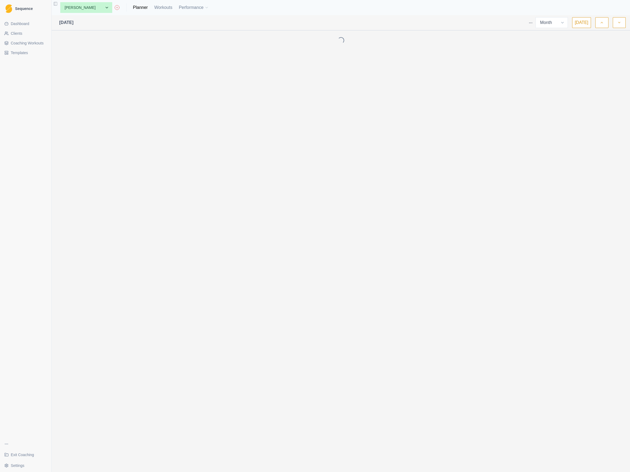
select select "month"
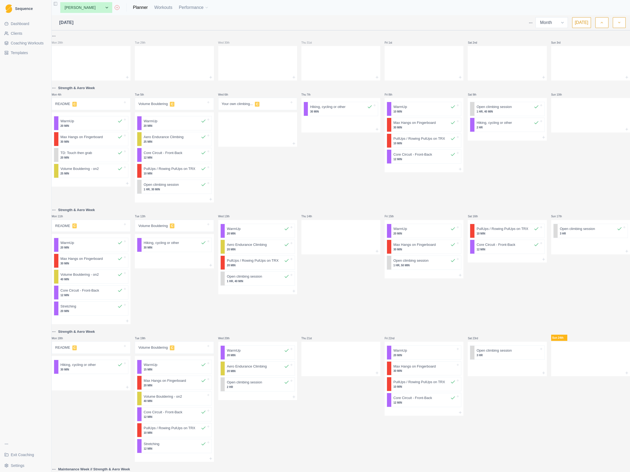
scroll to position [126, 0]
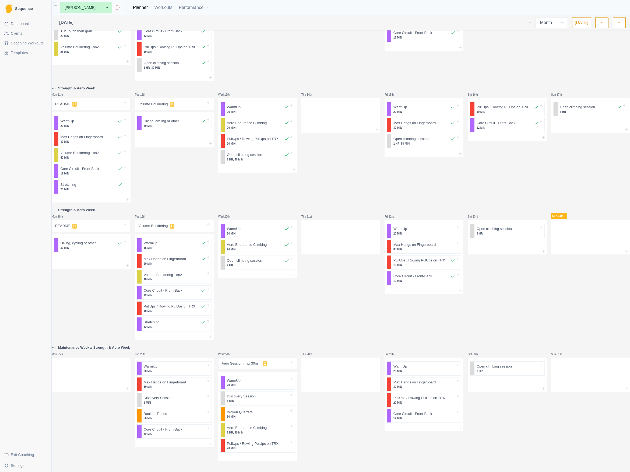
click at [619, 22] on polyline "button" at bounding box center [619, 22] width 2 height 1
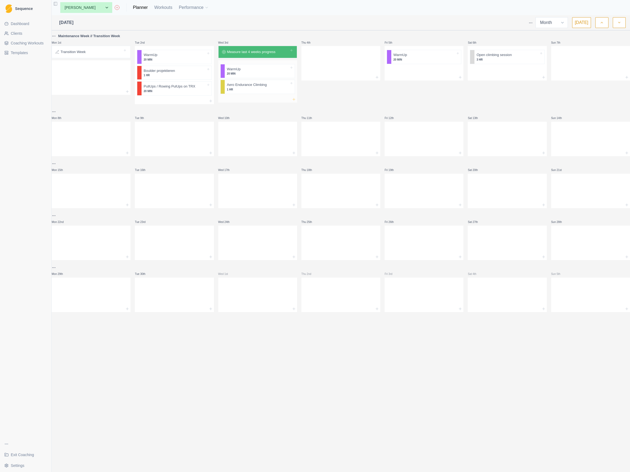
click at [294, 99] on icon at bounding box center [294, 99] width 4 height 4
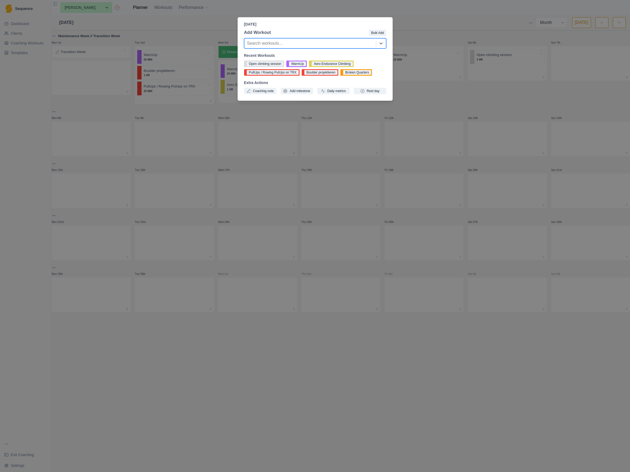
click at [303, 42] on div at bounding box center [310, 44] width 126 height 8
type input "Dis"
click at [290, 65] on div "Discovery Session" at bounding box center [315, 65] width 142 height 11
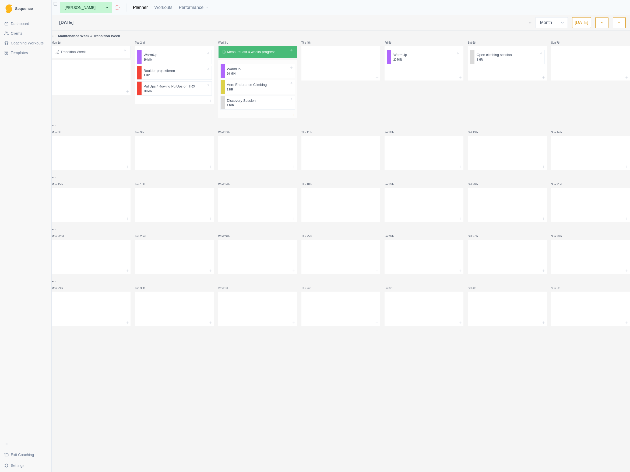
click at [293, 114] on icon at bounding box center [294, 115] width 4 height 4
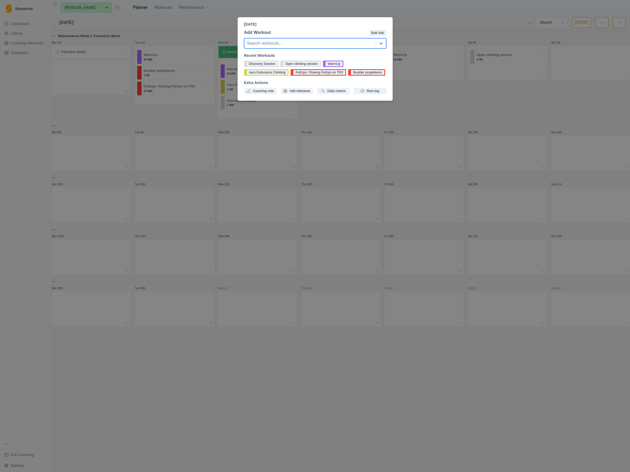
click at [290, 41] on div at bounding box center [310, 44] width 126 height 8
type input "Quar"
click at [286, 64] on div "Broken Quarters" at bounding box center [315, 65] width 142 height 11
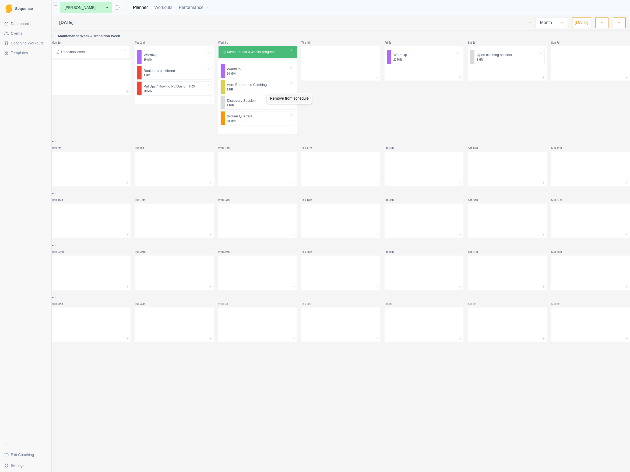
click at [278, 98] on div "Remove from schedule" at bounding box center [289, 98] width 43 height 9
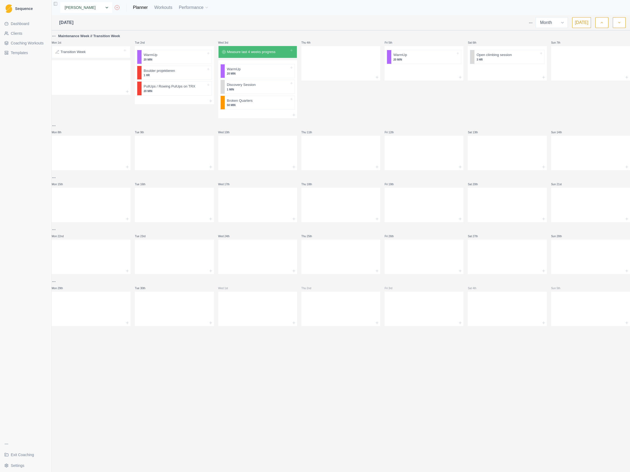
click at [93, 6] on select "None [PERSON_NAME] [PERSON_NAME] [PERSON_NAME] [PERSON_NAME] Test [PERSON_NAME]" at bounding box center [86, 7] width 52 height 11
select select "804d269a-05a4-4a28-8005-4c108f46c3ac"
click at [60, 2] on select "None [PERSON_NAME] [PERSON_NAME] [PERSON_NAME] [PERSON_NAME] Test [PERSON_NAME]" at bounding box center [86, 7] width 52 height 11
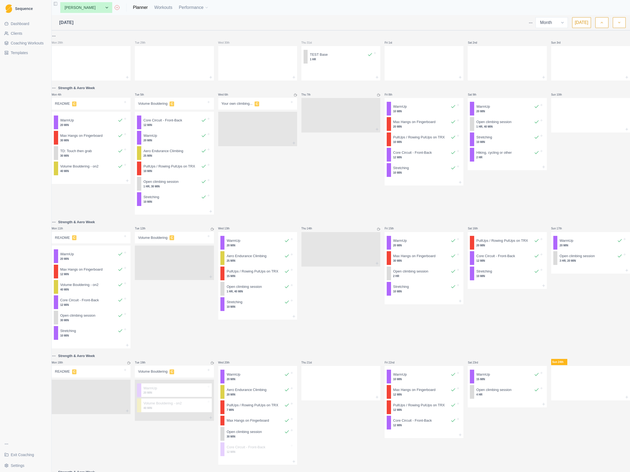
select select "month"
click at [619, 25] on icon "button" at bounding box center [620, 22] width 4 height 5
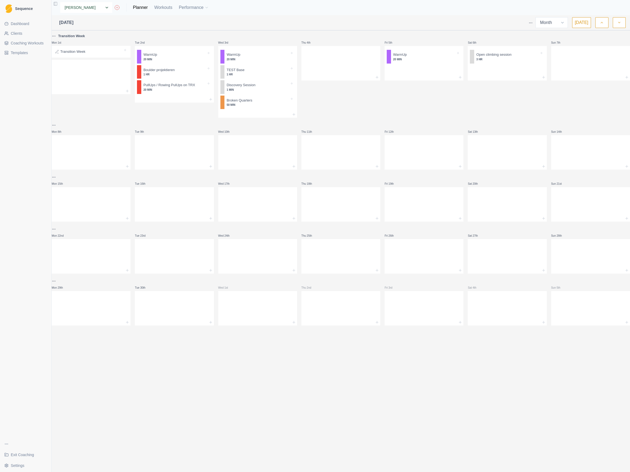
click at [80, 8] on select "None [PERSON_NAME] [PERSON_NAME] [PERSON_NAME] [PERSON_NAME] Test [PERSON_NAME]" at bounding box center [86, 7] width 52 height 11
select select "62ff35da-6e04-415d-99b6-10c74ed34488"
click at [60, 2] on select "None [PERSON_NAME] [PERSON_NAME] [PERSON_NAME] [PERSON_NAME] Test [PERSON_NAME]" at bounding box center [86, 7] width 52 height 11
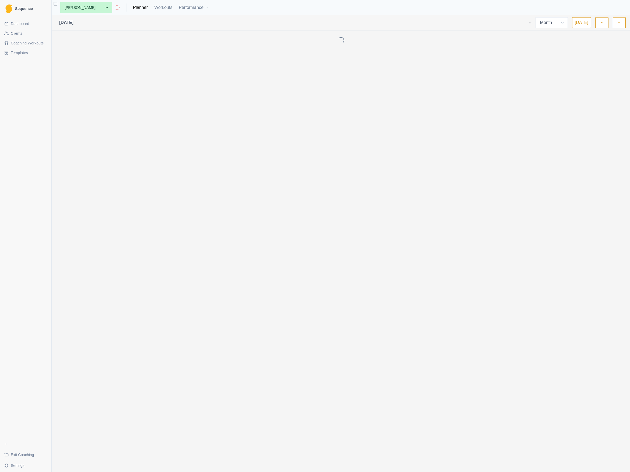
select select "month"
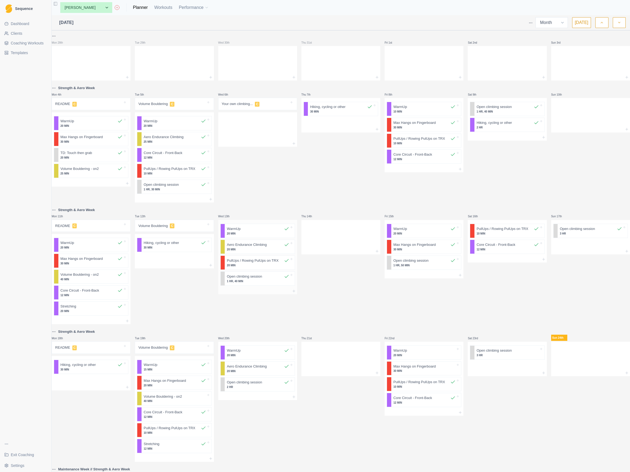
scroll to position [126, 0]
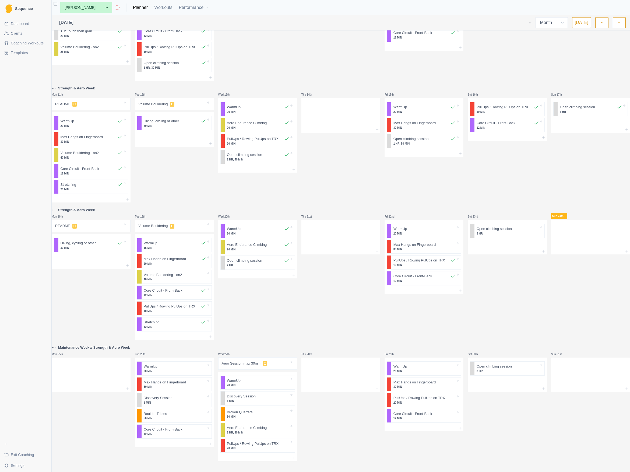
click at [622, 22] on button "button" at bounding box center [619, 22] width 13 height 11
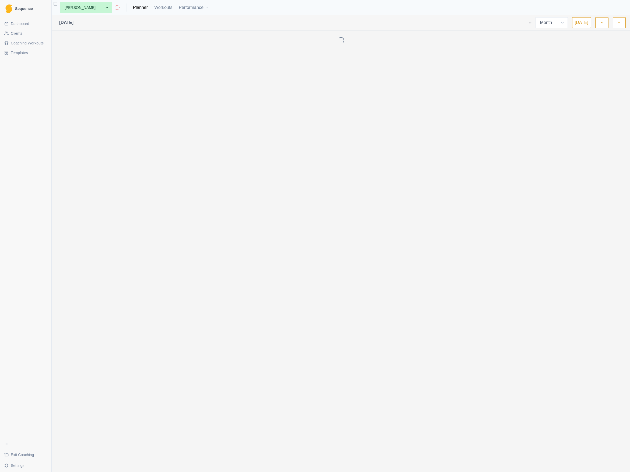
scroll to position [0, 0]
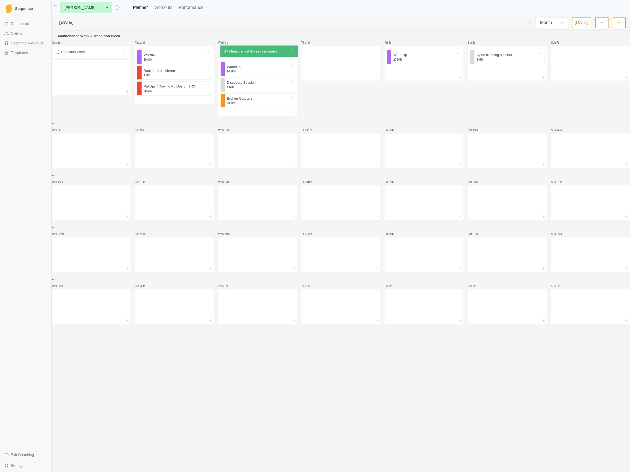
click at [246, 53] on div "Measure last 4 weeks progress" at bounding box center [257, 52] width 79 height 12
click at [294, 114] on icon at bounding box center [294, 115] width 4 height 4
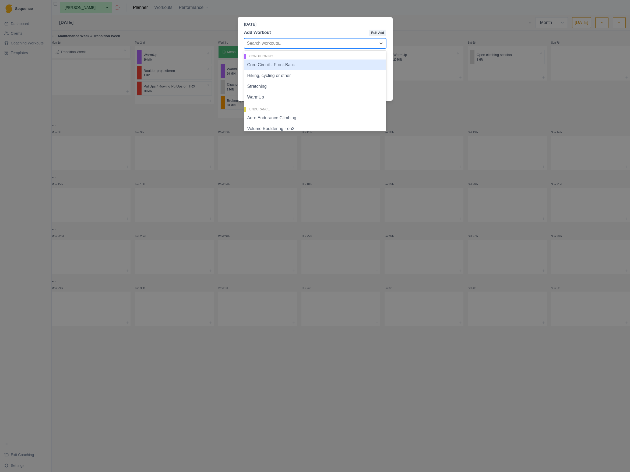
click at [286, 43] on div at bounding box center [310, 44] width 126 height 8
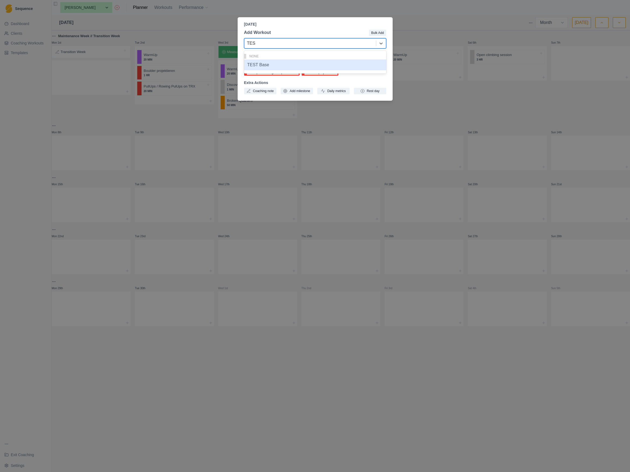
type input "TEST"
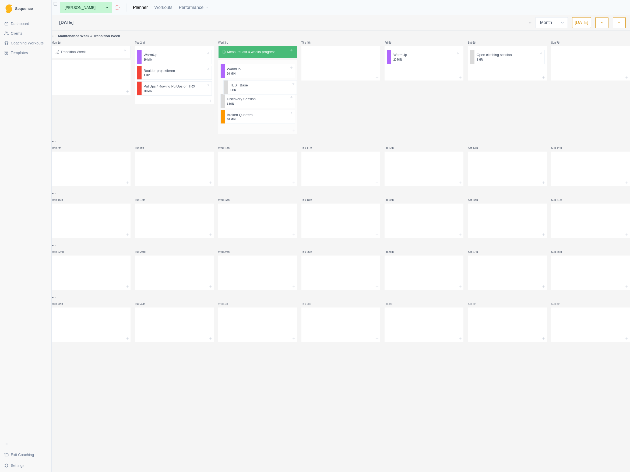
drag, startPoint x: 236, startPoint y: 120, endPoint x: 235, endPoint y: 83, distance: 36.1
click at [235, 83] on div "WarmUp 20 MIN Discovery Session 1 MIN Broken Quarters 50 MIN TEST Base 1 HR" at bounding box center [257, 93] width 79 height 67
click at [246, 53] on p "Measure last 4 weeks progress" at bounding box center [251, 51] width 48 height 5
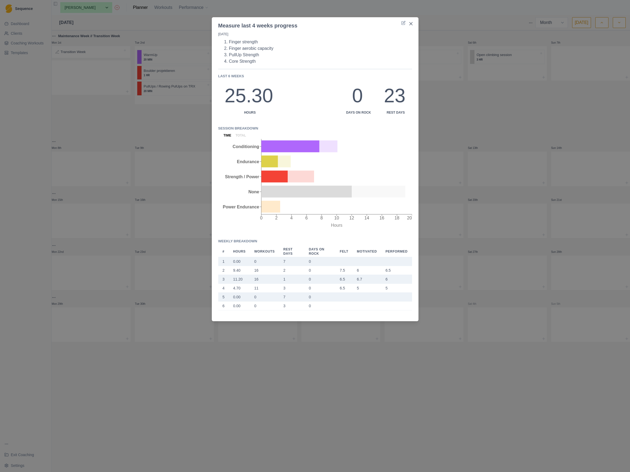
click at [311, 9] on div "Measure last 4 weeks progress 3/9/25 Finger strength Finger aerobic capacity Pu…" at bounding box center [315, 236] width 630 height 472
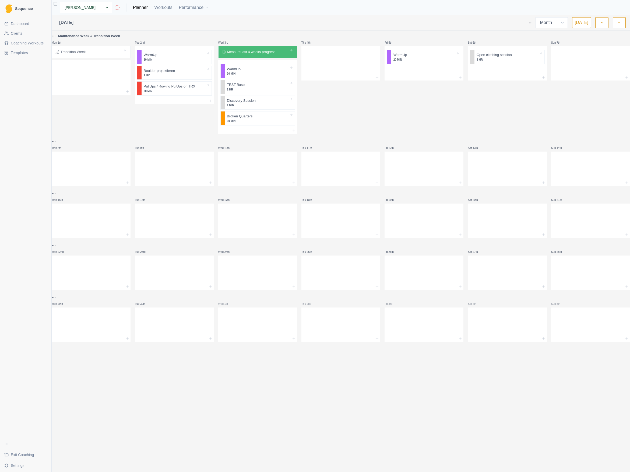
click at [88, 7] on select "None Cécile Noverraz Gilles Pütz Jon Test Michael Peters Test Peter" at bounding box center [86, 7] width 52 height 11
select select "804d269a-05a4-4a28-8005-4c108f46c3ac"
click at [60, 2] on select "None Cécile Noverraz Gilles Pütz Jon Test Michael Peters Test Peter" at bounding box center [86, 7] width 52 height 11
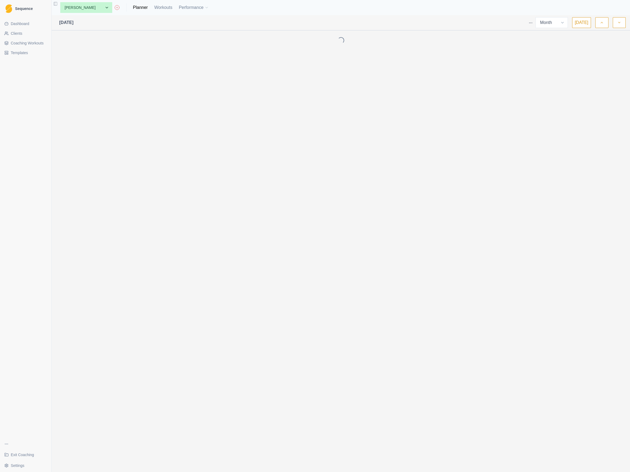
select select "month"
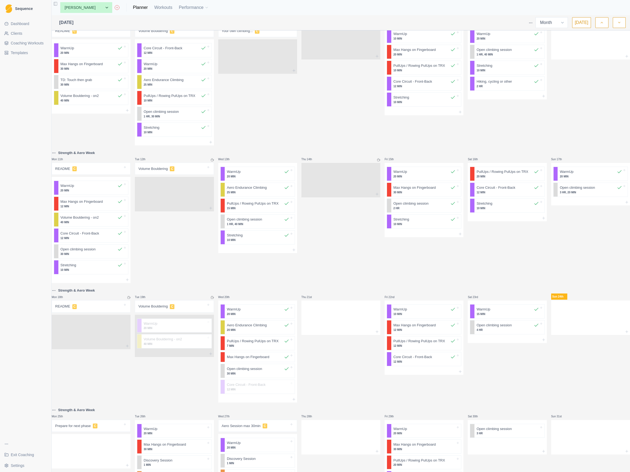
scroll to position [140, 0]
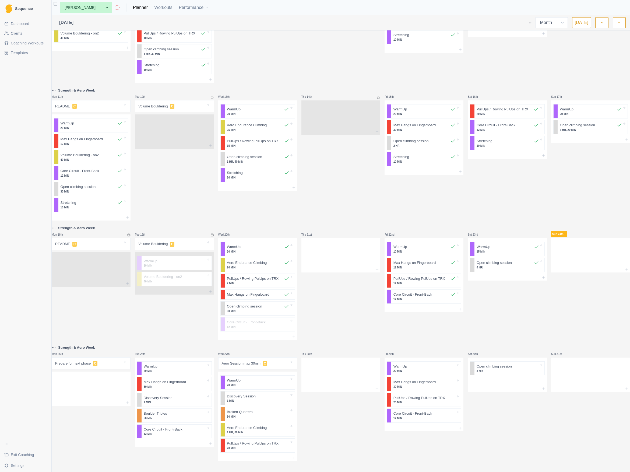
click at [622, 23] on button "button" at bounding box center [619, 22] width 13 height 11
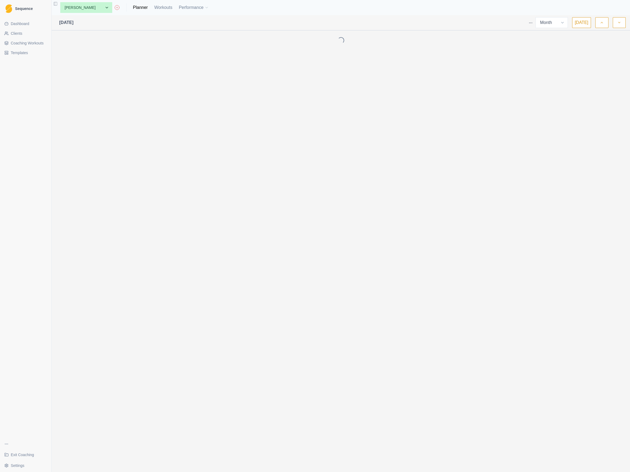
scroll to position [0, 0]
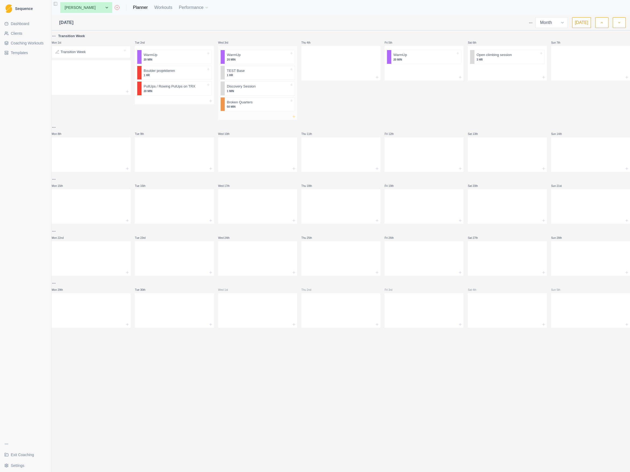
click at [295, 117] on icon at bounding box center [294, 116] width 4 height 4
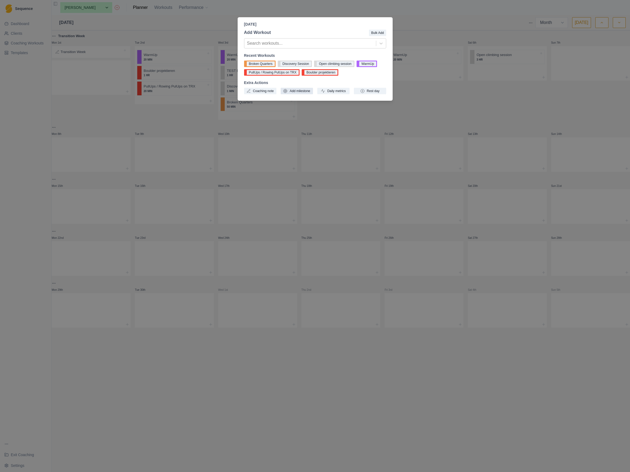
click at [298, 90] on button "Add milestone" at bounding box center [297, 91] width 32 height 6
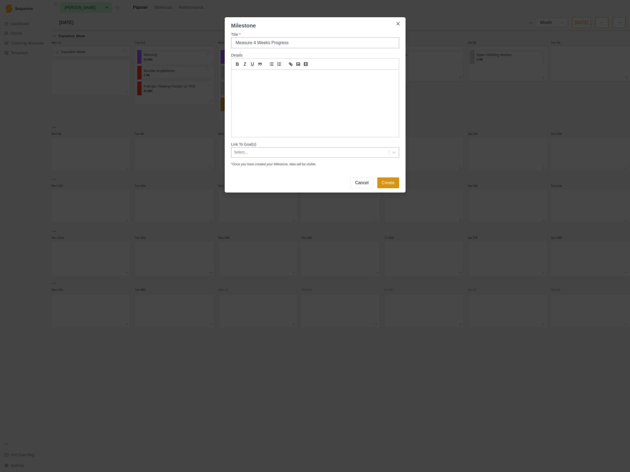
type input "Measure 4 Weeks Progress"
click at [388, 183] on button "Create" at bounding box center [388, 182] width 22 height 11
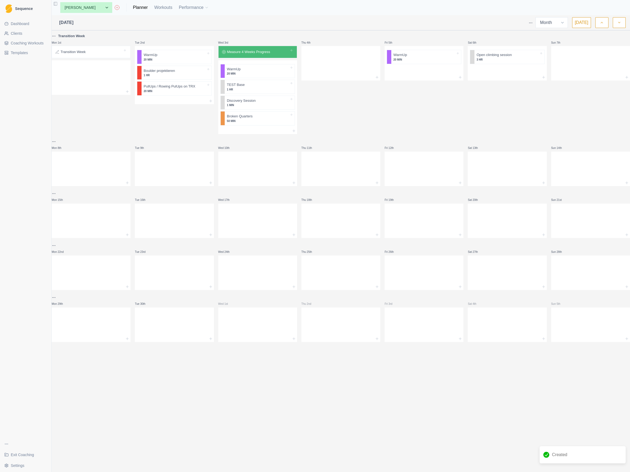
click at [258, 51] on p "Measure 4 Weeks Progress" at bounding box center [248, 51] width 43 height 5
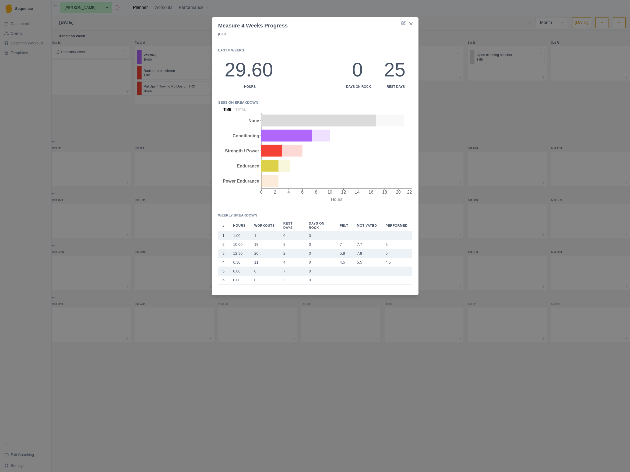
click at [189, 127] on div "Measure 4 Weeks Progress [DATE] Last 6 weeks 29.60 Hours 0 Days on Rock 25 Rest…" at bounding box center [315, 236] width 630 height 472
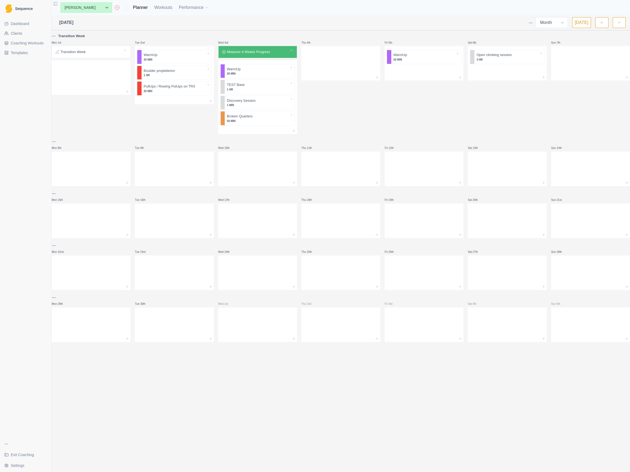
click at [378, 106] on div "Thu 4th" at bounding box center [341, 83] width 79 height 101
